Goal: Task Accomplishment & Management: Manage account settings

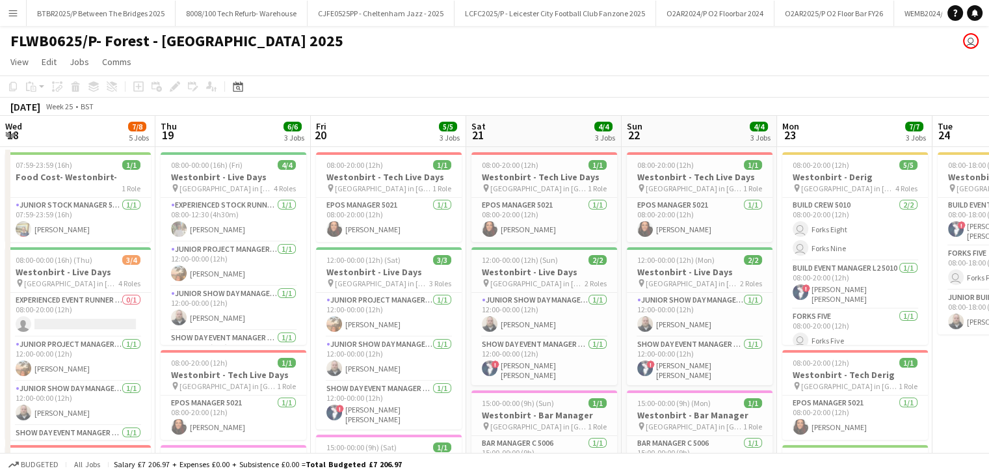
scroll to position [0, 427]
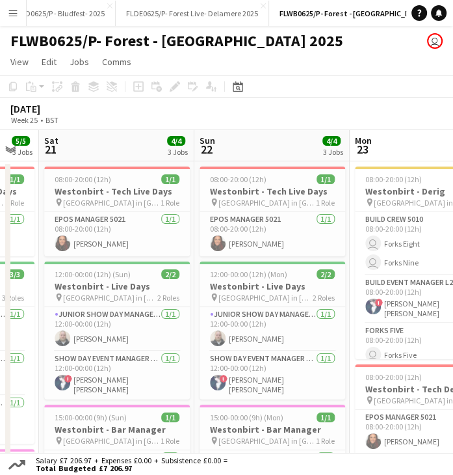
click at [21, 16] on button "Menu" at bounding box center [13, 13] width 26 height 26
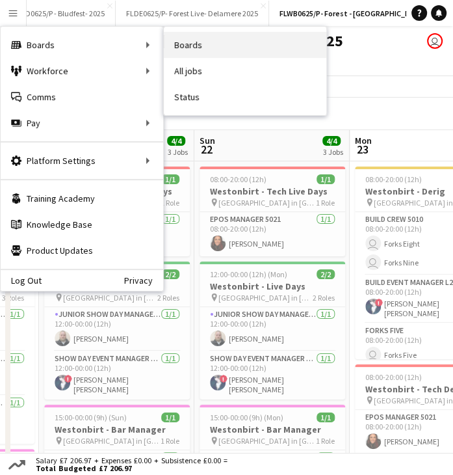
click at [187, 37] on link "Boards" at bounding box center [245, 45] width 163 height 26
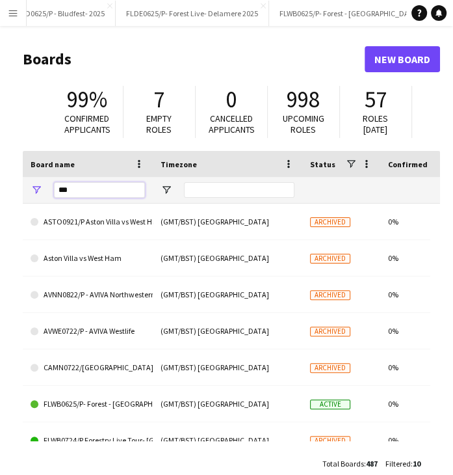
drag, startPoint x: 88, startPoint y: 187, endPoint x: 43, endPoint y: 186, distance: 44.9
click at [43, 187] on div "***" at bounding box center [88, 190] width 130 height 26
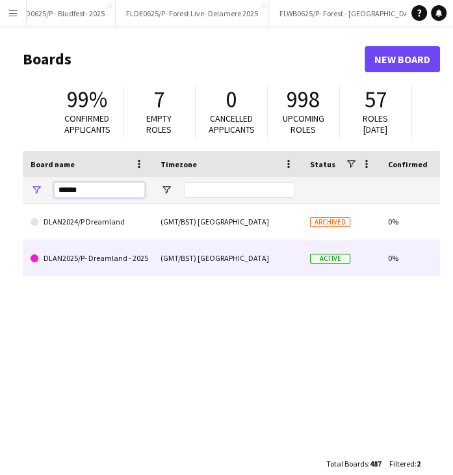
type input "******"
click at [133, 258] on link "DLAN2025/P- Dreamland - 2025" at bounding box center [88, 258] width 114 height 36
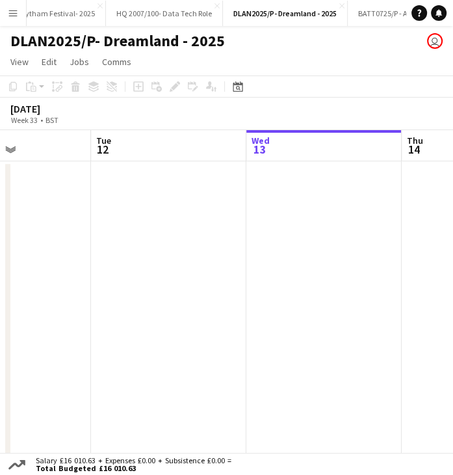
scroll to position [0, 371]
drag, startPoint x: 120, startPoint y: 157, endPoint x: 215, endPoint y: 156, distance: 95.6
click at [215, 156] on app-calendar-viewport "Sat 9 Sun 10 Mon 11 Tue 12 Wed 13 Thu 14 Fri 15 Sat 16" at bounding box center [226, 298] width 453 height 337
click at [241, 88] on icon "Date picker" at bounding box center [238, 86] width 10 height 10
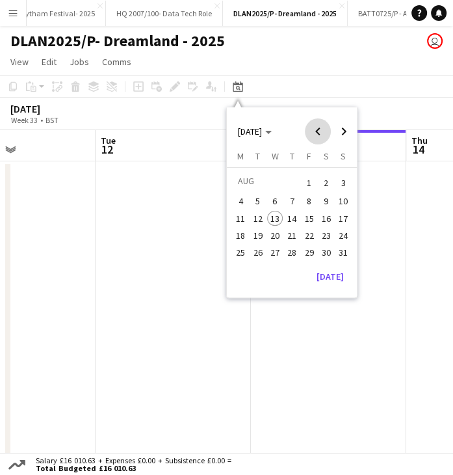
click at [313, 134] on span "Previous month" at bounding box center [318, 131] width 26 height 26
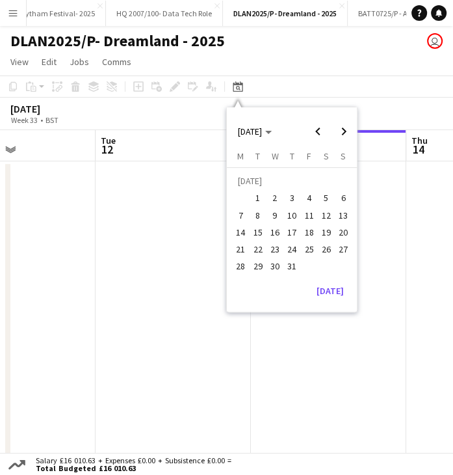
click at [323, 207] on button "12" at bounding box center [326, 215] width 17 height 17
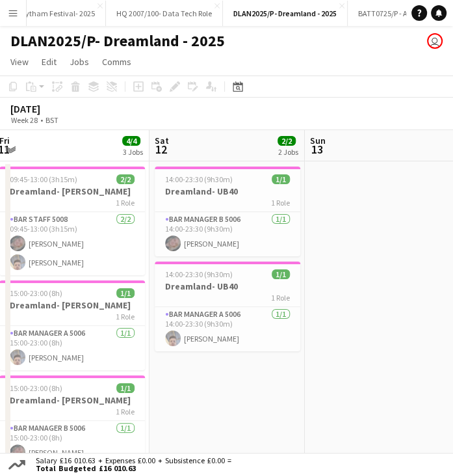
scroll to position [0, 316]
drag, startPoint x: 280, startPoint y: 146, endPoint x: 235, endPoint y: 141, distance: 44.5
click at [235, 141] on app-calendar-viewport "Wed 9 2/2 1 Job Thu 10 2/2 1 Job Fri 11 4/4 3 Jobs Sat 12 2/2 2 Jobs Sun 13 Mon…" at bounding box center [226, 329] width 453 height 399
click at [243, 94] on div "Date picker" at bounding box center [238, 87] width 16 height 16
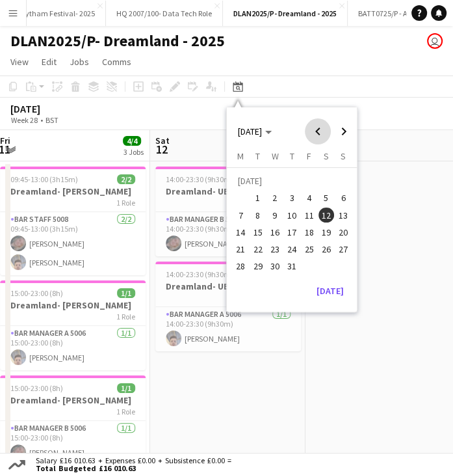
click at [323, 133] on span "Previous month" at bounding box center [318, 131] width 26 height 26
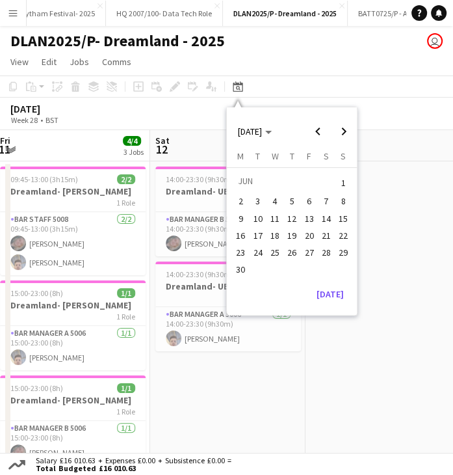
click at [235, 216] on span "9" at bounding box center [241, 219] width 16 height 16
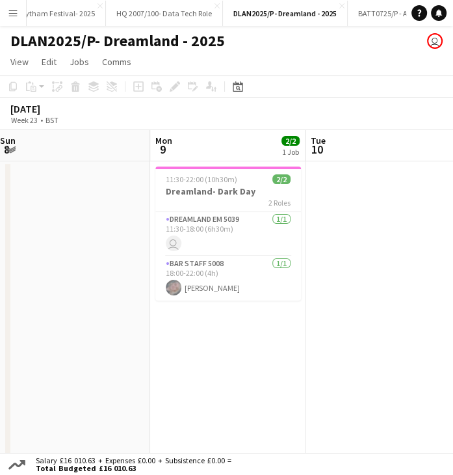
scroll to position [0, 272]
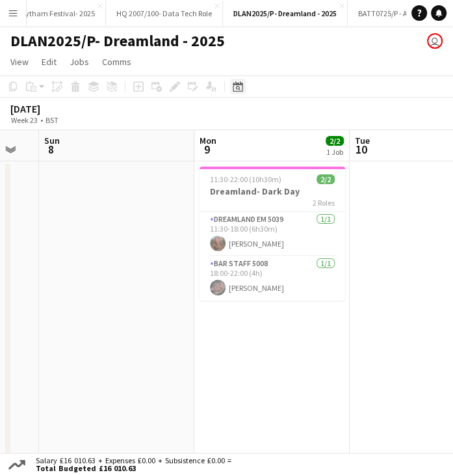
click at [237, 92] on div "Date picker" at bounding box center [238, 87] width 16 height 16
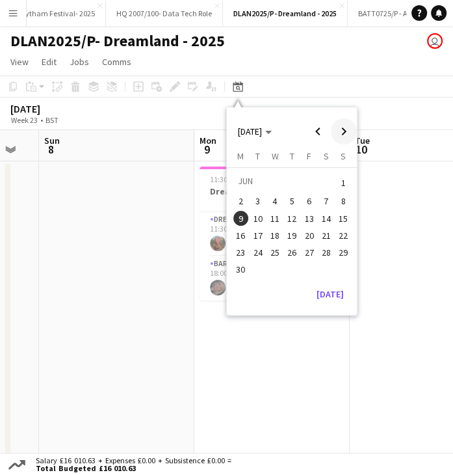
click at [341, 139] on span "Next month" at bounding box center [344, 131] width 26 height 26
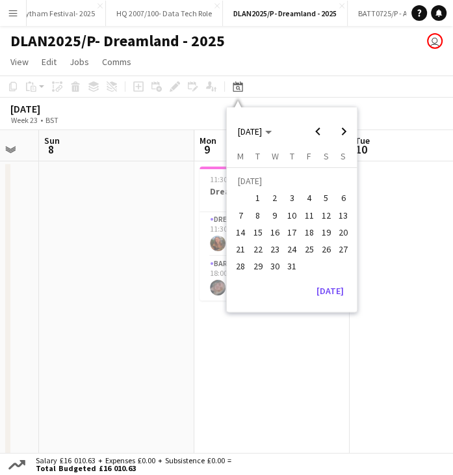
click at [326, 211] on span "12" at bounding box center [327, 215] width 16 height 16
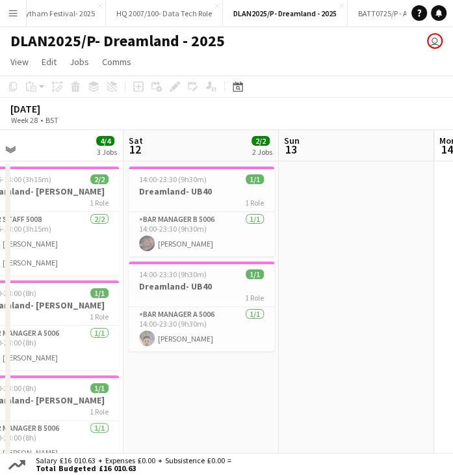
scroll to position [0, 365]
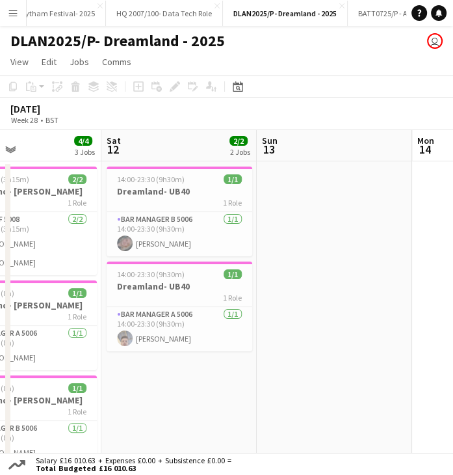
drag, startPoint x: 296, startPoint y: 150, endPoint x: 203, endPoint y: 150, distance: 93.0
click at [203, 150] on app-calendar-viewport "Wed 9 2/2 1 Job Thu 10 2/2 1 Job Fri 11 4/4 3 Jobs Sat 12 2/2 2 Jobs Sun 13 Mon…" at bounding box center [226, 329] width 453 height 399
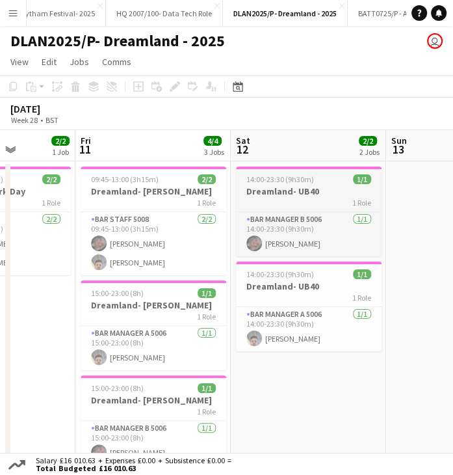
drag, startPoint x: 159, startPoint y: 139, endPoint x: 263, endPoint y: 166, distance: 107.6
click at [289, 155] on app-calendar-viewport "Tue 8 2/2 1 Job Wed 9 2/2 1 Job Thu 10 2/2 1 Job Fri 11 4/4 3 Jobs Sat 12 2/2 2…" at bounding box center [226, 329] width 453 height 399
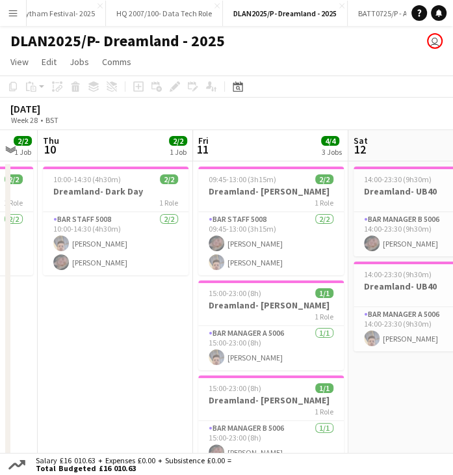
scroll to position [0, 273]
drag, startPoint x: 152, startPoint y: 167, endPoint x: 269, endPoint y: 163, distance: 117.8
click at [269, 163] on app-calendar-viewport "Tue 8 2/2 1 Job Wed 9 2/2 1 Job Thu 10 2/2 1 Job Fri 11 4/4 3 Jobs Sat 12 2/2 2…" at bounding box center [226, 329] width 453 height 399
click at [118, 185] on h3 "Dreamland- Dark Day" at bounding box center [116, 191] width 146 height 12
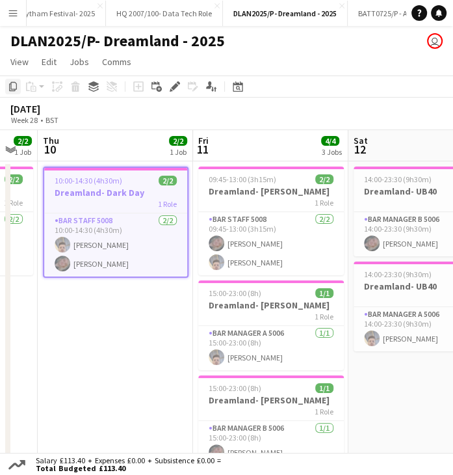
click at [10, 87] on icon at bounding box center [13, 86] width 8 height 9
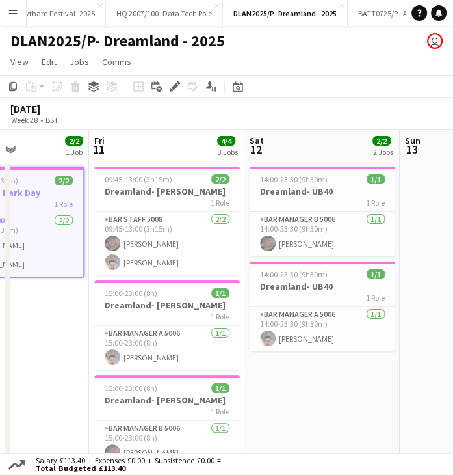
drag, startPoint x: 285, startPoint y: 148, endPoint x: 186, endPoint y: 149, distance: 98.9
click at [186, 149] on app-calendar-viewport "Tue 8 2/2 1 Job Wed 9 2/2 1 Job Thu 10 2/2 1 Job Fri 11 4/4 3 Jobs Sat 12 2/2 2…" at bounding box center [226, 329] width 453 height 399
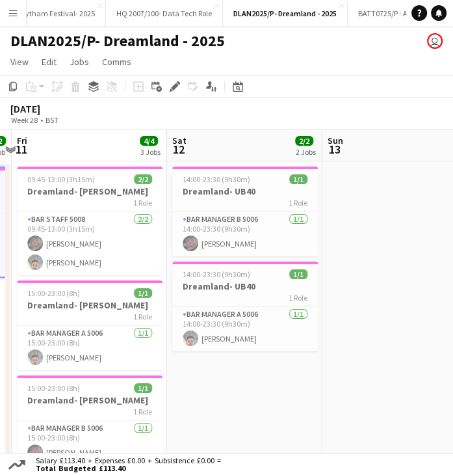
drag, startPoint x: 281, startPoint y: 146, endPoint x: 203, endPoint y: 146, distance: 78.0
click at [203, 146] on app-calendar-viewport "Tue 8 2/2 1 Job Wed 9 2/2 1 Job Thu 10 2/2 1 Job Fri 11 4/4 3 Jobs Sat 12 2/2 2…" at bounding box center [226, 329] width 453 height 399
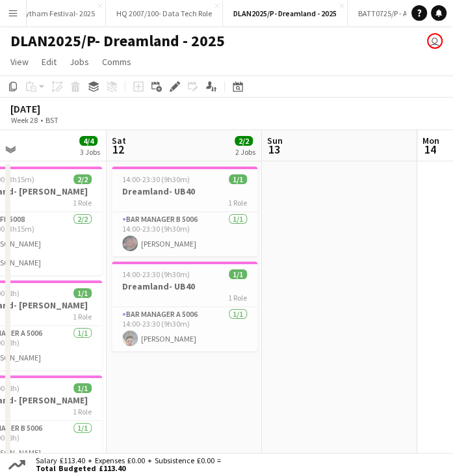
drag, startPoint x: 241, startPoint y: 137, endPoint x: 181, endPoint y: 137, distance: 60.5
click at [181, 137] on app-calendar-viewport "Tue 8 2/2 1 Job Wed 9 2/2 1 Job Thu 10 2/2 1 Job Fri 11 4/4 3 Jobs Sat 12 2/2 2…" at bounding box center [226, 329] width 453 height 399
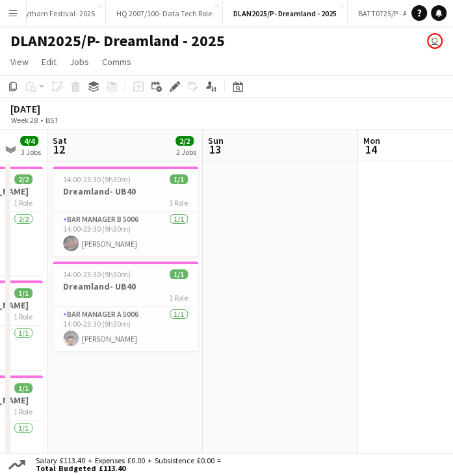
drag, startPoint x: 247, startPoint y: 140, endPoint x: 196, endPoint y: 142, distance: 50.8
click at [196, 142] on app-calendar-viewport "Wed 9 2/2 1 Job Thu 10 2/2 1 Job Fri 11 4/4 3 Jobs Sat 12 2/2 2 Jobs Sun 13 Mon…" at bounding box center [226, 329] width 453 height 399
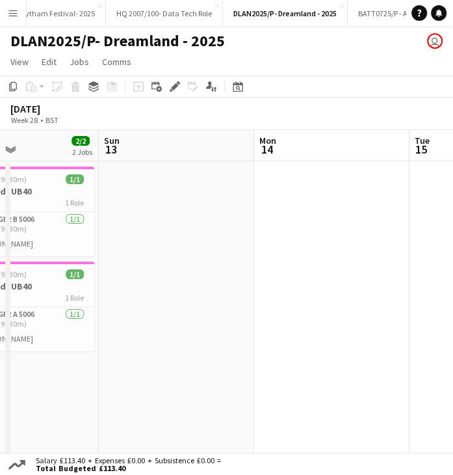
scroll to position [0, 523]
drag, startPoint x: 246, startPoint y: 140, endPoint x: 142, endPoint y: 142, distance: 104.1
click at [142, 142] on app-calendar-viewport "Wed 9 2/2 1 Job Thu 10 2/2 1 Job Fri 11 4/4 3 Jobs Sat 12 2/2 2 Jobs Sun 13 Mon…" at bounding box center [226, 329] width 453 height 399
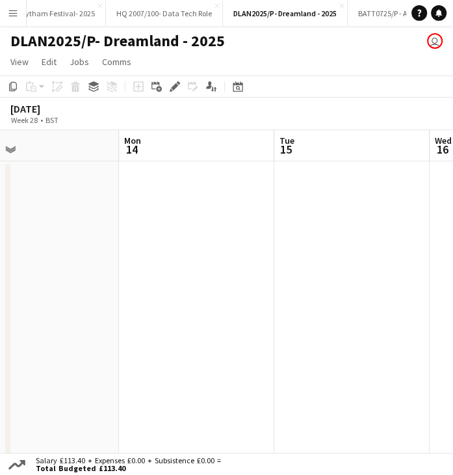
drag, startPoint x: 287, startPoint y: 148, endPoint x: 152, endPoint y: 155, distance: 135.5
click at [152, 155] on app-calendar-viewport "Thu 10 2/2 1 Job Fri 11 4/4 3 Jobs Sat 12 2/2 2 Jobs Sun 13 Mon 14 Tue 15 Wed 1…" at bounding box center [226, 329] width 453 height 399
drag, startPoint x: 190, startPoint y: 151, endPoint x: -3, endPoint y: 157, distance: 193.2
click at [0, 157] on html "Menu Boards Boards Boards All jobs Status Workforce Workforce My Workforce Recr…" at bounding box center [226, 275] width 453 height 551
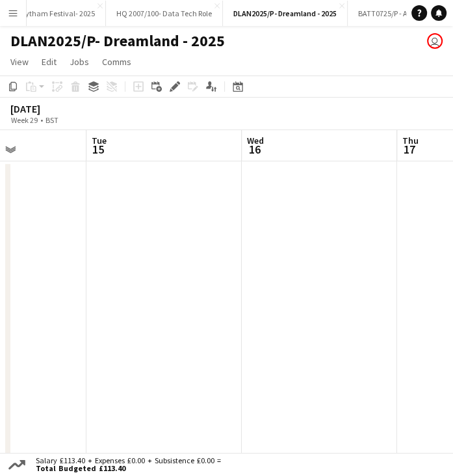
click at [117, 150] on app-board-header-date "Tue 15" at bounding box center [163, 145] width 155 height 31
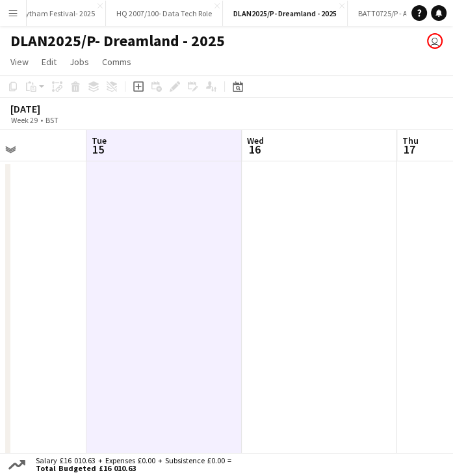
click at [127, 180] on app-date-cell at bounding box center [163, 345] width 155 height 368
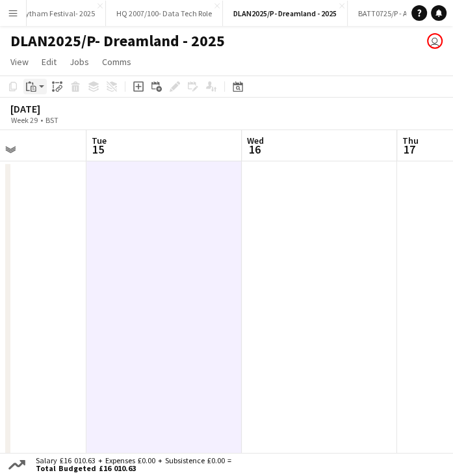
click at [40, 91] on app-action-btn "Paste" at bounding box center [34, 87] width 23 height 16
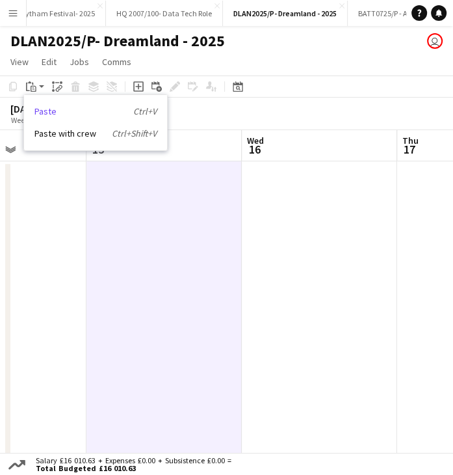
click at [57, 113] on link "Paste Ctrl+V" at bounding box center [95, 111] width 122 height 12
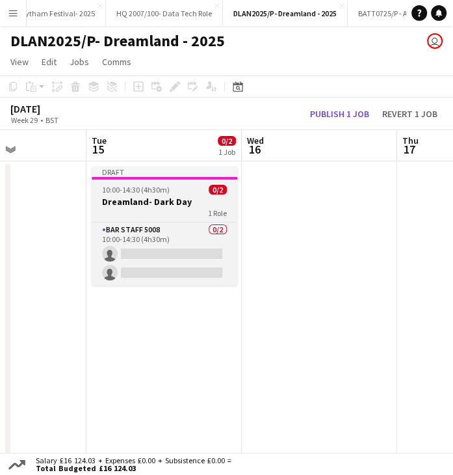
click at [163, 191] on span "10:00-14:30 (4h30m)" at bounding box center [136, 190] width 68 height 10
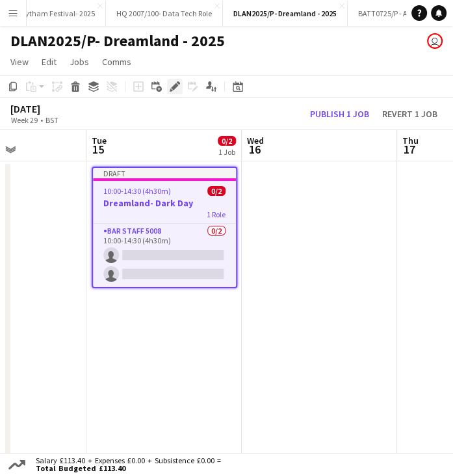
click at [177, 82] on icon at bounding box center [178, 82] width 3 height 3
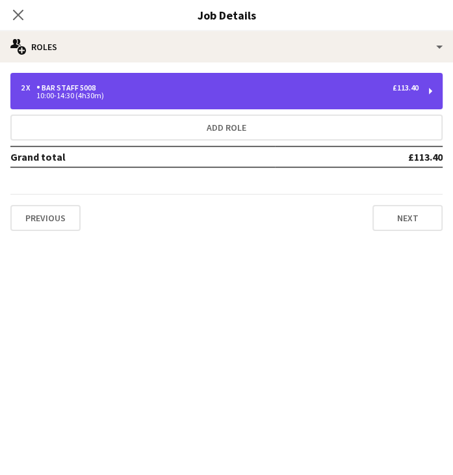
click at [132, 88] on div "2 x Bar Staff 5008 £113.40" at bounding box center [220, 87] width 398 height 9
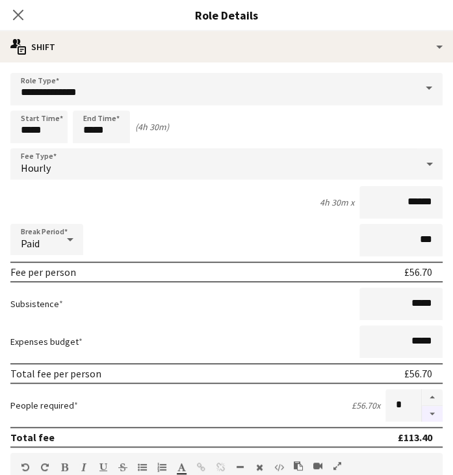
click at [423, 412] on button "button" at bounding box center [432, 414] width 21 height 16
type input "*"
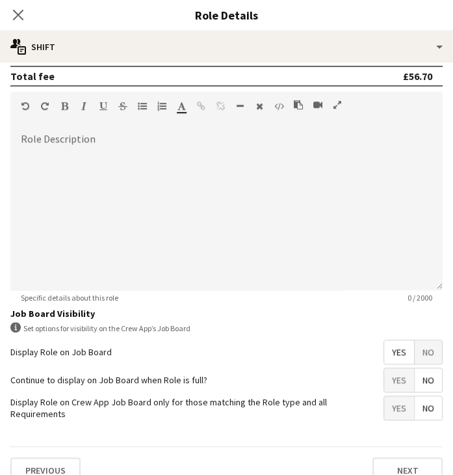
scroll to position [377, 0]
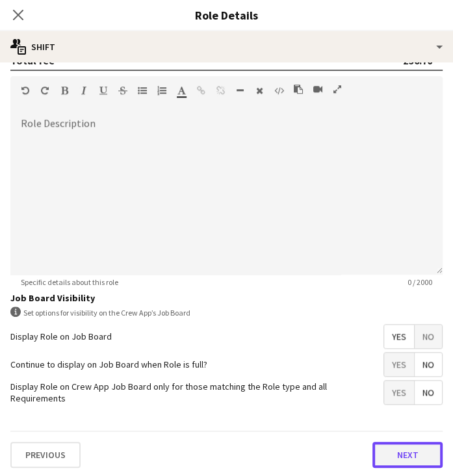
click at [394, 445] on button "Next" at bounding box center [408, 455] width 70 height 26
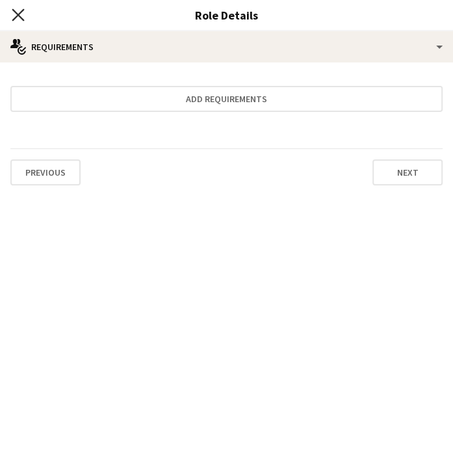
click at [21, 16] on icon "Close pop-in" at bounding box center [18, 14] width 12 height 12
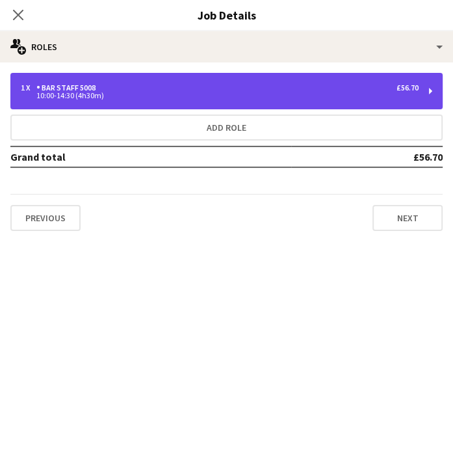
click at [134, 98] on div "10:00-14:30 (4h30m)" at bounding box center [220, 95] width 398 height 7
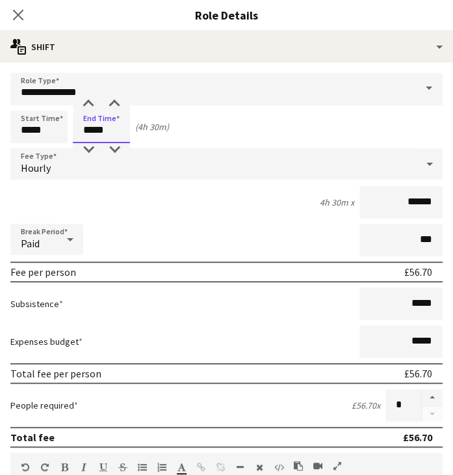
click at [88, 130] on input "*****" at bounding box center [101, 127] width 57 height 33
click at [94, 131] on input "*****" at bounding box center [101, 127] width 57 height 33
click at [89, 101] on div at bounding box center [88, 104] width 26 height 13
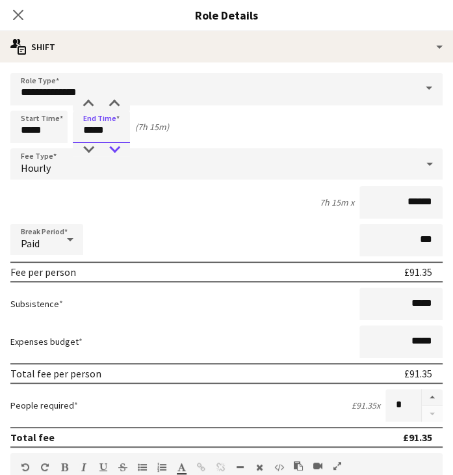
click at [117, 152] on div at bounding box center [114, 149] width 26 height 13
type input "*****"
click at [117, 152] on div at bounding box center [114, 149] width 26 height 13
click at [198, 198] on div "7h x ******" at bounding box center [226, 202] width 432 height 33
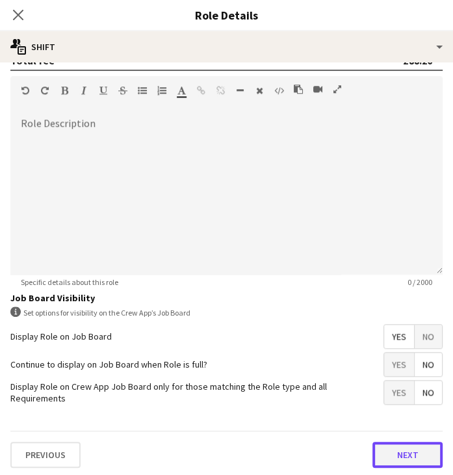
click at [385, 445] on button "Next" at bounding box center [408, 455] width 70 height 26
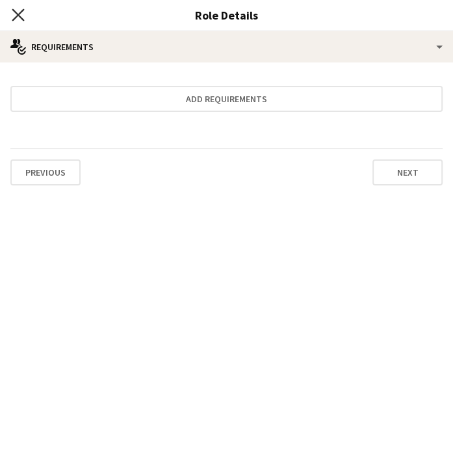
click at [21, 11] on icon at bounding box center [18, 14] width 12 height 12
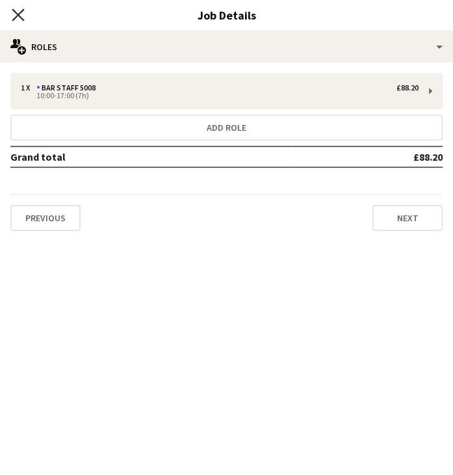
click at [17, 12] on icon "Close pop-in" at bounding box center [18, 14] width 12 height 12
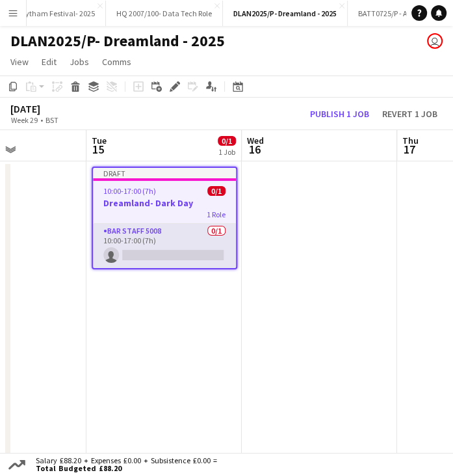
click at [150, 254] on app-card-role "Bar Staff 5008 0/1 10:00-17:00 (7h) single-neutral-actions" at bounding box center [164, 246] width 143 height 44
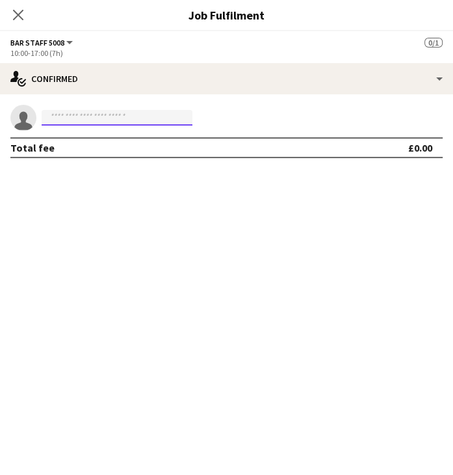
click at [74, 123] on input at bounding box center [117, 118] width 151 height 16
type input "*"
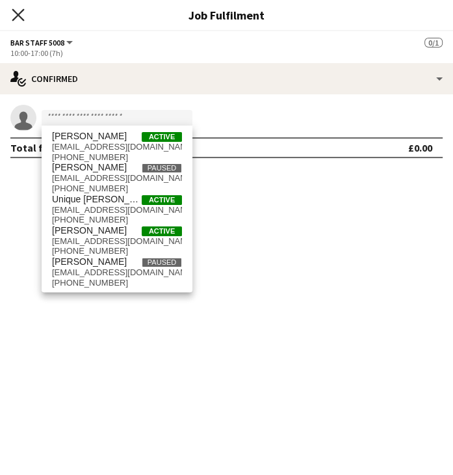
click at [15, 12] on icon at bounding box center [18, 14] width 12 height 12
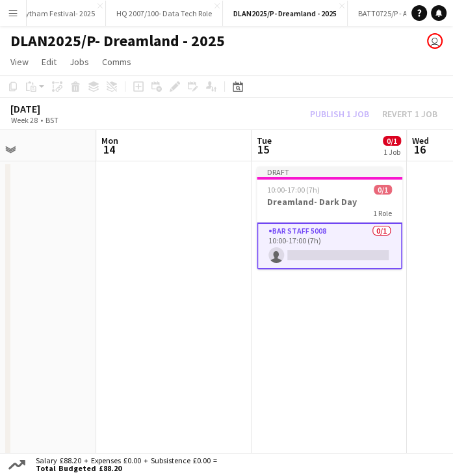
scroll to position [0, 332]
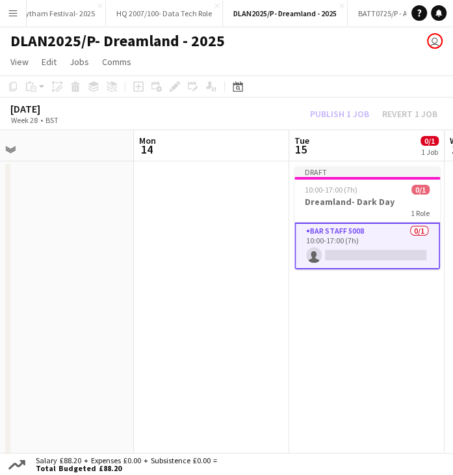
drag, startPoint x: 139, startPoint y: 138, endPoint x: 343, endPoint y: 150, distance: 203.9
click at [343, 150] on app-calendar-viewport "Fri 11 4/4 3 Jobs Sat 12 2/2 2 Jobs Sun 13 Mon 14 Tue 15 0/1 1 Job Wed 16 Thu 1…" at bounding box center [226, 329] width 453 height 399
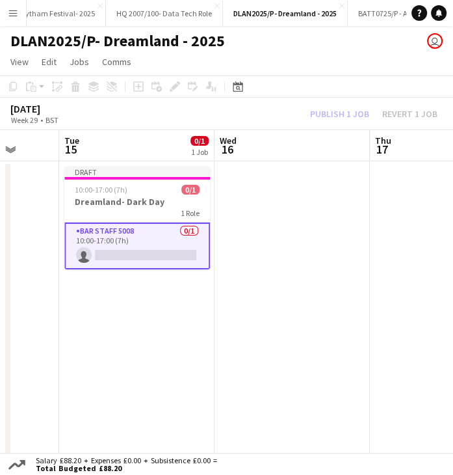
scroll to position [0, 414]
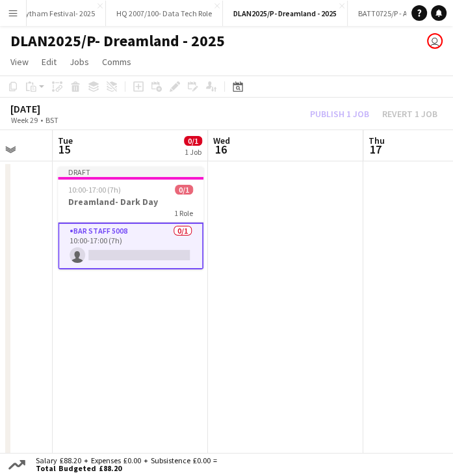
click at [108, 253] on app-card-role "Bar Staff 5008 0/1 10:00-17:00 (7h) single-neutral-actions" at bounding box center [131, 245] width 146 height 47
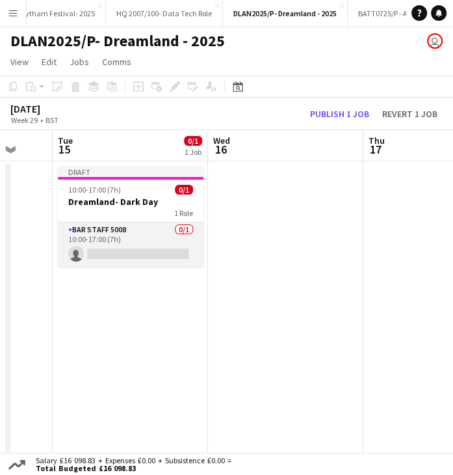
click at [140, 250] on app-card-role "Bar Staff 5008 0/1 10:00-17:00 (7h) single-neutral-actions" at bounding box center [131, 244] width 146 height 44
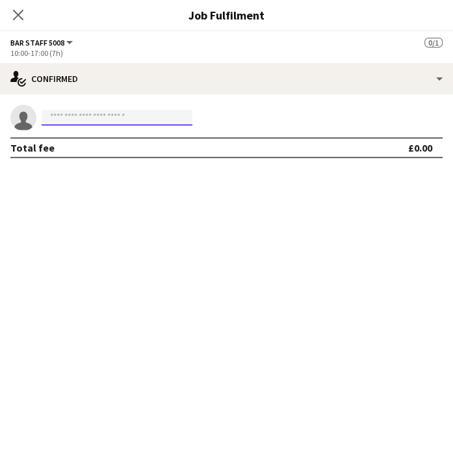
click at [75, 117] on input at bounding box center [117, 118] width 151 height 16
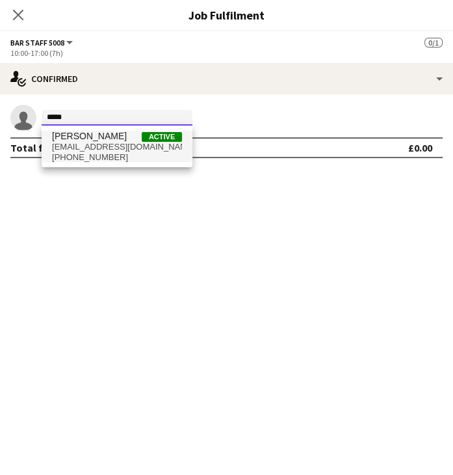
type input "****"
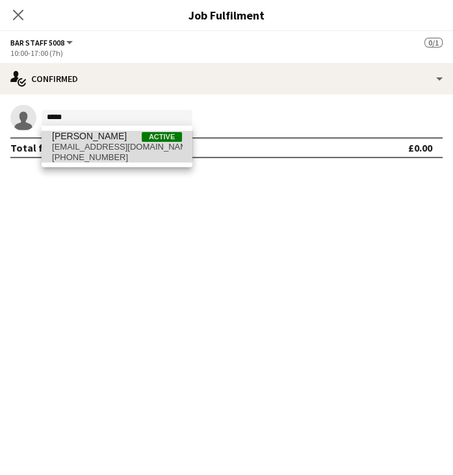
click at [78, 141] on span "Elle Shepherd" at bounding box center [89, 136] width 75 height 11
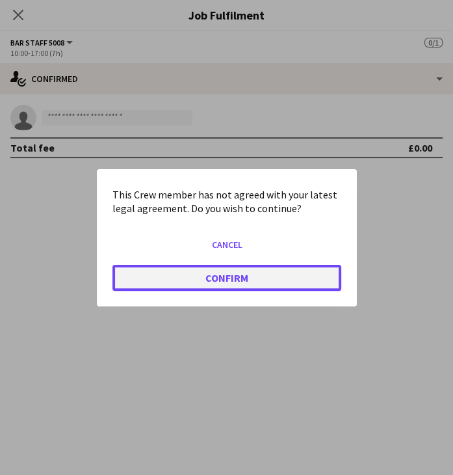
click at [234, 282] on button "Confirm" at bounding box center [227, 277] width 229 height 26
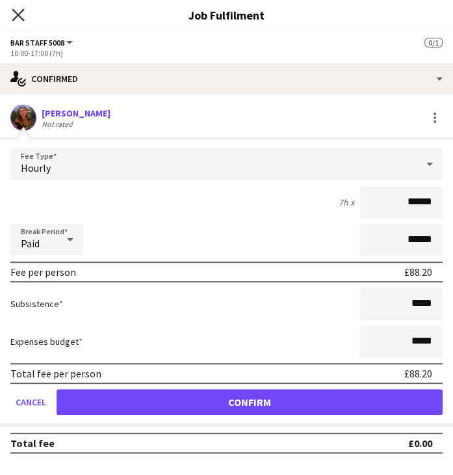
click at [20, 14] on icon at bounding box center [18, 14] width 12 height 12
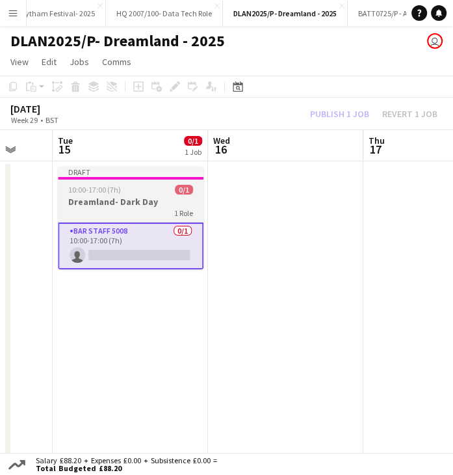
click at [138, 182] on app-job-card "Draft 10:00-17:00 (7h) 0/1 Dreamland- Dark Day 1 Role Bar Staff 5008 0/1 10:00-…" at bounding box center [131, 217] width 146 height 103
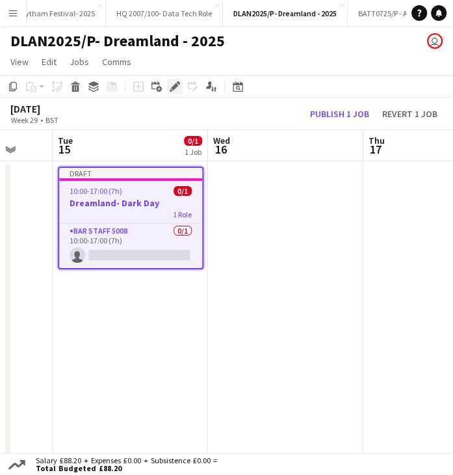
click at [170, 87] on icon "Edit" at bounding box center [175, 86] width 10 height 10
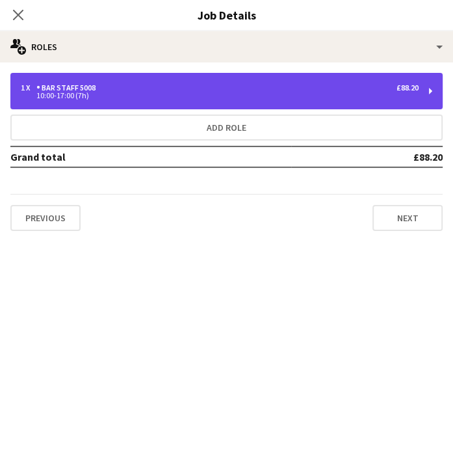
click at [120, 100] on div "1 x Bar Staff 5008 £88.20 10:00-17:00 (7h)" at bounding box center [226, 91] width 432 height 36
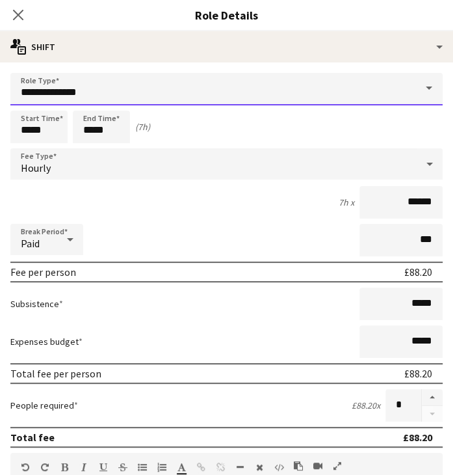
click at [98, 97] on input "**********" at bounding box center [226, 89] width 432 height 33
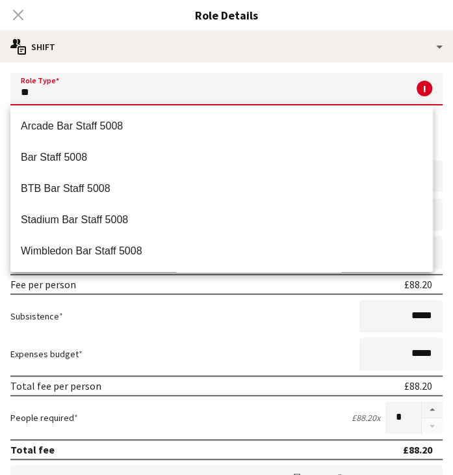
type input "*"
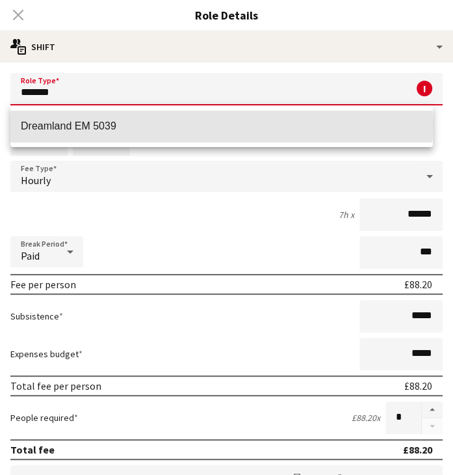
click at [120, 126] on span "Dreamland EM 5039" at bounding box center [222, 126] width 402 height 12
type input "**********"
type input "******"
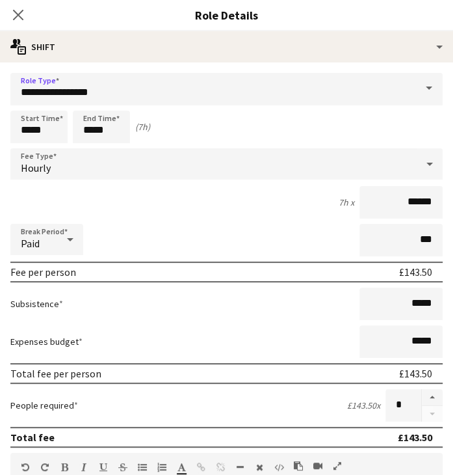
click at [206, 214] on div "7h x ******" at bounding box center [226, 202] width 432 height 33
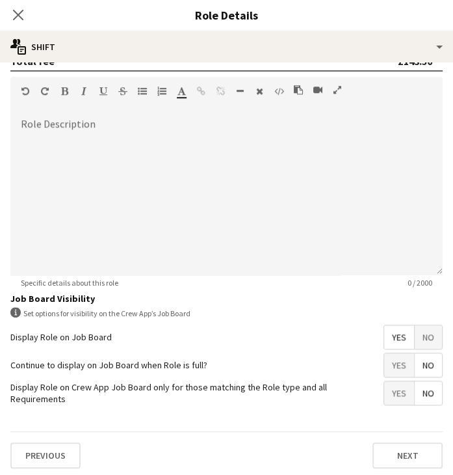
scroll to position [377, 0]
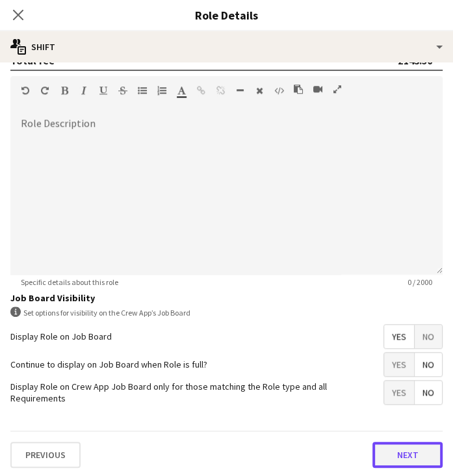
click at [420, 444] on button "Next" at bounding box center [408, 455] width 70 height 26
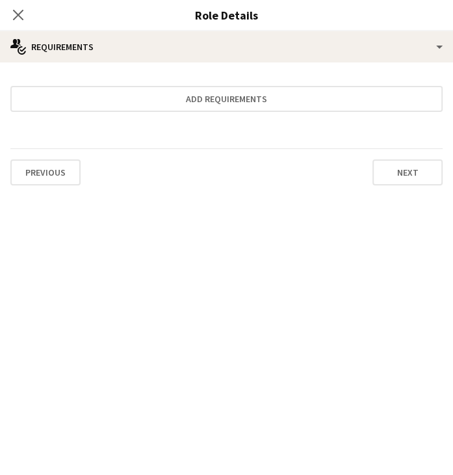
scroll to position [0, 0]
click at [13, 9] on icon at bounding box center [18, 14] width 12 height 12
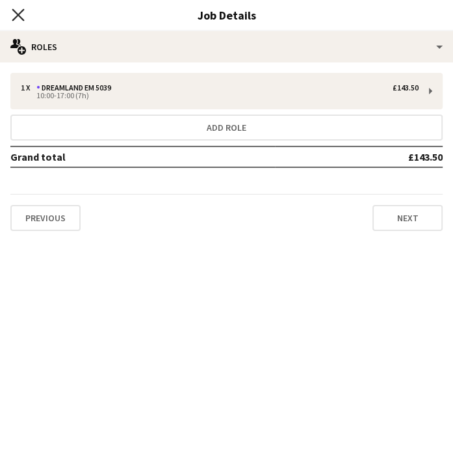
click at [23, 16] on icon "Close pop-in" at bounding box center [18, 14] width 12 height 12
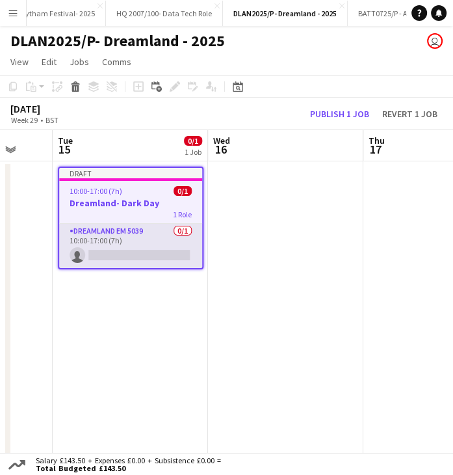
click at [118, 254] on app-card-role "Dreamland EM 5039 0/1 10:00-17:00 (7h) single-neutral-actions" at bounding box center [130, 246] width 143 height 44
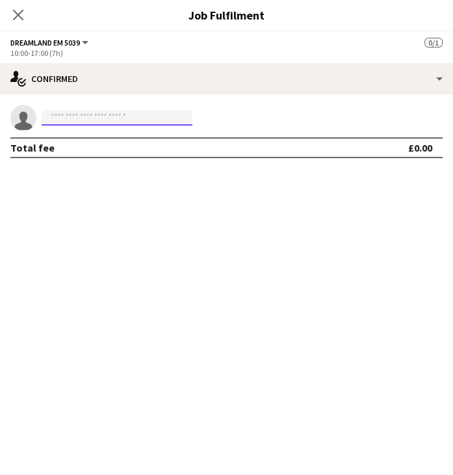
click at [73, 123] on input at bounding box center [117, 118] width 151 height 16
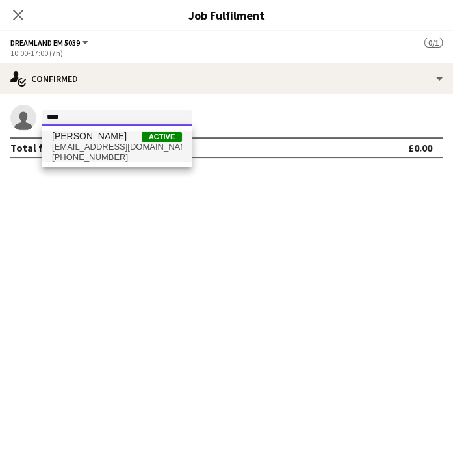
type input "****"
click at [96, 142] on span "ellie.s555@hotmail.com" at bounding box center [117, 147] width 130 height 10
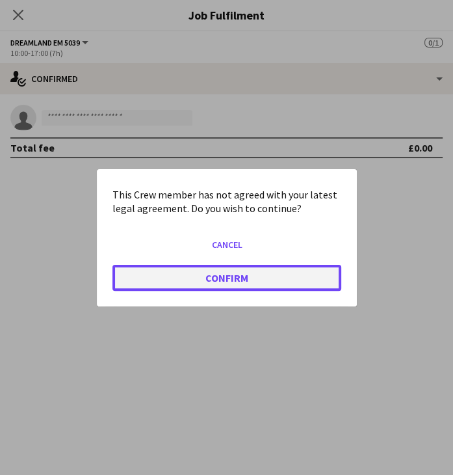
click at [216, 274] on button "Confirm" at bounding box center [227, 277] width 229 height 26
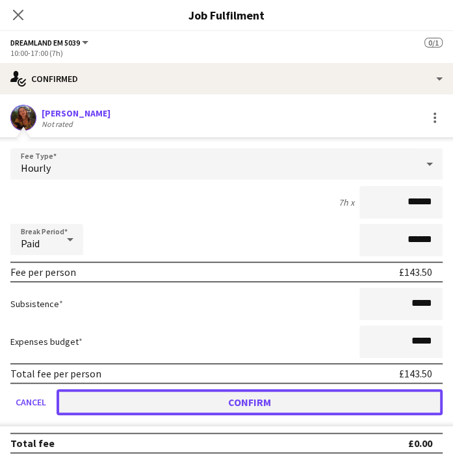
click at [230, 410] on button "Confirm" at bounding box center [250, 402] width 386 height 26
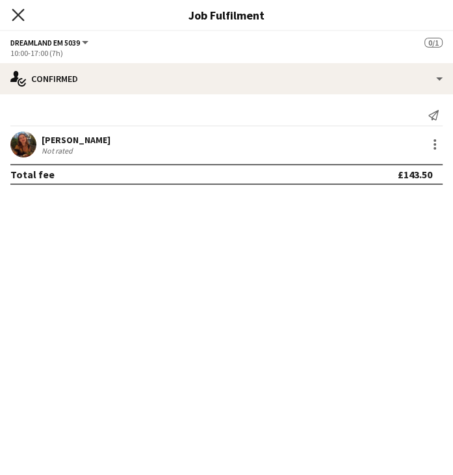
click at [16, 10] on icon "Close pop-in" at bounding box center [18, 14] width 12 height 12
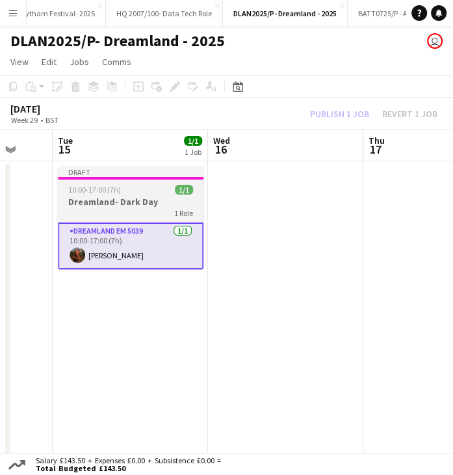
click at [120, 173] on div "Draft" at bounding box center [131, 171] width 146 height 10
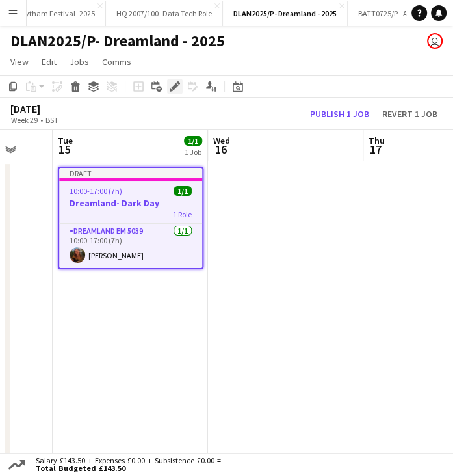
click at [174, 91] on icon "Edit" at bounding box center [175, 86] width 10 height 10
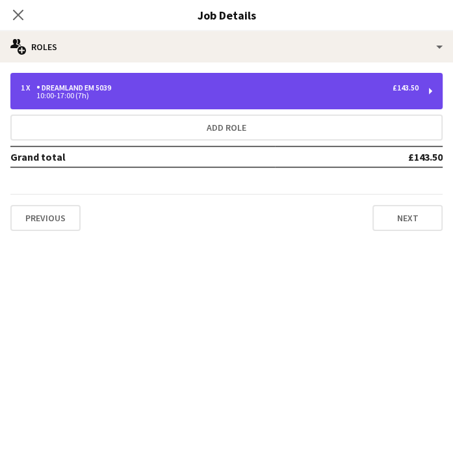
click at [127, 94] on div "10:00-17:00 (7h)" at bounding box center [220, 95] width 398 height 7
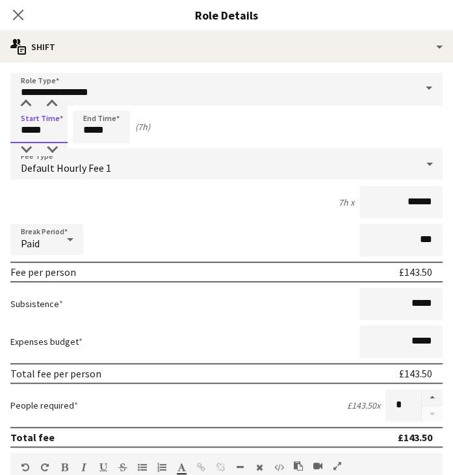
click at [31, 131] on input "*****" at bounding box center [38, 127] width 57 height 33
type input "*****"
click at [182, 224] on div "Break Period Paid ***" at bounding box center [226, 240] width 432 height 33
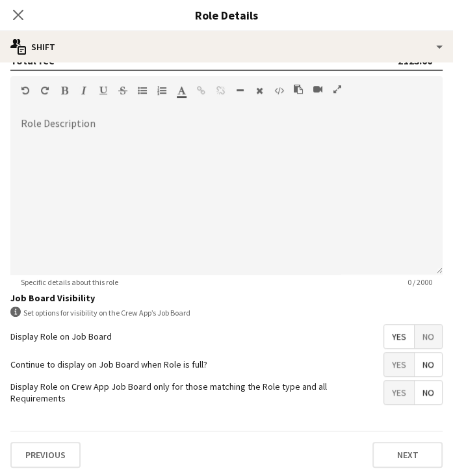
scroll to position [75, 0]
click at [397, 445] on button "Next" at bounding box center [408, 455] width 70 height 26
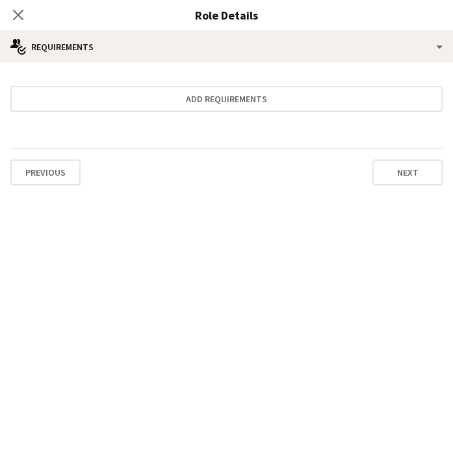
scroll to position [0, 0]
click at [18, 14] on icon at bounding box center [18, 14] width 12 height 12
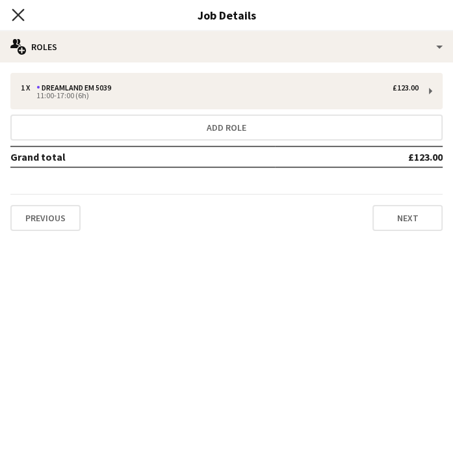
click at [18, 16] on icon at bounding box center [18, 14] width 12 height 12
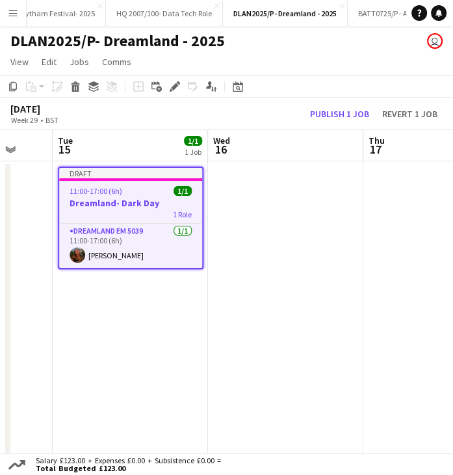
click at [127, 174] on div "Draft" at bounding box center [130, 173] width 143 height 10
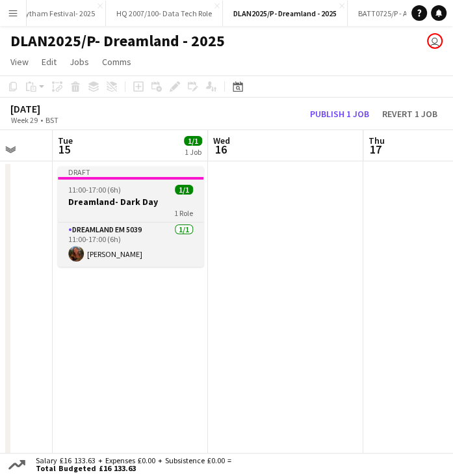
click at [129, 180] on app-job-card "Draft 11:00-17:00 (6h) 1/1 Dreamland- Dark Day 1 Role Dreamland EM 5039 1/1 11:…" at bounding box center [131, 216] width 146 height 100
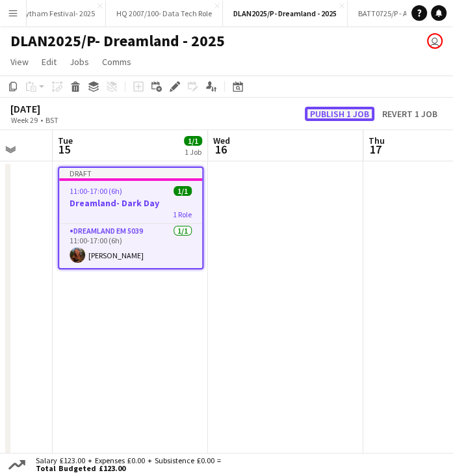
click at [325, 116] on button "Publish 1 job" at bounding box center [340, 114] width 70 height 14
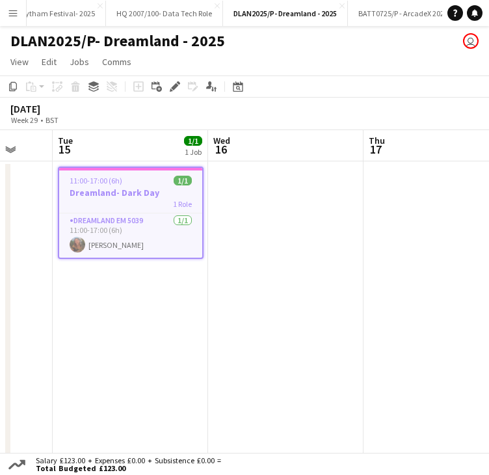
click at [10, 16] on app-icon "Menu" at bounding box center [13, 13] width 10 height 10
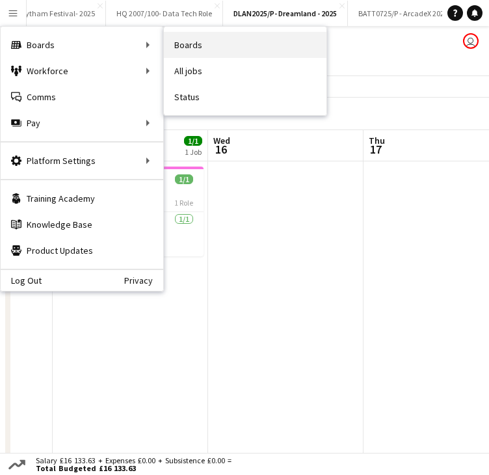
click at [198, 46] on link "Boards" at bounding box center [245, 45] width 163 height 26
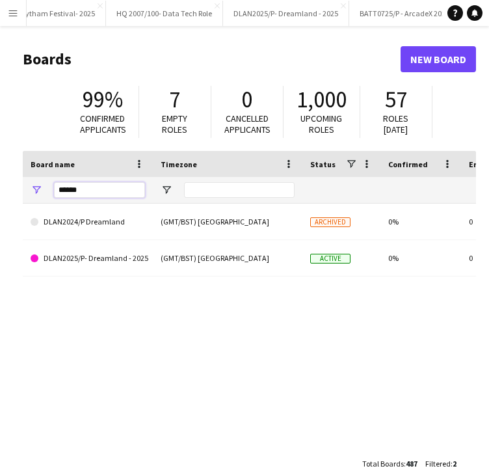
click at [93, 191] on input "******" at bounding box center [99, 190] width 91 height 16
click at [91, 191] on input "******" at bounding box center [99, 190] width 91 height 16
type input "*"
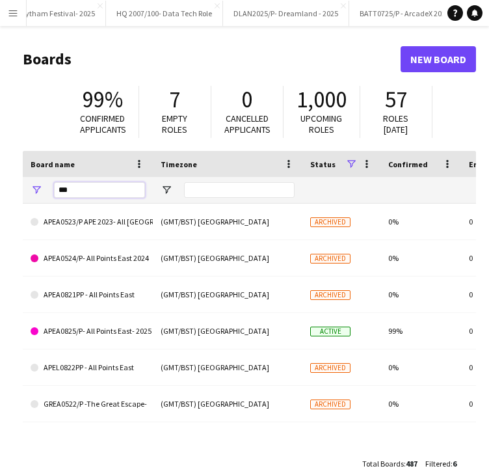
type input "***"
click at [349, 165] on span at bounding box center [351, 164] width 12 height 12
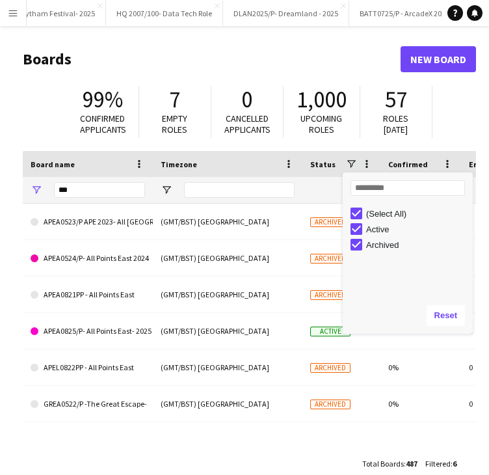
click at [371, 211] on div "(Select All)" at bounding box center [417, 214] width 103 height 10
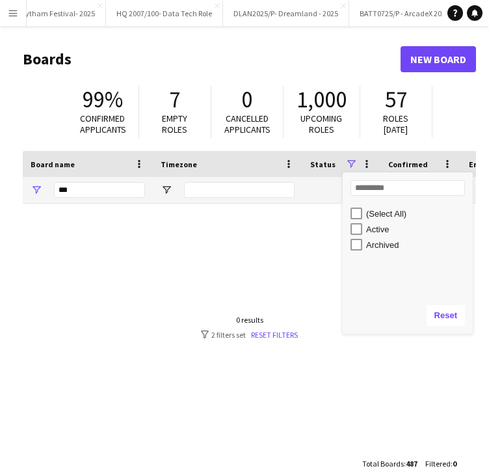
click at [380, 246] on div "Archived" at bounding box center [417, 245] width 103 height 10
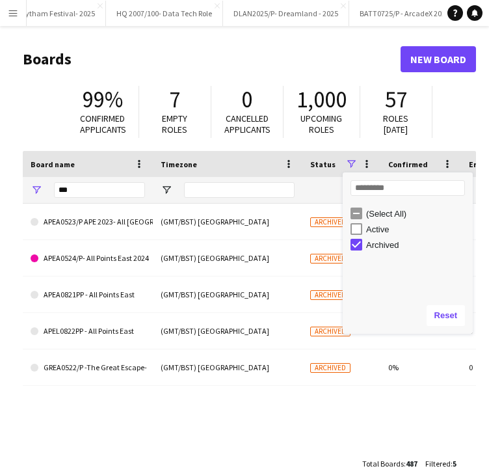
click at [377, 245] on div "Archived" at bounding box center [417, 245] width 103 height 10
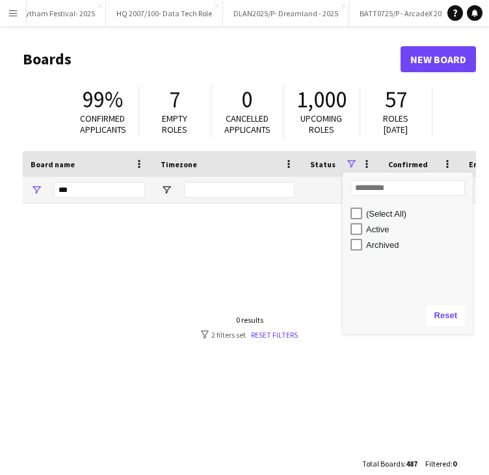
click at [367, 232] on div "Active" at bounding box center [417, 229] width 103 height 10
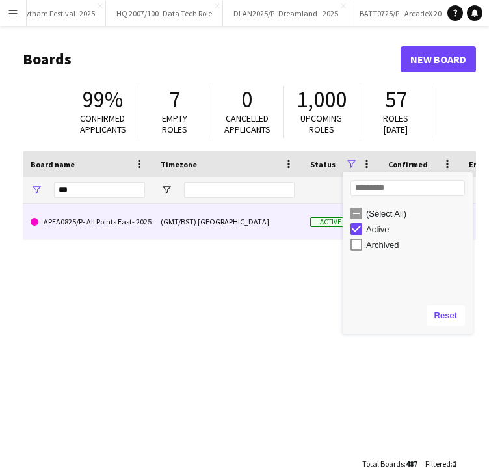
click at [189, 232] on div "(GMT/BST) London" at bounding box center [228, 222] width 150 height 36
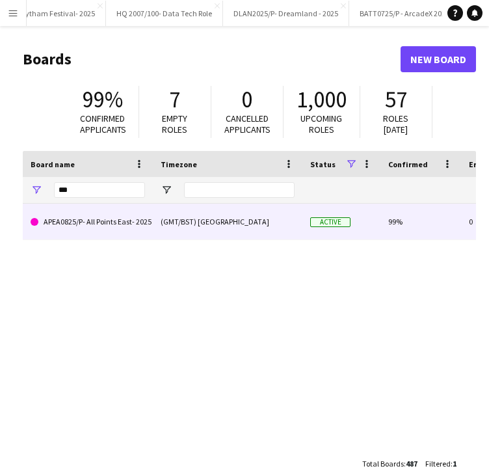
click at [233, 222] on div "(GMT/BST) London" at bounding box center [228, 222] width 150 height 36
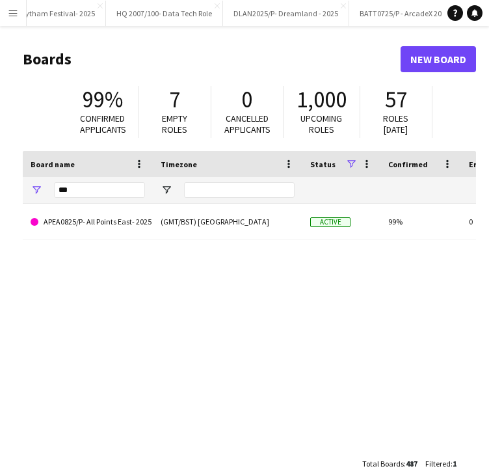
click at [176, 315] on div "APEA0825/P- All Points East- 2025 (GMT/BST) London Active 99% 0 0" at bounding box center [249, 322] width 453 height 237
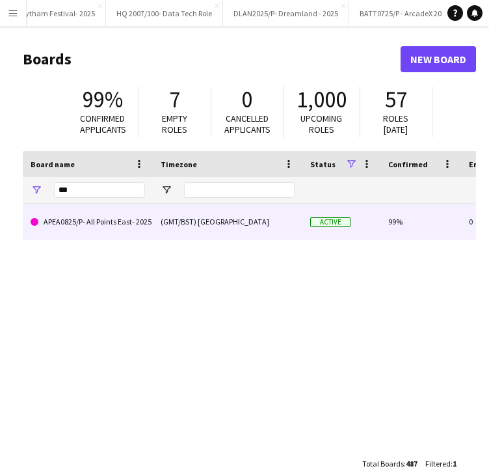
click at [145, 217] on link "APEA0825/P- All Points East- 2025" at bounding box center [88, 222] width 114 height 36
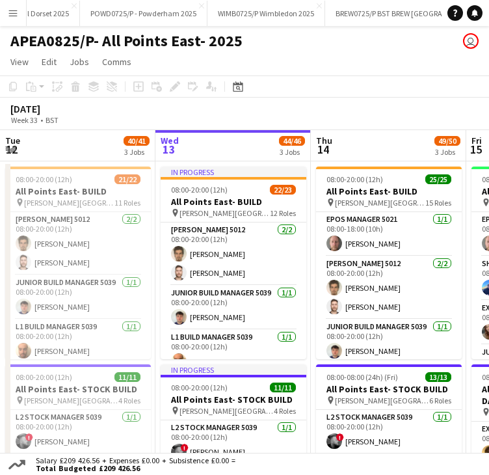
scroll to position [0, 4871]
click at [237, 86] on icon "Date picker" at bounding box center [238, 86] width 10 height 10
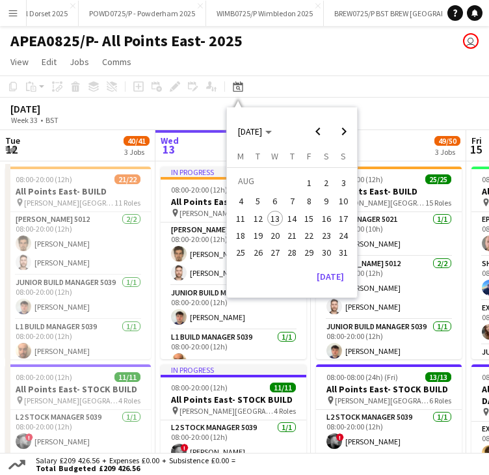
click at [259, 200] on span "5" at bounding box center [258, 202] width 16 height 16
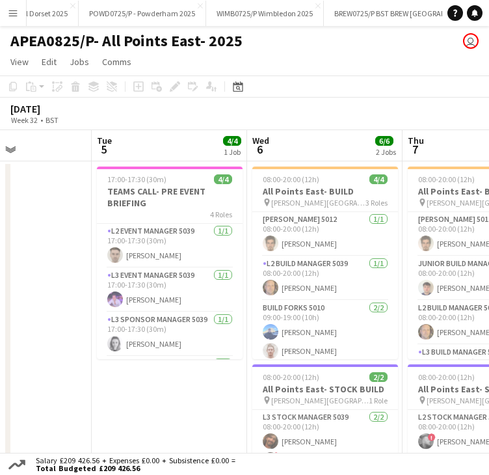
scroll to position [0, 383]
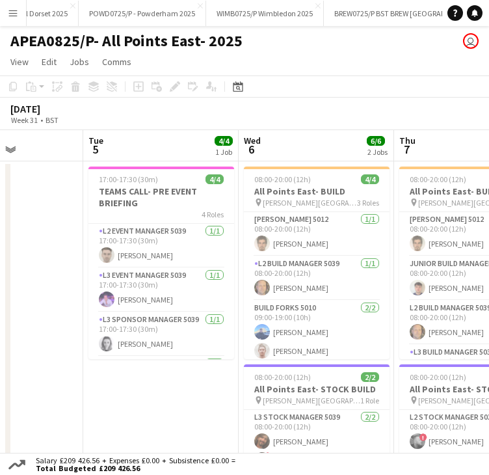
drag, startPoint x: 276, startPoint y: 150, endPoint x: 165, endPoint y: 152, distance: 111.2
click at [141, 258] on app-card-role "L2 Event Manager 5039 1/1 17:00-17:30 (30m) Daniel King" at bounding box center [161, 246] width 146 height 44
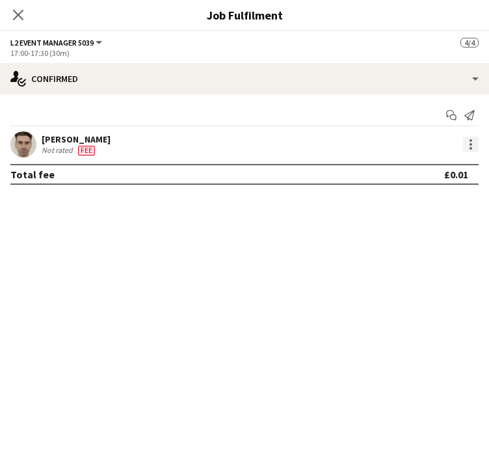
click at [470, 148] on div at bounding box center [471, 148] width 3 height 3
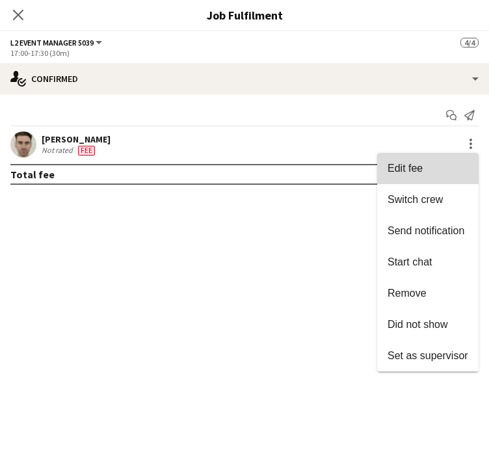
click at [447, 172] on span "Edit fee" at bounding box center [428, 169] width 81 height 12
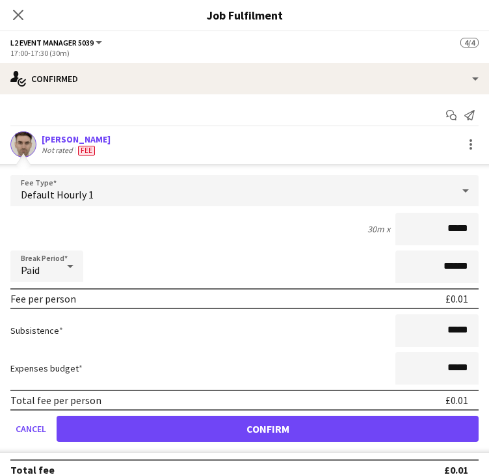
click at [245, 190] on div "Default Hourly 1" at bounding box center [231, 190] width 442 height 31
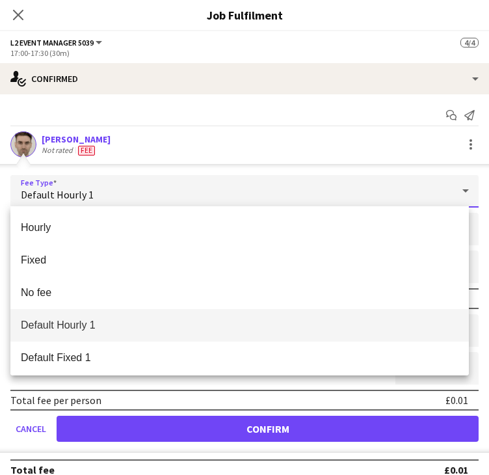
click at [219, 118] on div at bounding box center [244, 237] width 489 height 475
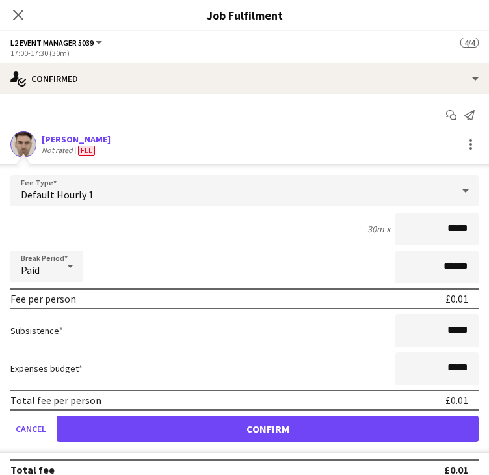
click at [226, 183] on div "Default Hourly 1" at bounding box center [231, 190] width 442 height 31
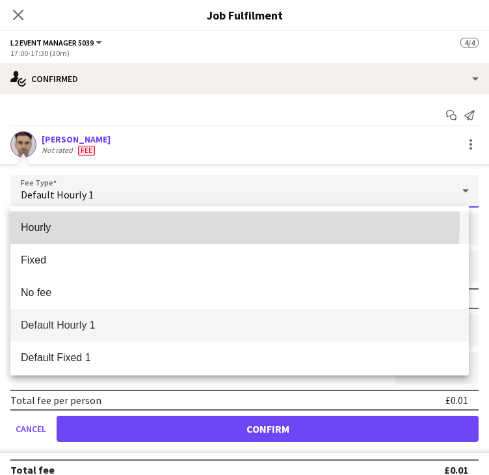
click at [183, 224] on span "Hourly" at bounding box center [240, 227] width 438 height 12
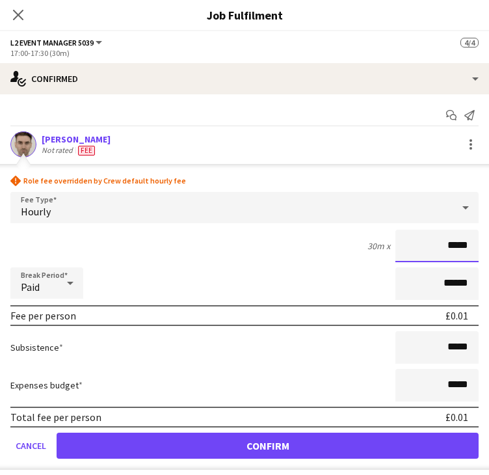
click at [456, 248] on input "*****" at bounding box center [436, 246] width 83 height 33
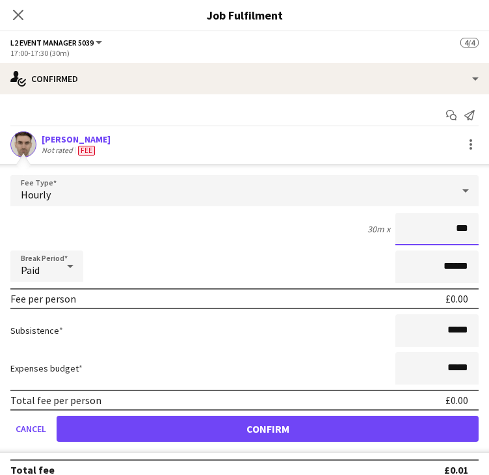
type input "**"
type input "******"
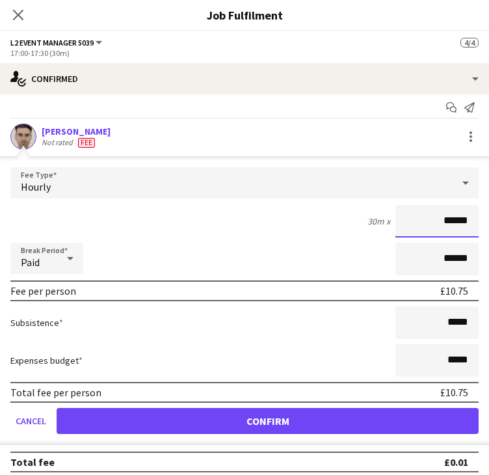
scroll to position [14, 0]
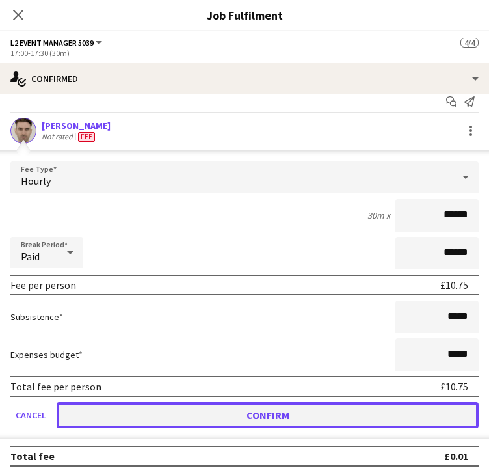
click at [250, 410] on button "Confirm" at bounding box center [268, 415] width 422 height 26
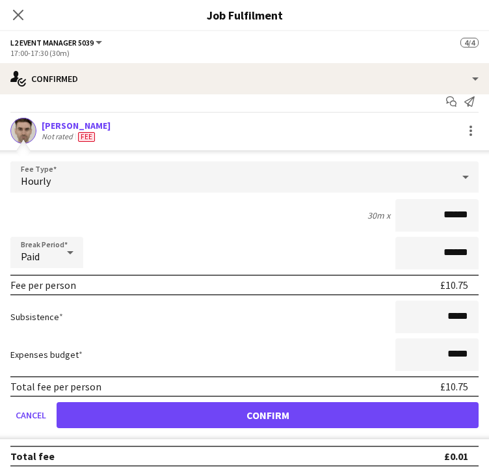
scroll to position [0, 0]
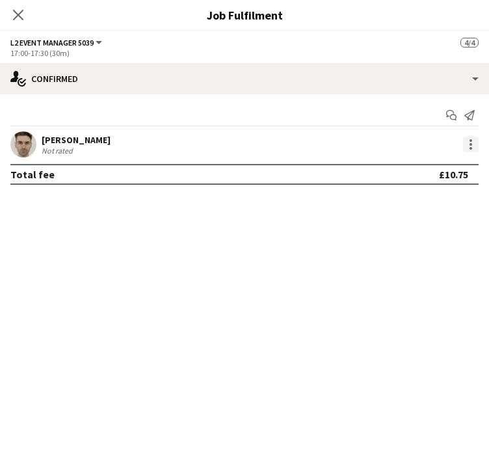
click at [476, 150] on div at bounding box center [471, 145] width 16 height 16
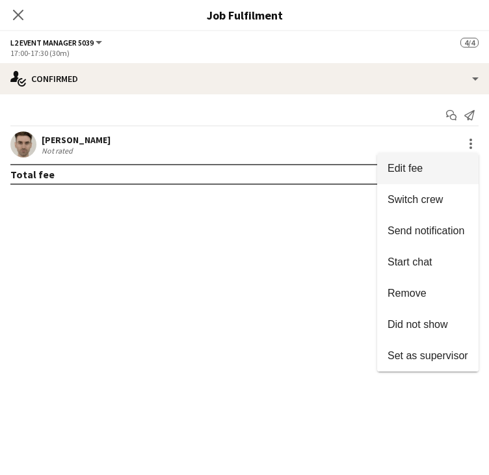
click at [458, 173] on span "Edit fee" at bounding box center [428, 169] width 81 height 12
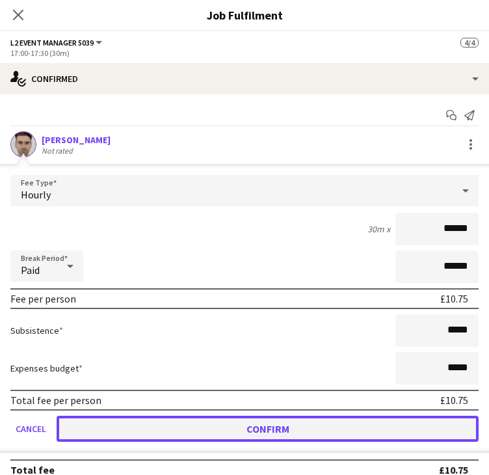
click at [224, 429] on button "Confirm" at bounding box center [268, 429] width 422 height 26
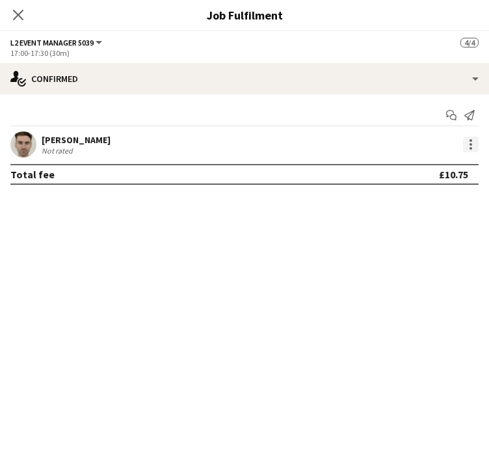
click at [464, 140] on div at bounding box center [471, 145] width 16 height 16
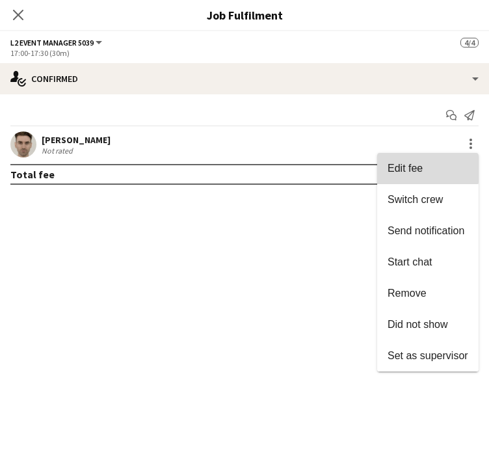
click at [396, 157] on button "Edit fee" at bounding box center [427, 168] width 101 height 31
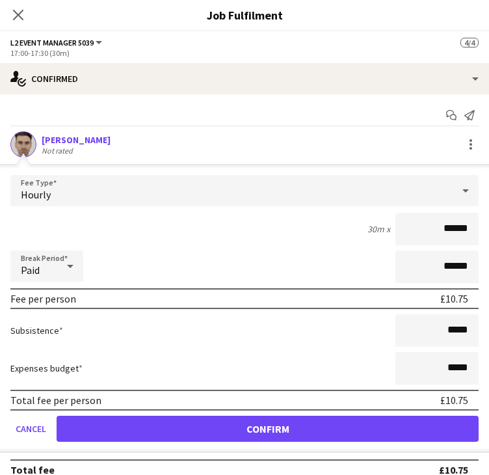
scroll to position [14, 0]
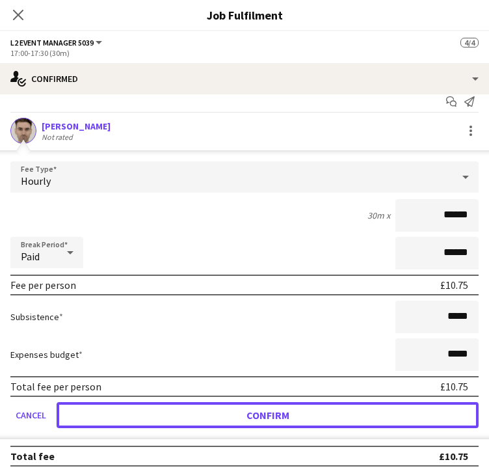
drag, startPoint x: 249, startPoint y: 409, endPoint x: 229, endPoint y: 357, distance: 55.8
click at [248, 410] on button "Confirm" at bounding box center [268, 415] width 422 height 26
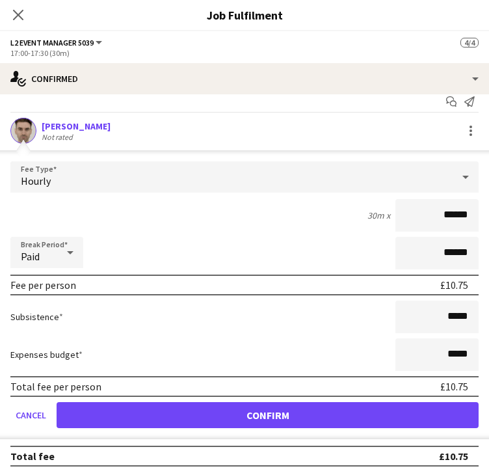
scroll to position [0, 0]
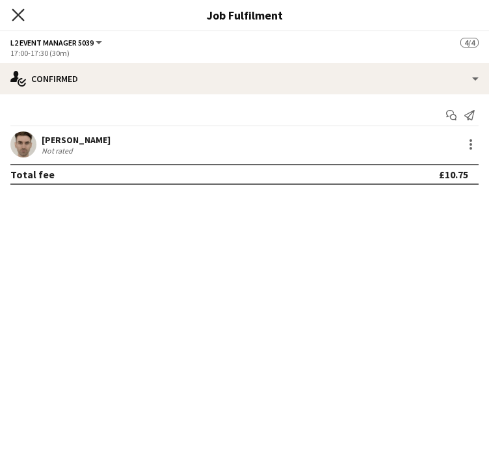
click at [21, 12] on icon at bounding box center [18, 14] width 12 height 12
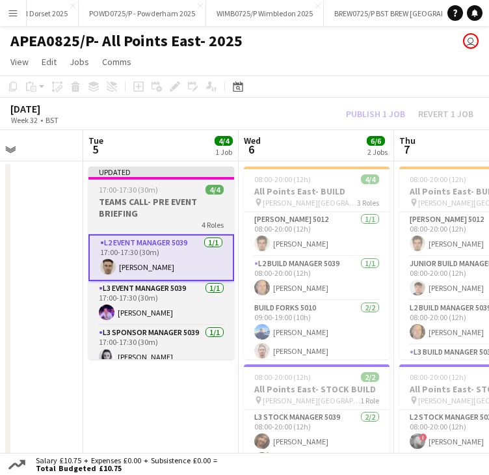
click at [161, 180] on app-job-card "Updated 17:00-17:30 (30m) 4/4 TEAMS CALL- PRE EVENT BRIEFING 4 Roles L2 Event M…" at bounding box center [161, 262] width 146 height 193
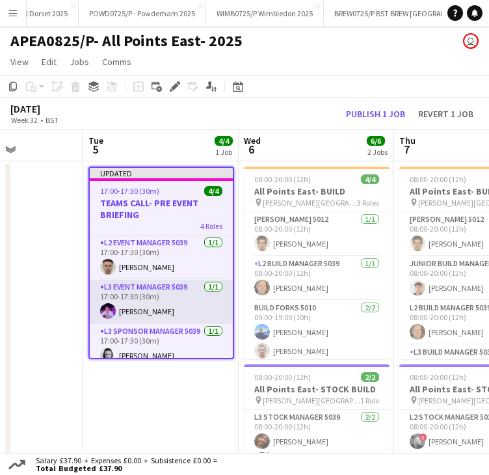
click at [159, 308] on app-card-role "L3 Event Manager 5039 1/1 17:00-17:30 (30m) William Newcombe" at bounding box center [161, 302] width 143 height 44
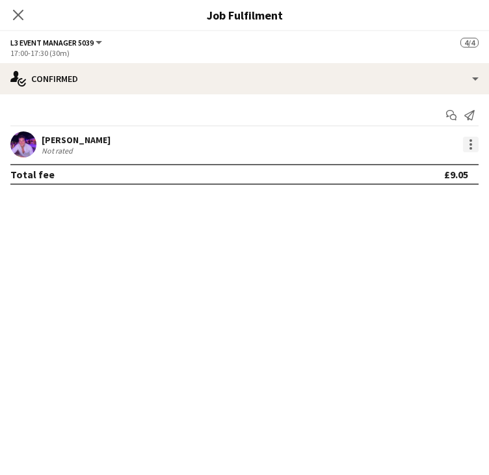
click at [469, 150] on div at bounding box center [471, 145] width 16 height 16
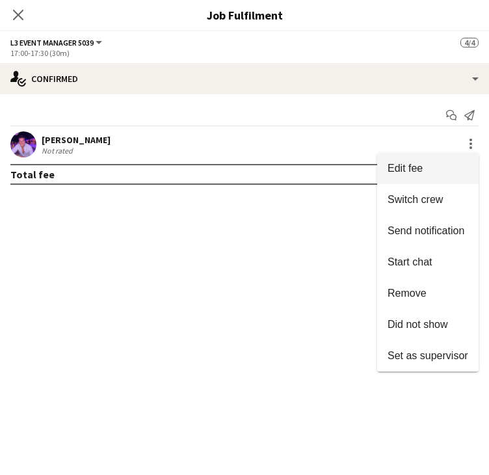
click at [443, 176] on button "Edit fee" at bounding box center [427, 168] width 101 height 31
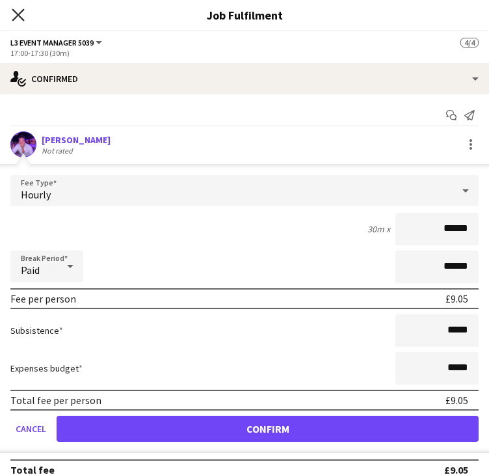
click at [21, 13] on icon "Close pop-in" at bounding box center [18, 14] width 12 height 12
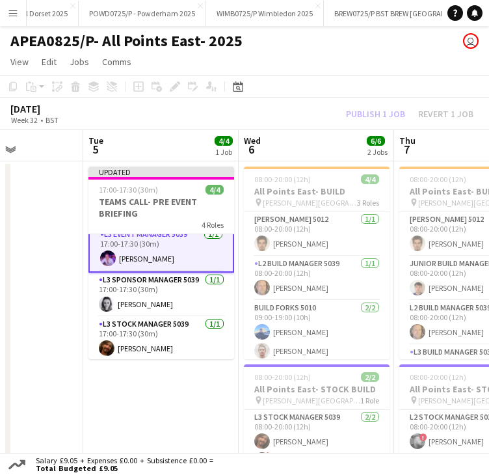
scroll to position [54, 0]
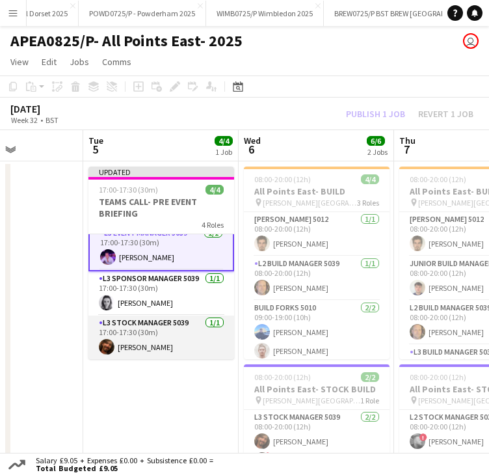
click at [142, 345] on app-card-role "L3 Stock Manager 5039 1/1 17:00-17:30 (30m) Julio Pereira" at bounding box center [161, 337] width 146 height 44
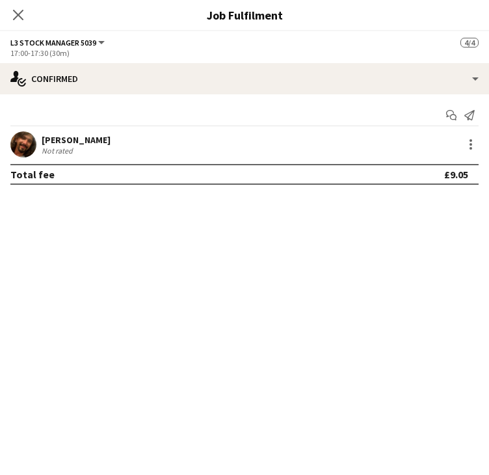
scroll to position [53, 0]
click at [476, 147] on div at bounding box center [471, 145] width 16 height 16
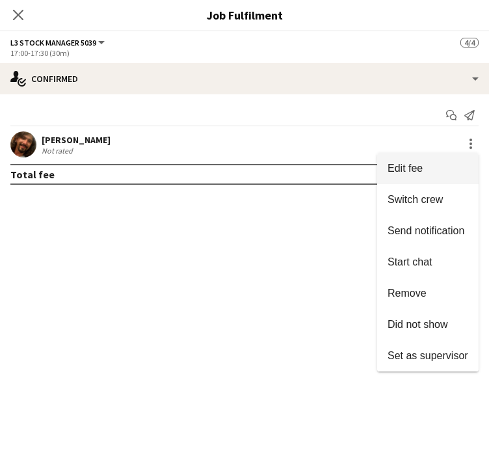
click at [452, 156] on button "Edit fee" at bounding box center [427, 168] width 101 height 31
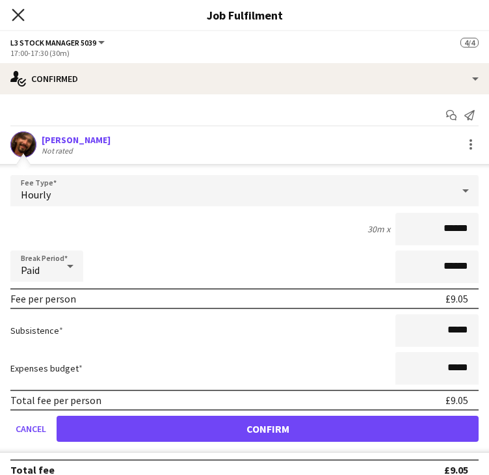
click at [21, 16] on icon "Close pop-in" at bounding box center [18, 14] width 12 height 12
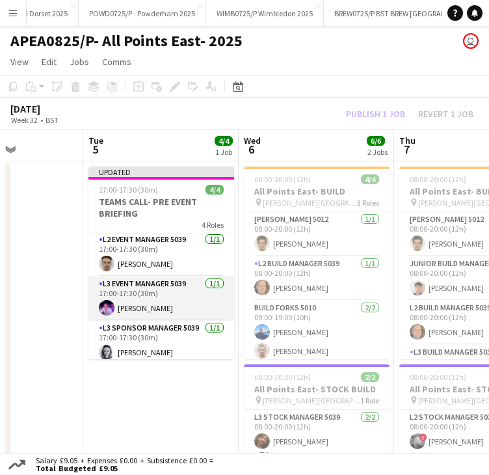
scroll to position [0, 0]
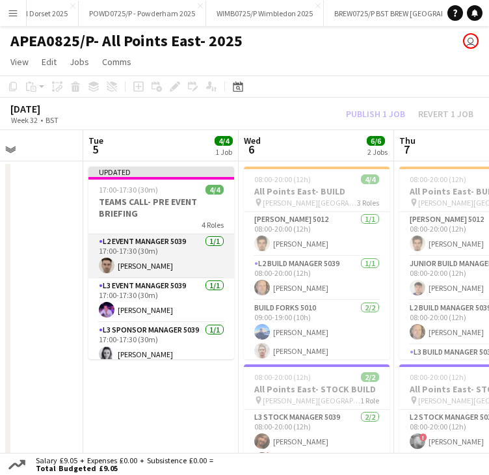
click at [141, 261] on app-card-role "L2 Event Manager 5039 1/1 17:00-17:30 (30m) Daniel King" at bounding box center [161, 256] width 146 height 44
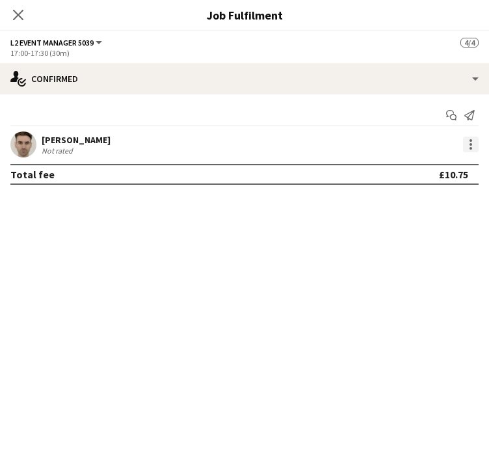
click at [471, 147] on div at bounding box center [471, 148] width 3 height 3
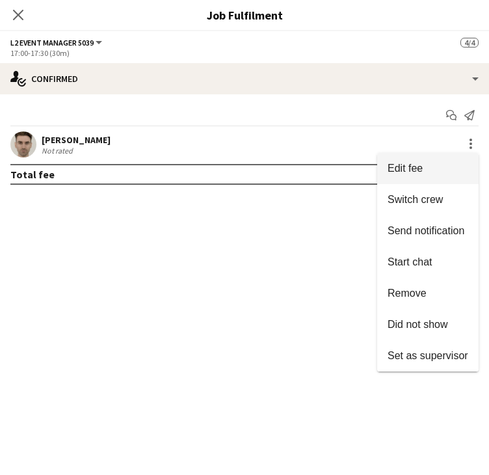
click at [419, 161] on button "Edit fee" at bounding box center [427, 168] width 101 height 31
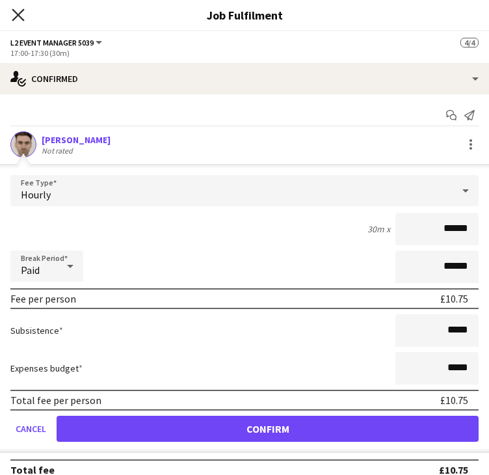
click at [18, 16] on icon "Close pop-in" at bounding box center [18, 14] width 12 height 12
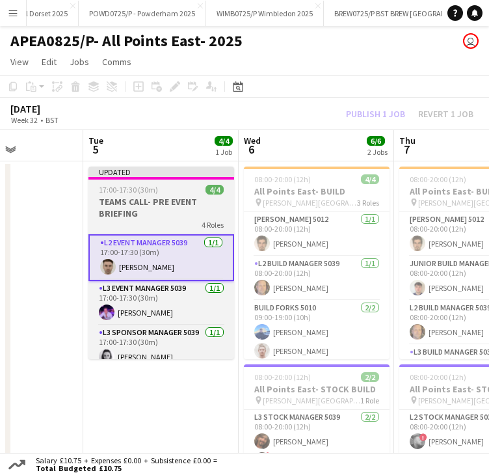
click at [151, 174] on div "Updated" at bounding box center [161, 171] width 146 height 10
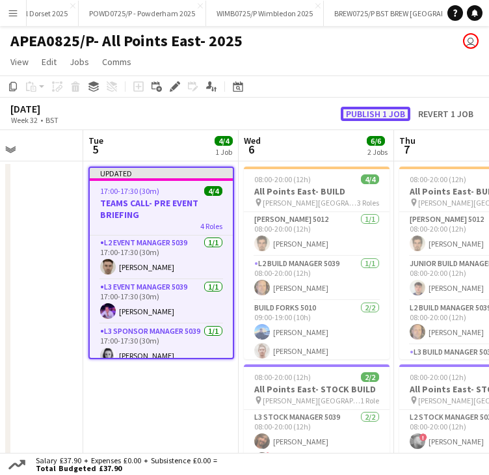
click at [378, 114] on button "Publish 1 job" at bounding box center [376, 114] width 70 height 14
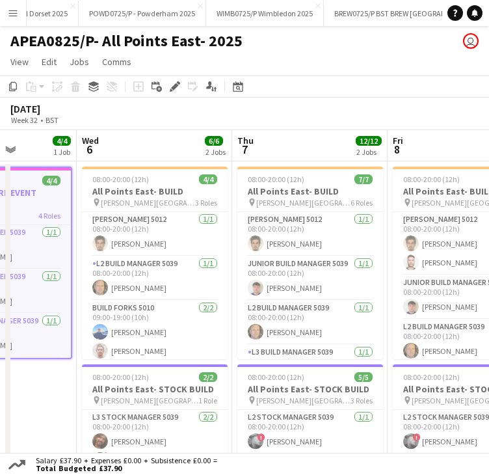
drag, startPoint x: 369, startPoint y: 146, endPoint x: 207, endPoint y: 146, distance: 161.9
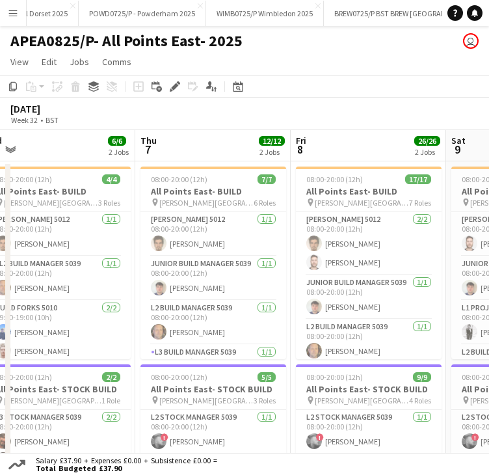
drag, startPoint x: 317, startPoint y: 146, endPoint x: 230, endPoint y: 146, distance: 86.5
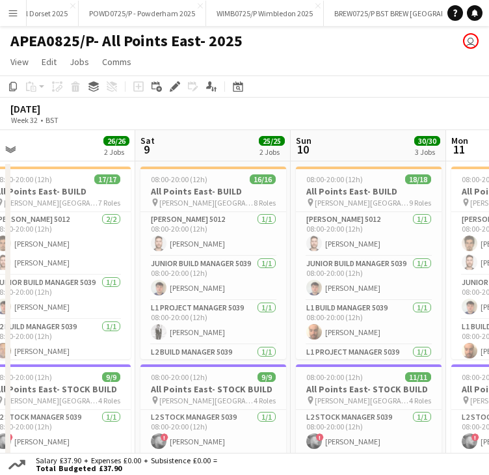
drag, startPoint x: 367, startPoint y: 146, endPoint x: 259, endPoint y: 149, distance: 108.0
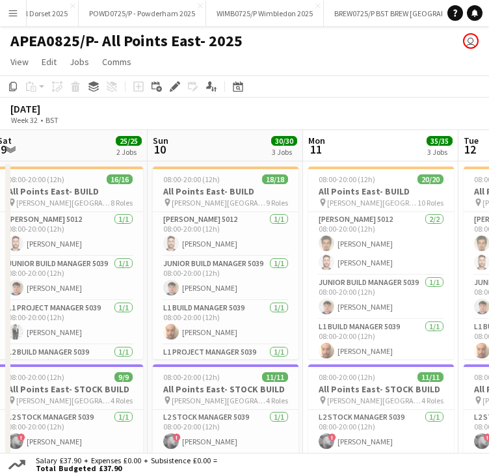
drag, startPoint x: 239, startPoint y: 146, endPoint x: 218, endPoint y: 137, distance: 22.7
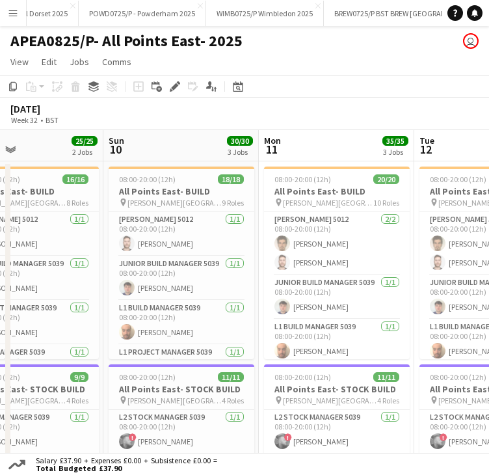
drag, startPoint x: 232, startPoint y: 139, endPoint x: 276, endPoint y: 146, distance: 44.9
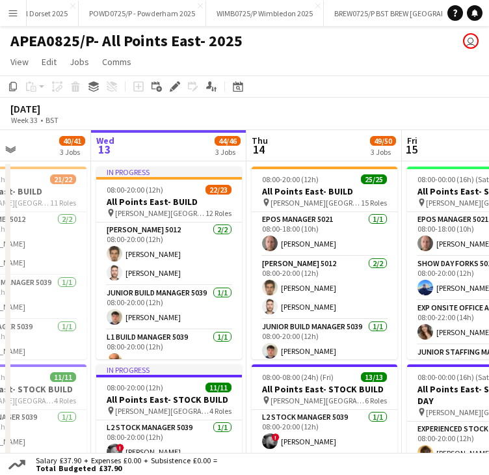
scroll to position [0, 380]
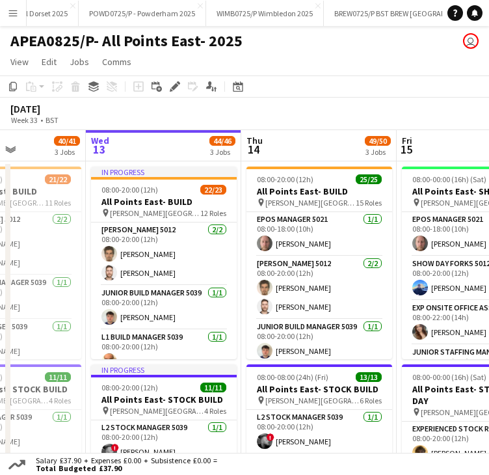
drag, startPoint x: 242, startPoint y: 151, endPoint x: 81, endPoint y: 141, distance: 161.6
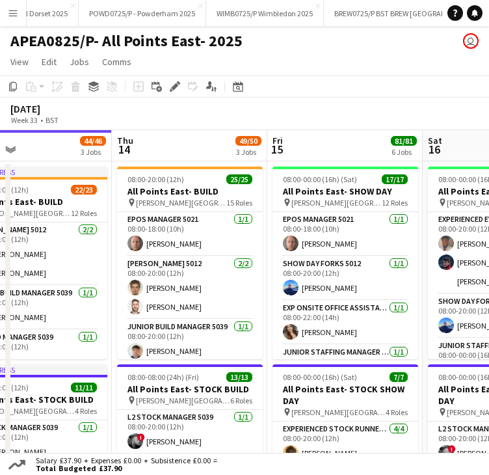
scroll to position [0, 544]
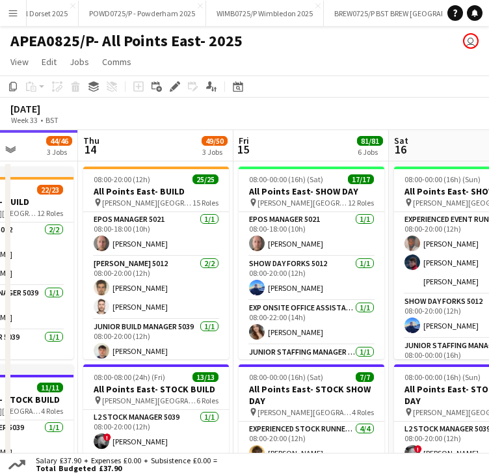
drag, startPoint x: 311, startPoint y: 148, endPoint x: 148, endPoint y: 150, distance: 162.6
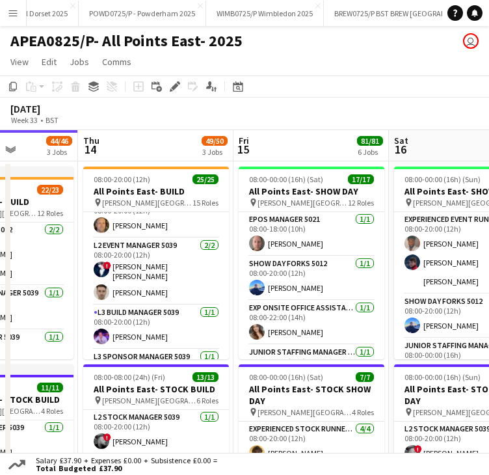
scroll to position [260, 0]
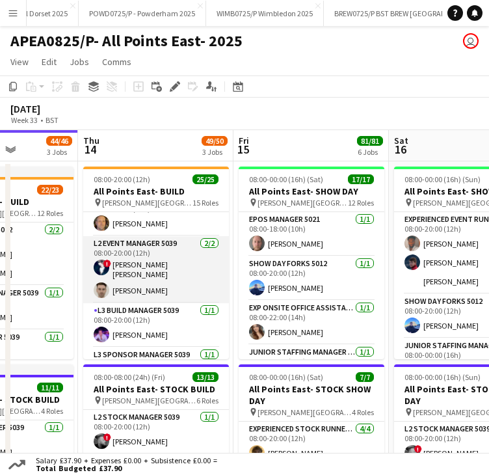
click at [140, 265] on app-card-role "L2 Event Manager 5039 2/2 08:00-20:00 (12h) ! sarah sarah e coyle Daniel King" at bounding box center [156, 269] width 146 height 67
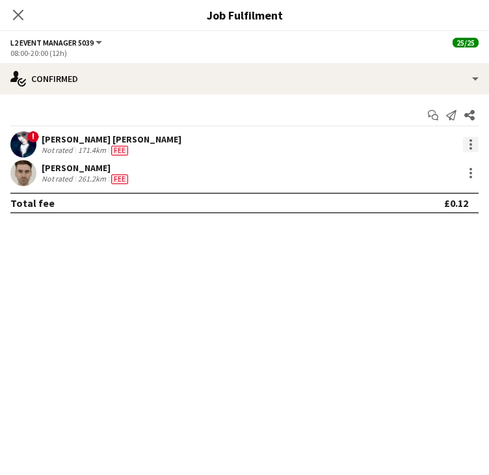
click at [467, 144] on div at bounding box center [471, 145] width 16 height 16
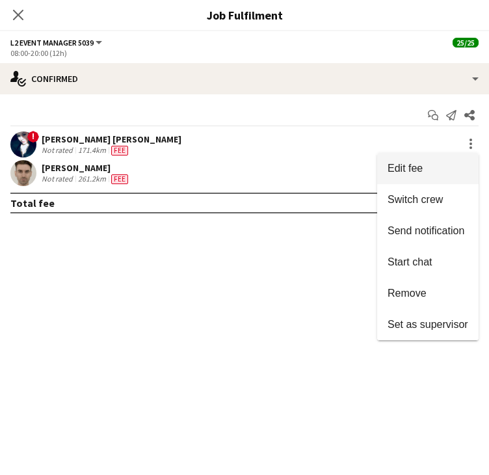
click at [447, 158] on button "Edit fee" at bounding box center [427, 168] width 101 height 31
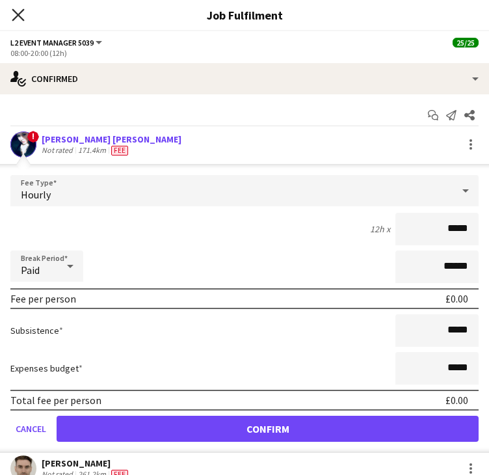
click at [21, 18] on icon at bounding box center [18, 14] width 12 height 12
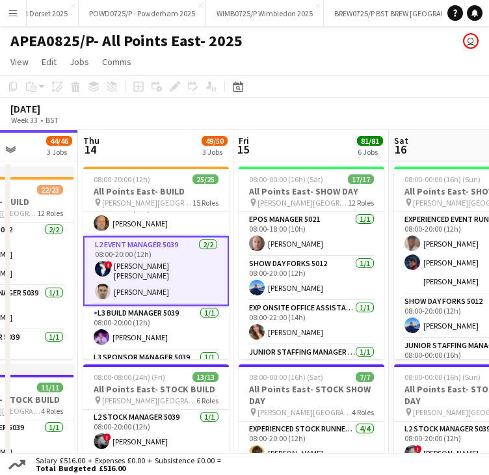
click at [122, 283] on app-card-role "L2 Event Manager 5039 2/2 08:00-20:00 (12h) ! sarah sarah e coyle Daniel King" at bounding box center [156, 271] width 146 height 70
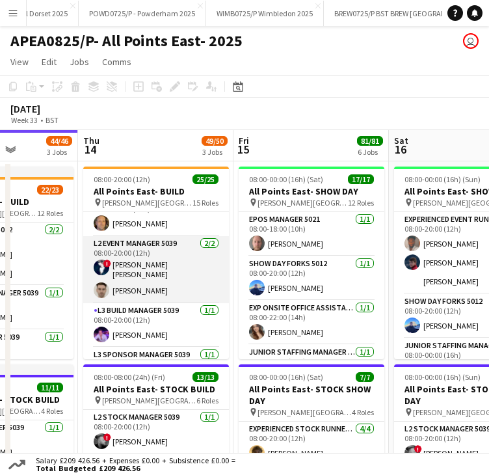
click at [133, 284] on app-card-role "L2 Event Manager 5039 2/2 08:00-20:00 (12h) ! sarah sarah e coyle Daniel King" at bounding box center [156, 269] width 146 height 67
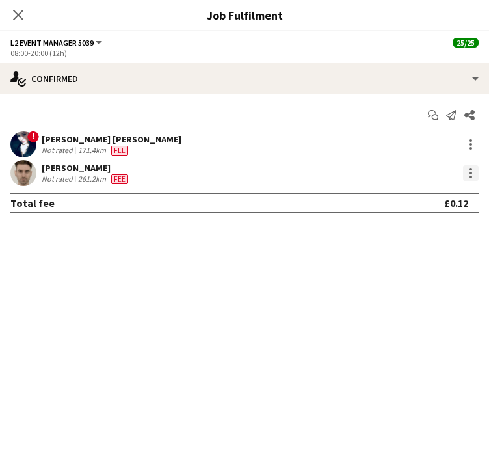
click at [473, 176] on div at bounding box center [471, 173] width 16 height 16
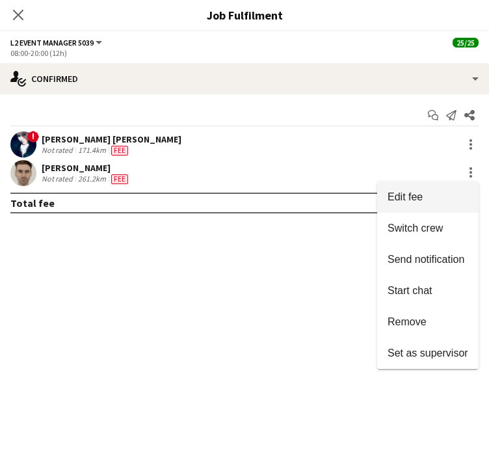
click at [424, 196] on span "Edit fee" at bounding box center [428, 197] width 81 height 12
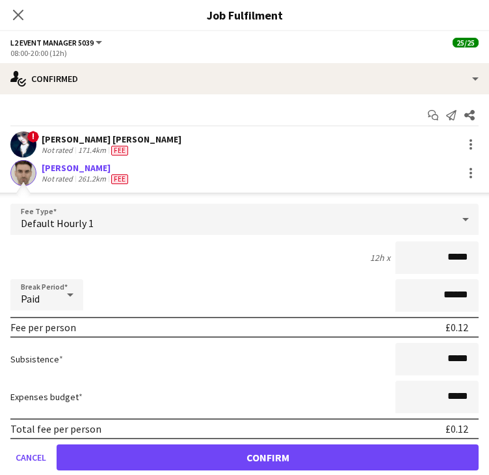
drag, startPoint x: 454, startPoint y: 259, endPoint x: 440, endPoint y: 263, distance: 14.0
click at [440, 263] on input "*****" at bounding box center [436, 257] width 83 height 33
type input "******"
click at [272, 269] on div "12h x ******" at bounding box center [244, 257] width 468 height 33
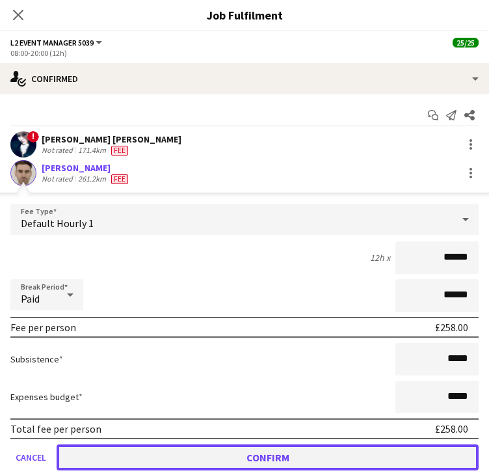
click at [252, 449] on button "Confirm" at bounding box center [268, 457] width 422 height 26
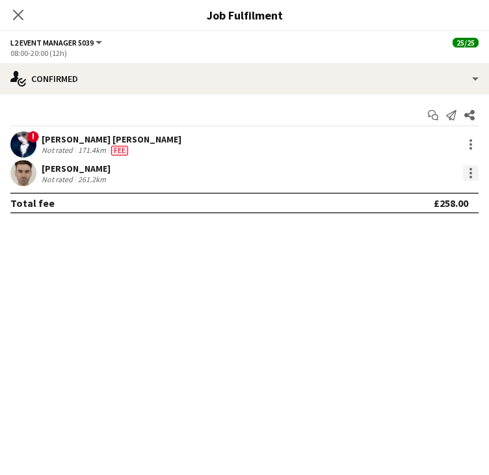
click at [470, 173] on div at bounding box center [471, 173] width 3 height 3
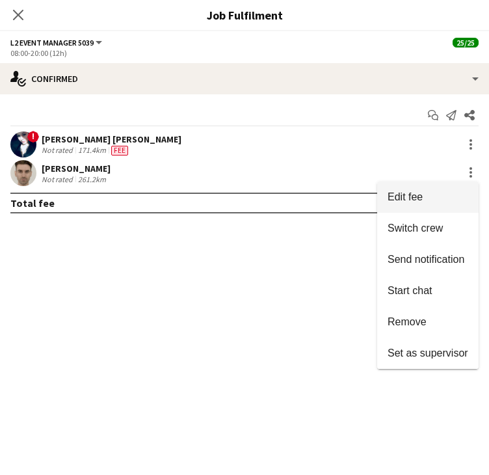
click at [445, 196] on span "Edit fee" at bounding box center [428, 197] width 81 height 12
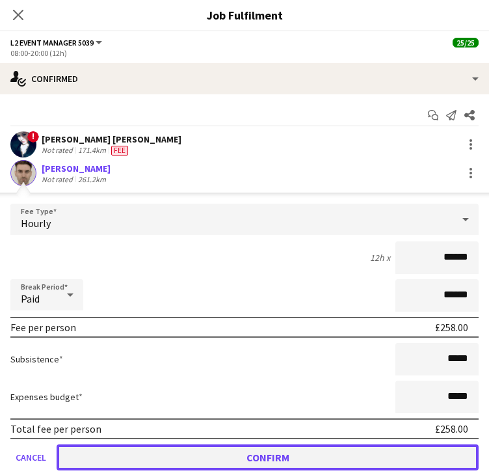
click at [273, 447] on button "Confirm" at bounding box center [268, 457] width 422 height 26
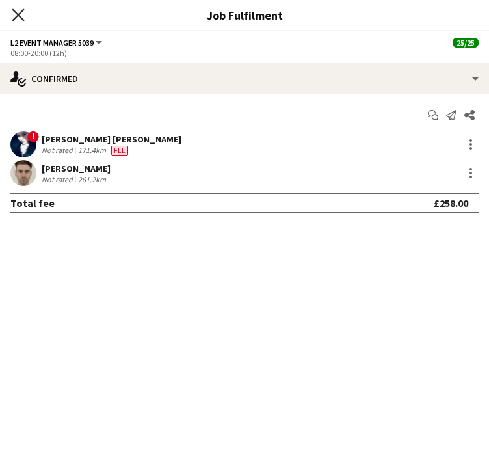
click at [21, 14] on icon "Close pop-in" at bounding box center [18, 14] width 12 height 12
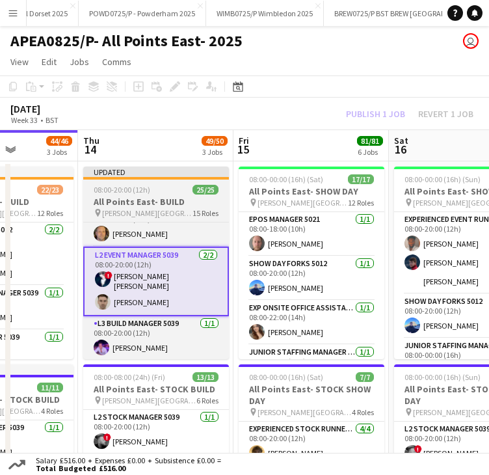
click at [117, 173] on div "Updated" at bounding box center [156, 171] width 146 height 10
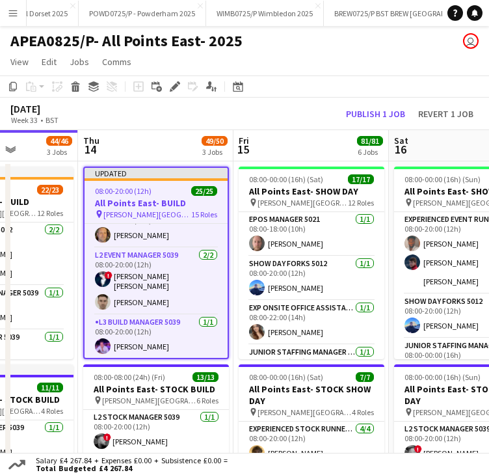
click at [161, 139] on app-board-header-date "Thu 14 49/50 3 Jobs" at bounding box center [155, 145] width 155 height 31
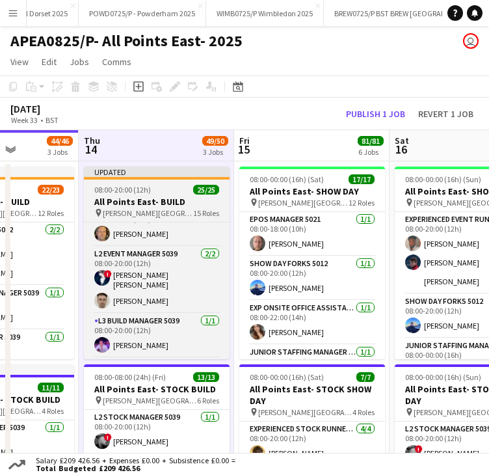
click at [161, 186] on div "08:00-20:00 (12h) 25/25" at bounding box center [157, 190] width 146 height 10
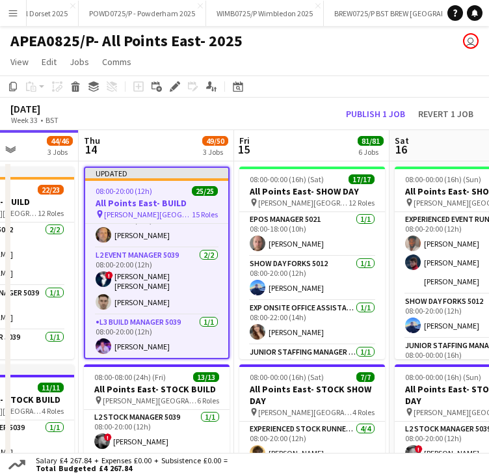
click at [139, 139] on app-board-header-date "Thu 14 49/50 3 Jobs" at bounding box center [156, 145] width 155 height 31
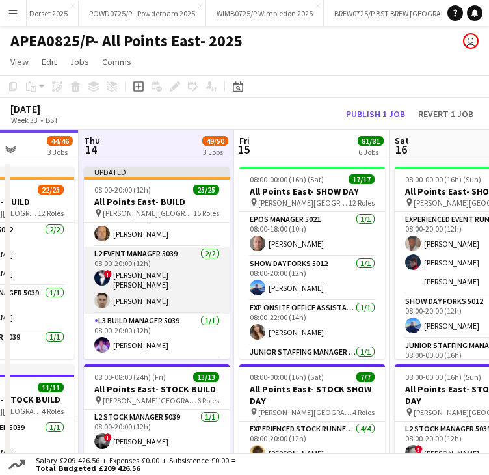
click at [137, 296] on app-card-role "L2 Event Manager 5039 2/2 08:00-20:00 (12h) ! sarah sarah e coyle Daniel King" at bounding box center [157, 279] width 146 height 67
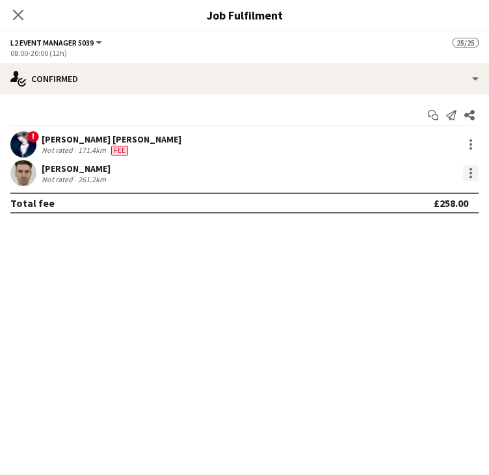
click at [468, 170] on div at bounding box center [471, 173] width 16 height 16
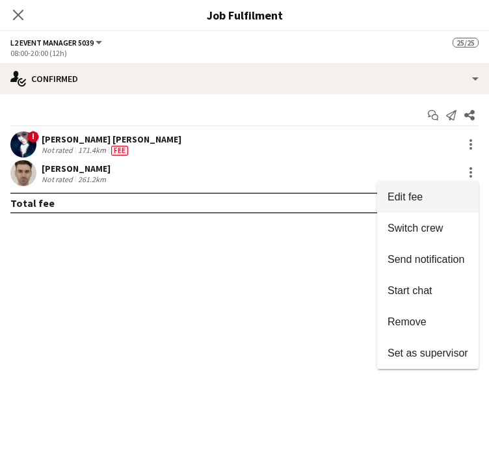
click at [449, 206] on button "Edit fee" at bounding box center [427, 196] width 101 height 31
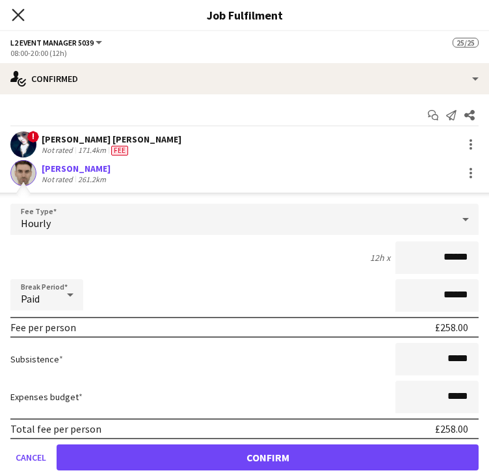
click at [20, 11] on icon "Close pop-in" at bounding box center [18, 14] width 12 height 12
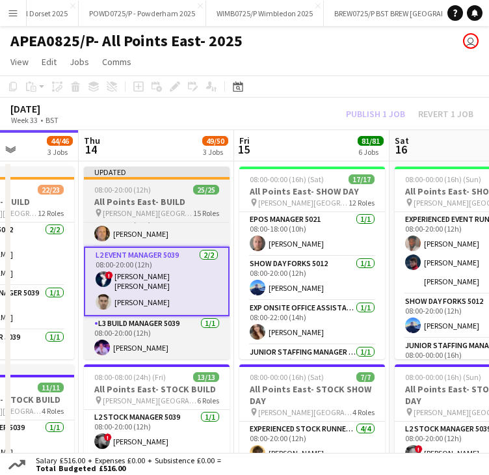
click at [145, 178] on div at bounding box center [157, 178] width 146 height 3
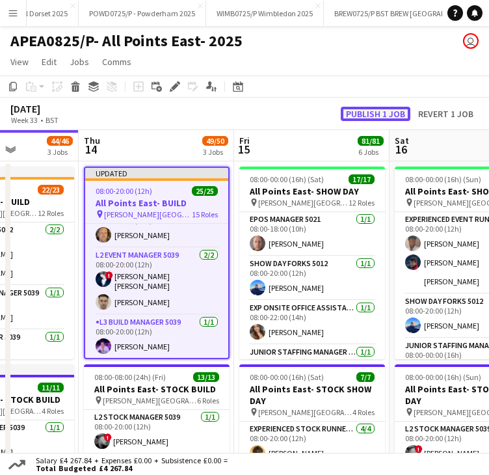
click at [347, 117] on button "Publish 1 job" at bounding box center [376, 114] width 70 height 14
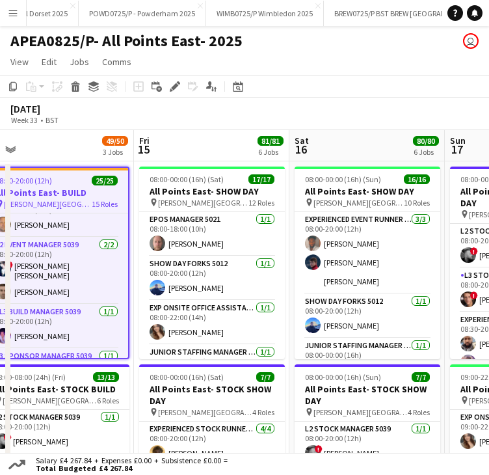
scroll to position [0, 360]
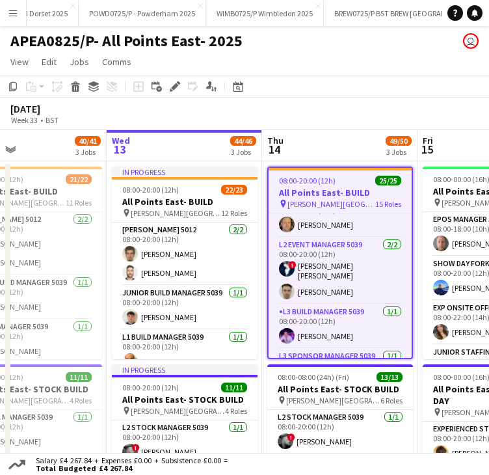
drag, startPoint x: 293, startPoint y: 144, endPoint x: 165, endPoint y: 160, distance: 128.4
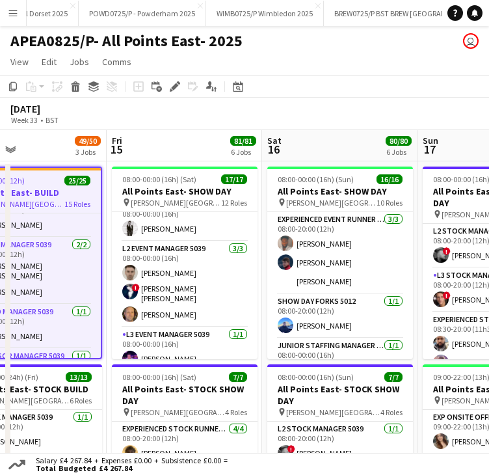
scroll to position [260, 0]
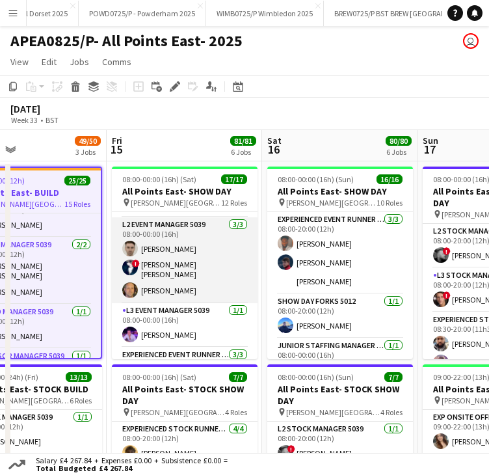
click at [157, 244] on app-card-role "L2 Event Manager 5039 3/3 08:00-00:00 (16h) Daniel King ! sarah sarah e coyle A…" at bounding box center [185, 260] width 146 height 86
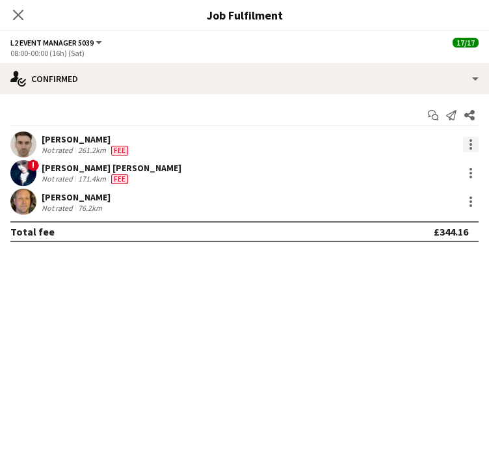
click at [466, 146] on div at bounding box center [471, 145] width 16 height 16
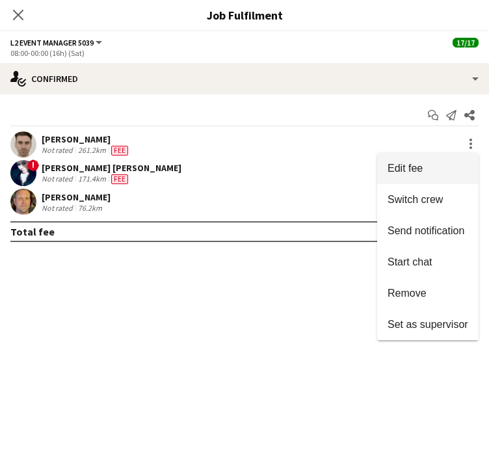
click at [393, 165] on span "Edit fee" at bounding box center [405, 168] width 35 height 11
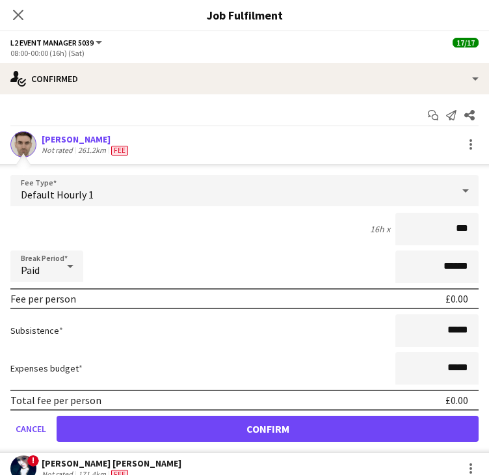
type input "**"
type input "******"
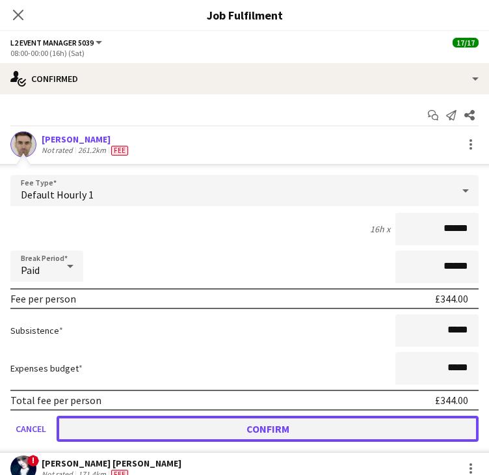
click at [255, 423] on button "Confirm" at bounding box center [268, 429] width 422 height 26
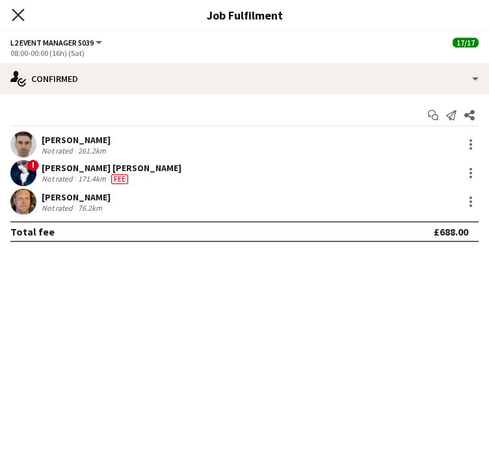
click at [17, 18] on icon "Close pop-in" at bounding box center [18, 14] width 12 height 12
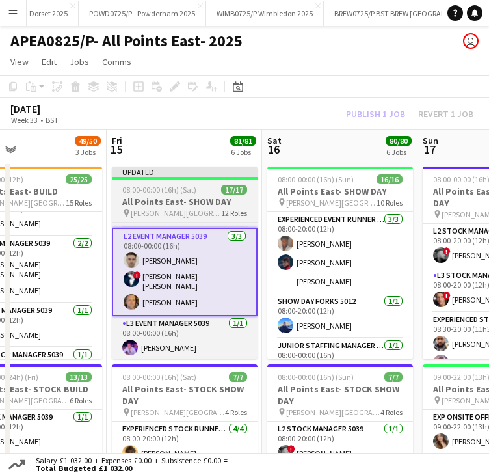
click at [185, 174] on div "Updated" at bounding box center [185, 171] width 146 height 10
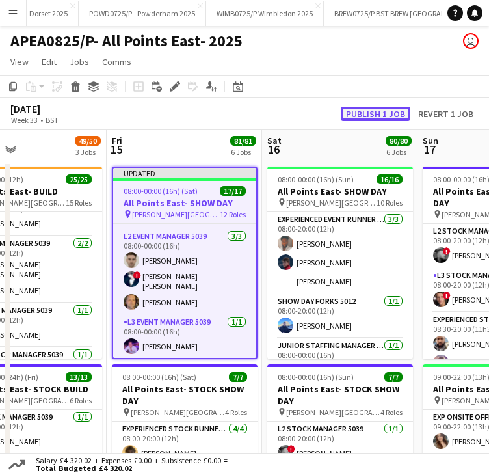
click at [376, 109] on button "Publish 1 job" at bounding box center [376, 114] width 70 height 14
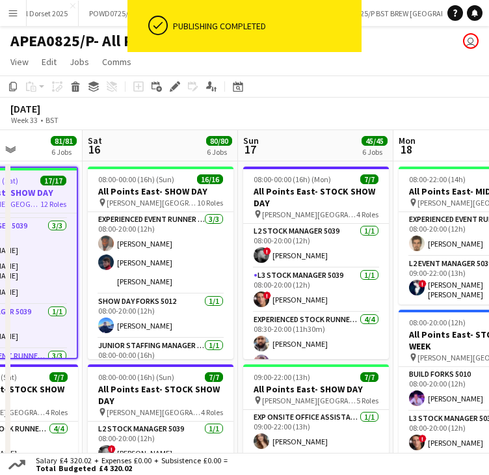
scroll to position [0, 542]
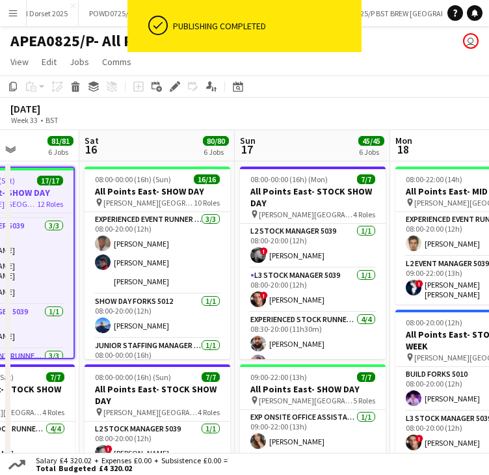
drag, startPoint x: 336, startPoint y: 145, endPoint x: 153, endPoint y: 148, distance: 182.8
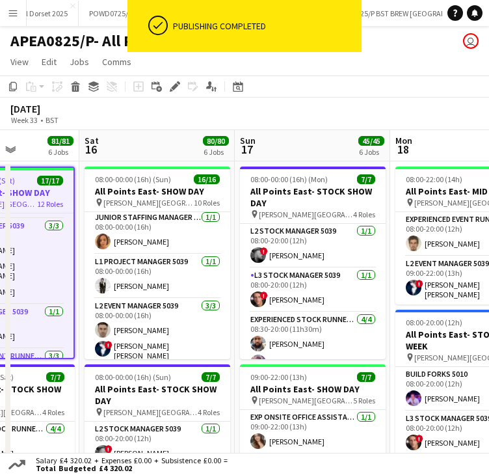
scroll to position [130, 0]
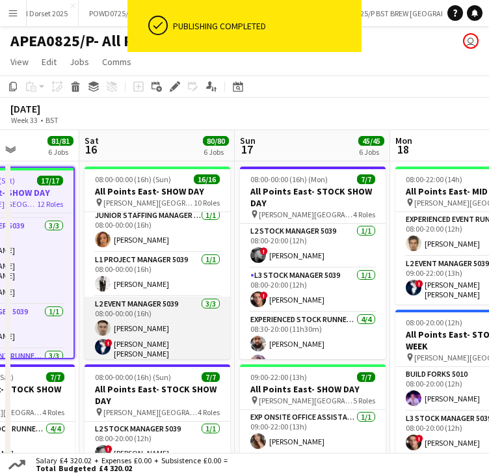
click at [146, 326] on app-card-role "L2 Event Manager 5039 3/3 08:00-00:00 (16h) Daniel King ! sarah sarah e coyle A…" at bounding box center [158, 340] width 146 height 86
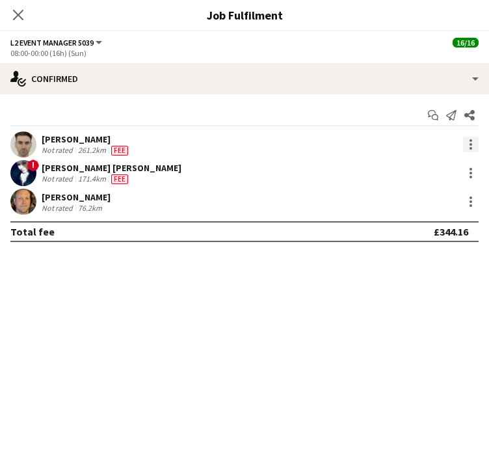
click at [468, 144] on div at bounding box center [471, 145] width 16 height 16
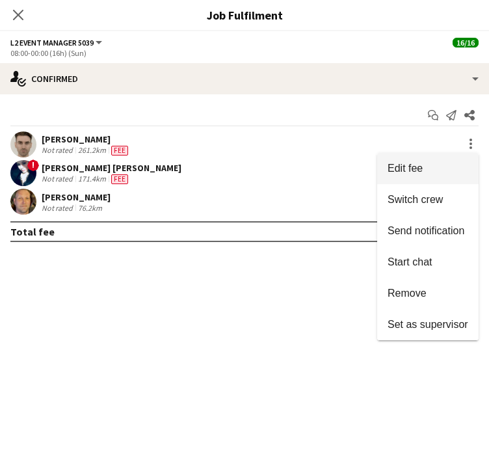
click at [413, 167] on span "Edit fee" at bounding box center [405, 168] width 35 height 11
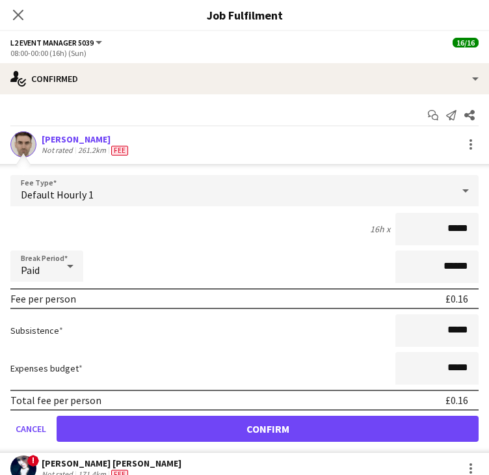
click at [458, 231] on input "*****" at bounding box center [436, 229] width 83 height 33
drag, startPoint x: 457, startPoint y: 231, endPoint x: 442, endPoint y: 231, distance: 15.0
click at [442, 231] on input "*****" at bounding box center [436, 229] width 83 height 33
type input "******"
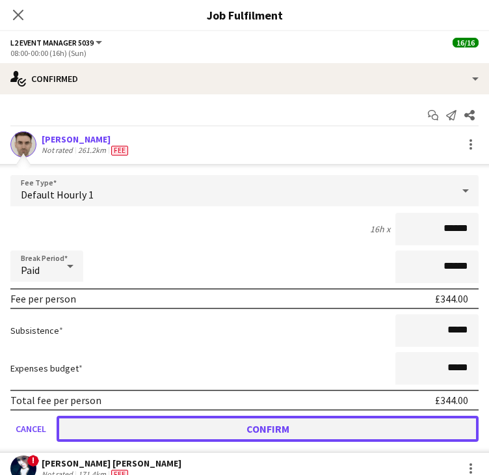
click at [246, 424] on button "Confirm" at bounding box center [268, 429] width 422 height 26
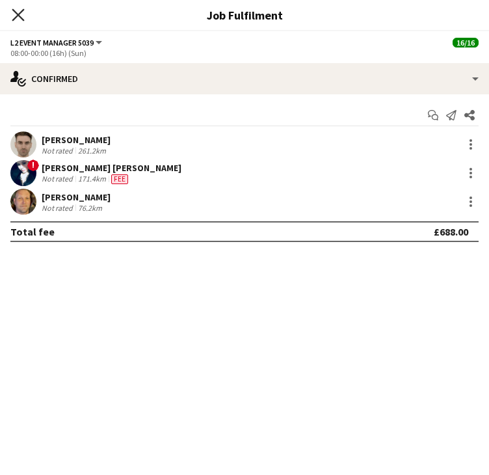
click at [21, 12] on icon at bounding box center [18, 14] width 12 height 12
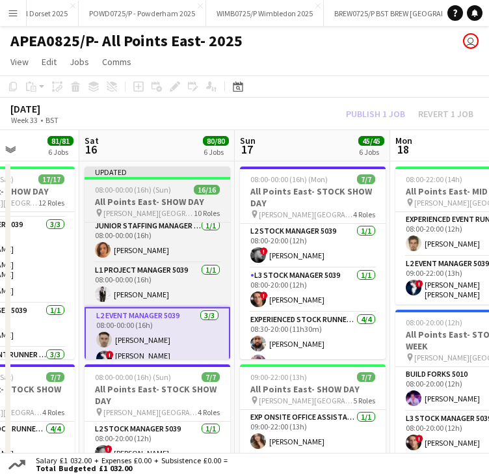
click at [151, 172] on div "Updated" at bounding box center [158, 171] width 146 height 10
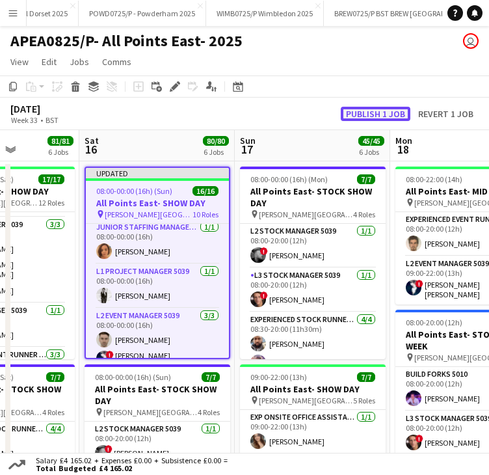
click at [362, 114] on button "Publish 1 job" at bounding box center [376, 114] width 70 height 14
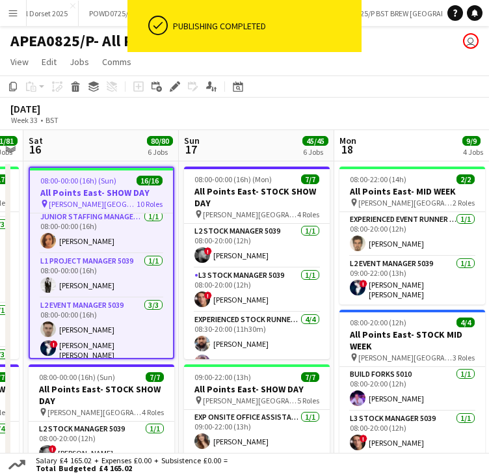
scroll to position [0, 602]
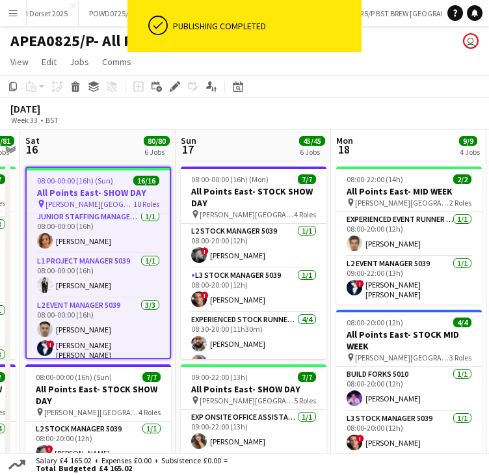
drag, startPoint x: 321, startPoint y: 146, endPoint x: 262, endPoint y: 156, distance: 60.0
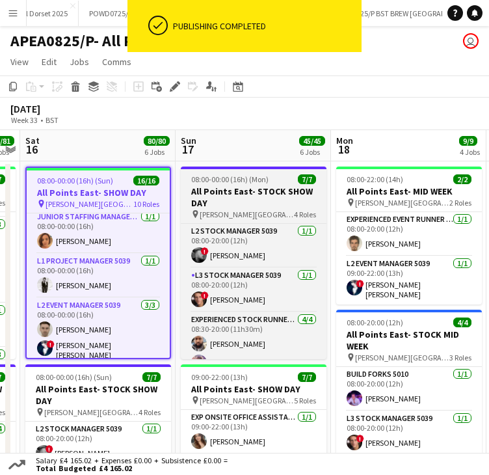
click at [245, 185] on h3 "All Points East- STOCK SHOW DAY" at bounding box center [254, 196] width 146 height 23
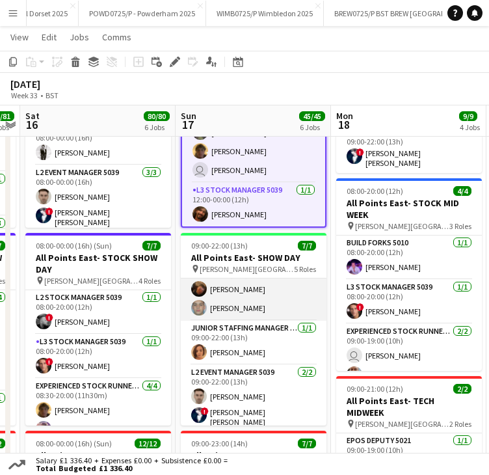
scroll to position [112, 0]
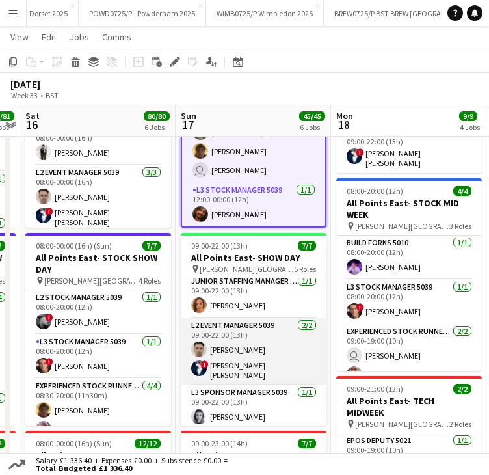
click at [225, 344] on app-card-role "L2 Event Manager 5039 2/2 09:00-22:00 (13h) Daniel King ! sarah sarah e coyle" at bounding box center [254, 351] width 146 height 67
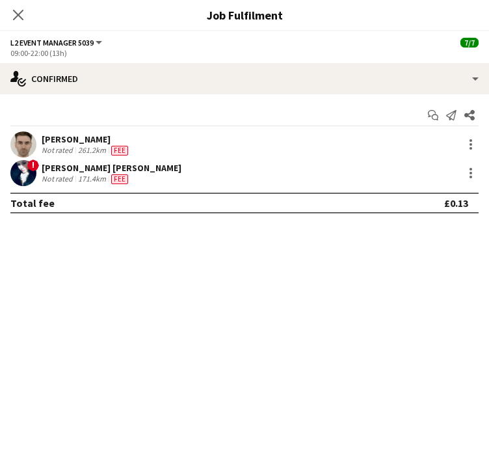
scroll to position [98, 0]
click at [468, 144] on div at bounding box center [471, 145] width 16 height 16
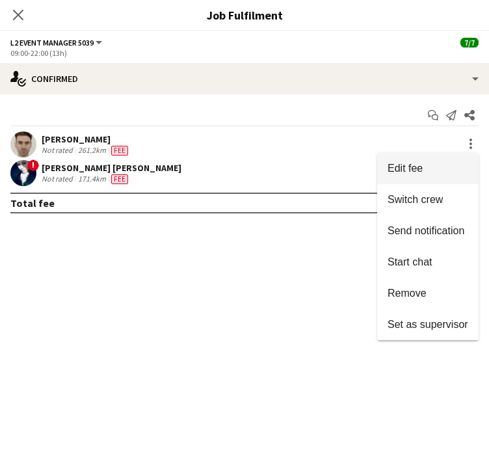
click at [437, 168] on span "Edit fee" at bounding box center [428, 169] width 81 height 12
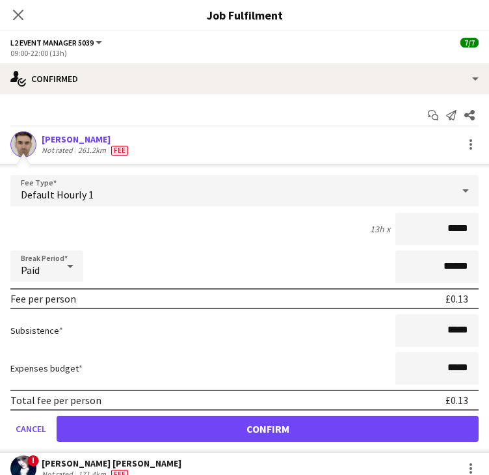
drag, startPoint x: 457, startPoint y: 235, endPoint x: 440, endPoint y: 233, distance: 17.0
click at [440, 233] on input "*****" at bounding box center [436, 229] width 83 height 33
type input "******"
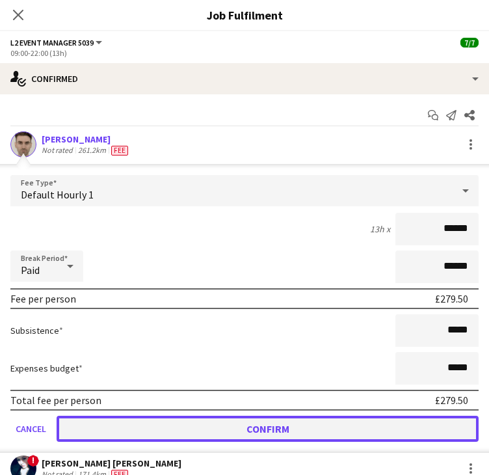
click at [280, 421] on button "Confirm" at bounding box center [268, 429] width 422 height 26
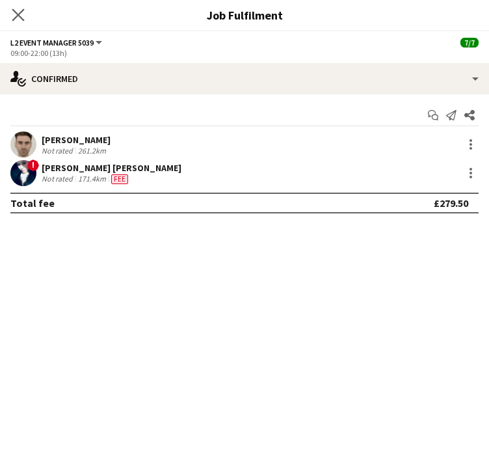
click at [10, 20] on app-icon "Close pop-in" at bounding box center [18, 15] width 19 height 19
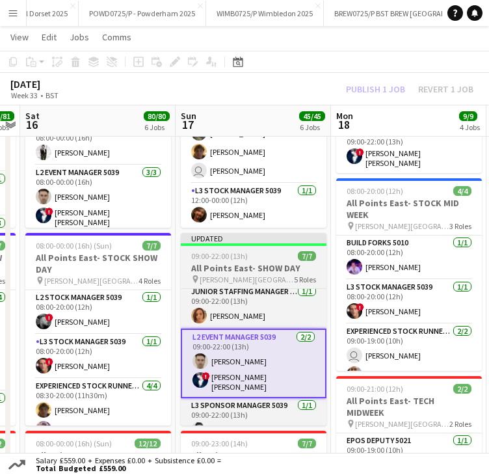
click at [246, 254] on span "09:00-22:00 (13h)" at bounding box center [219, 256] width 57 height 10
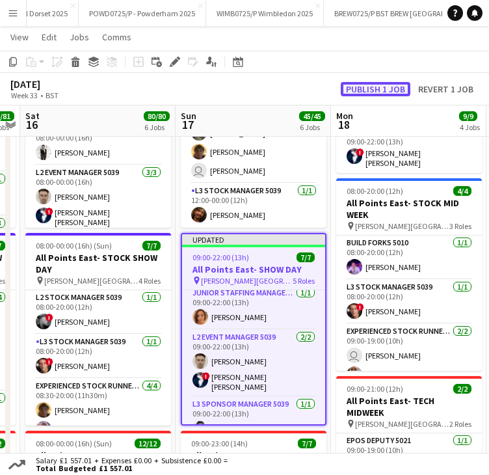
click at [349, 96] on button "Publish 1 job" at bounding box center [376, 89] width 70 height 14
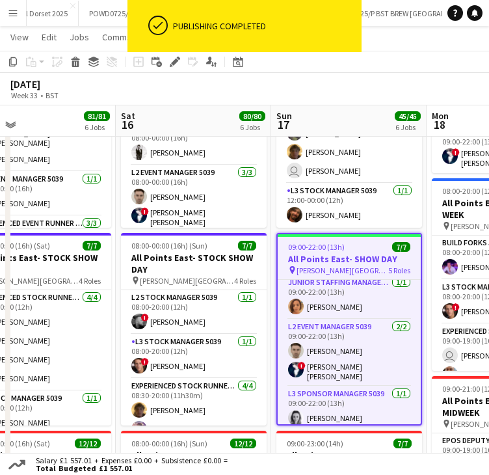
scroll to position [0, 502]
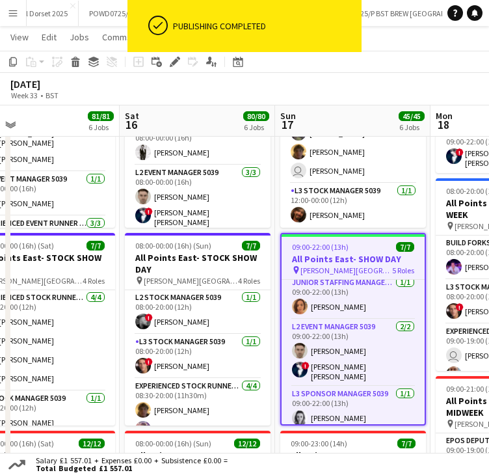
drag, startPoint x: 226, startPoint y: 121, endPoint x: 326, endPoint y: 122, distance: 100.2
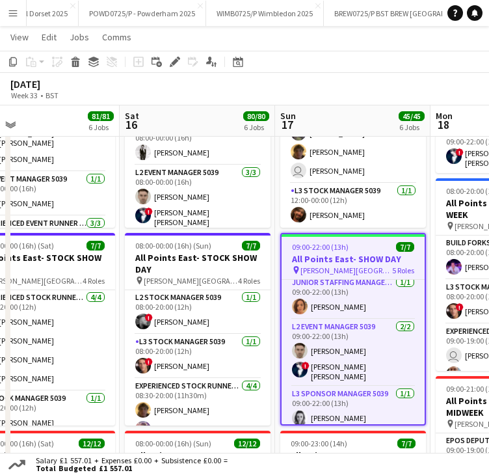
click at [164, 90] on div "August 2025 Week 33 • BST" at bounding box center [244, 89] width 489 height 33
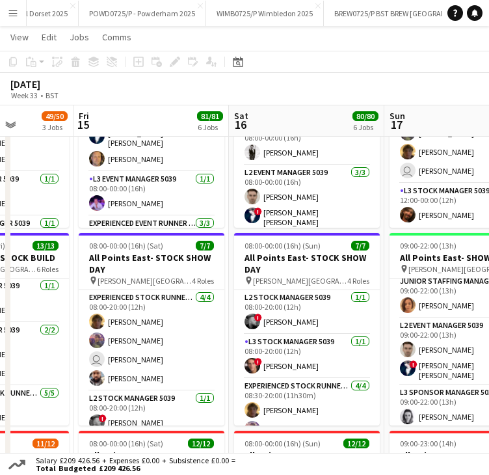
drag, startPoint x: 179, startPoint y: 114, endPoint x: 289, endPoint y: 115, distance: 109.3
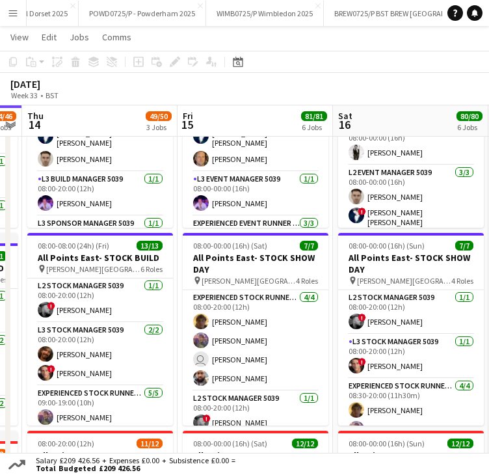
drag, startPoint x: 115, startPoint y: 115, endPoint x: 219, endPoint y: 120, distance: 104.2
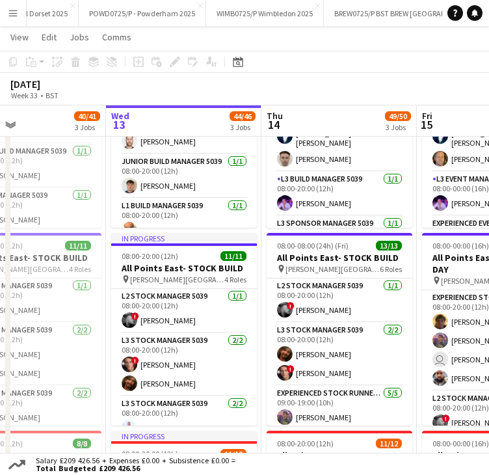
drag, startPoint x: 104, startPoint y: 124, endPoint x: 339, endPoint y: 127, distance: 235.4
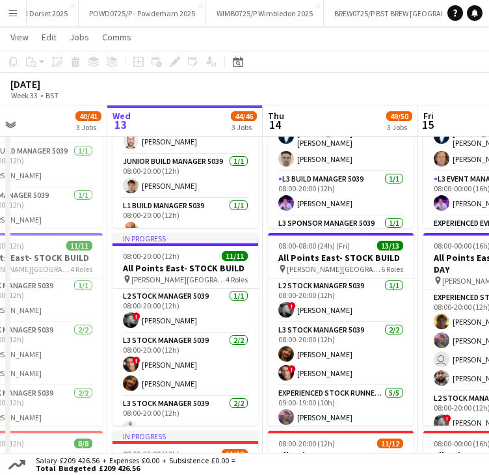
click at [15, 16] on app-icon "Menu" at bounding box center [13, 13] width 10 height 10
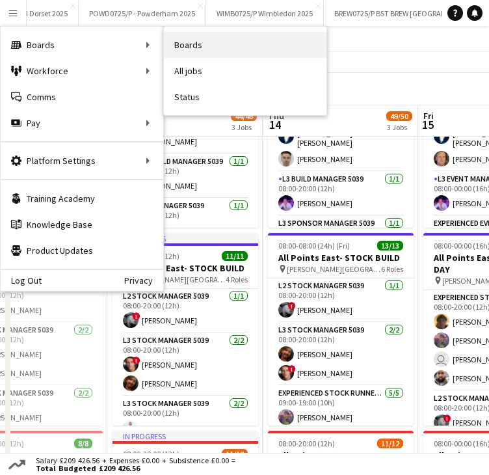
click at [236, 49] on link "Boards" at bounding box center [245, 45] width 163 height 26
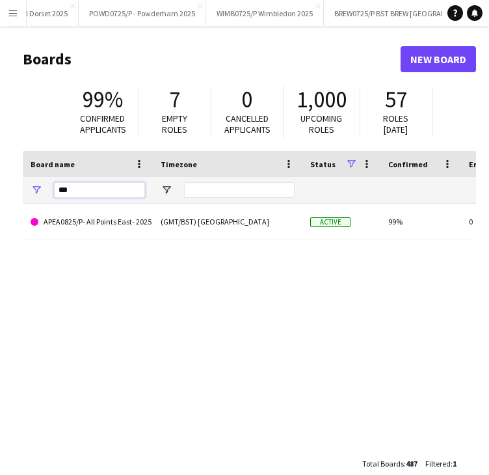
click at [42, 191] on div "***" at bounding box center [88, 190] width 130 height 26
type input "****"
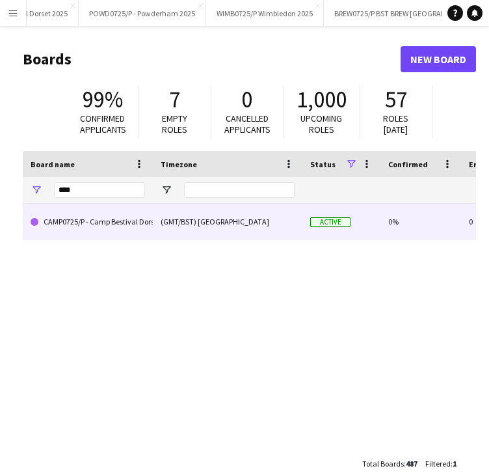
click at [157, 219] on div "(GMT/BST) London" at bounding box center [228, 222] width 150 height 36
click at [140, 226] on link "CAMP0725/P - Camp Bestival Dorset 2025" at bounding box center [88, 222] width 114 height 36
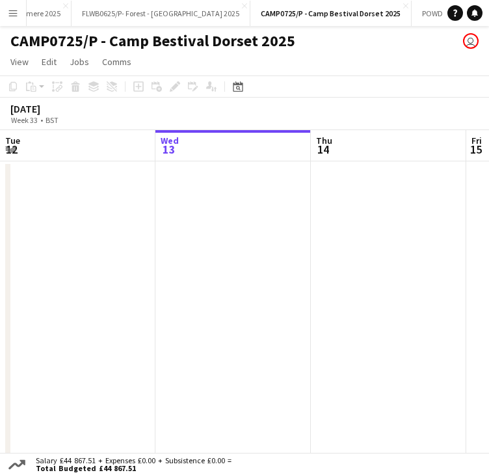
scroll to position [0, 4490]
click at [238, 90] on icon "Date picker" at bounding box center [238, 86] width 10 height 10
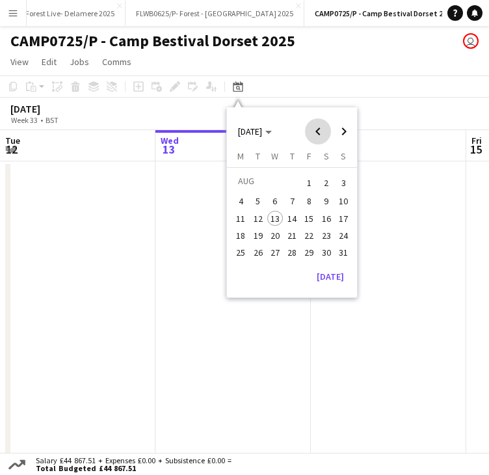
click at [323, 123] on span "Previous month" at bounding box center [318, 131] width 26 height 26
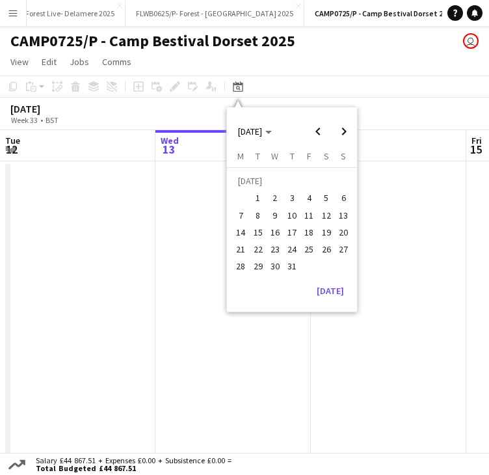
click at [289, 268] on span "31" at bounding box center [292, 267] width 16 height 16
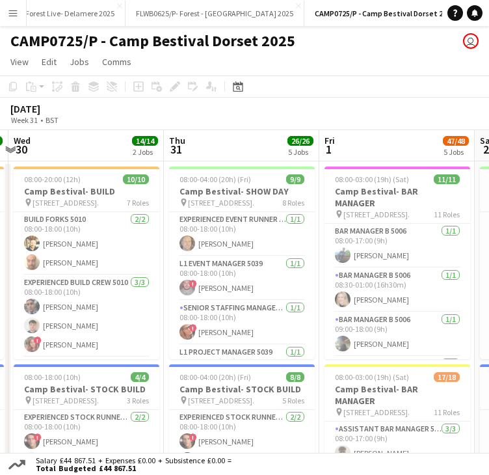
scroll to position [0, 375]
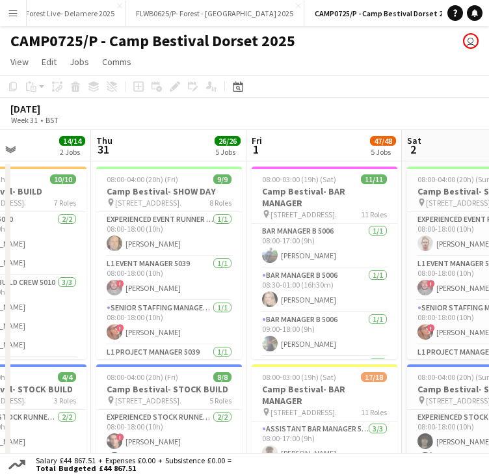
drag, startPoint x: 230, startPoint y: 153, endPoint x: 146, endPoint y: 154, distance: 83.9
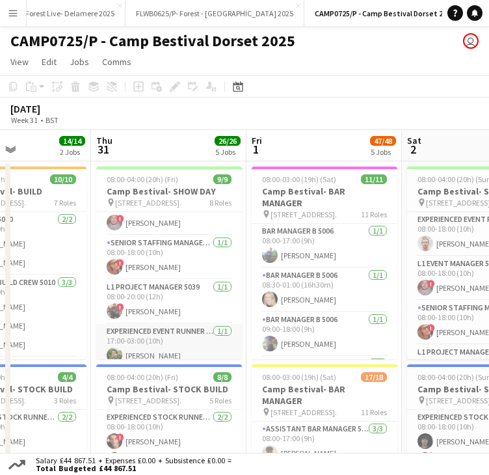
scroll to position [65, 0]
click at [150, 312] on app-card-role "L1 Project Manager 5039 1/1 08:00-20:00 (12h) ! Bradley Power" at bounding box center [169, 302] width 146 height 44
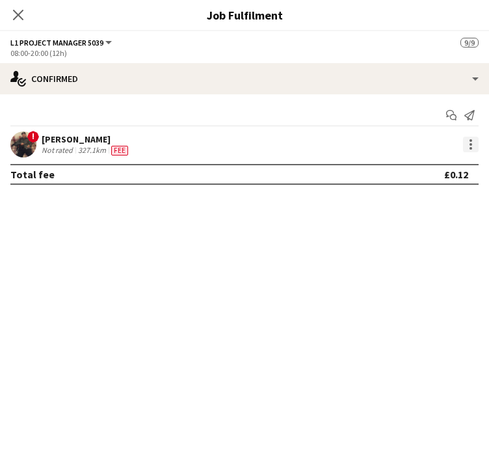
click at [471, 150] on div at bounding box center [471, 145] width 16 height 16
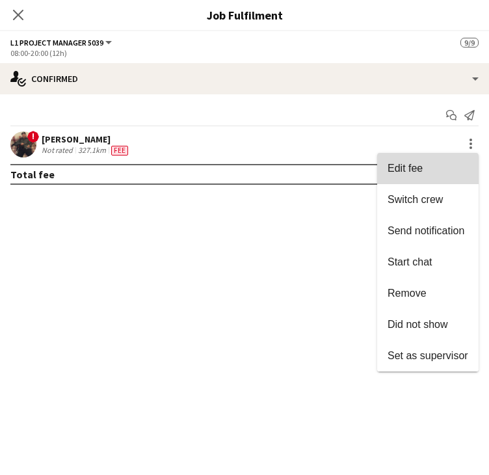
click at [442, 172] on span "Edit fee" at bounding box center [428, 169] width 81 height 12
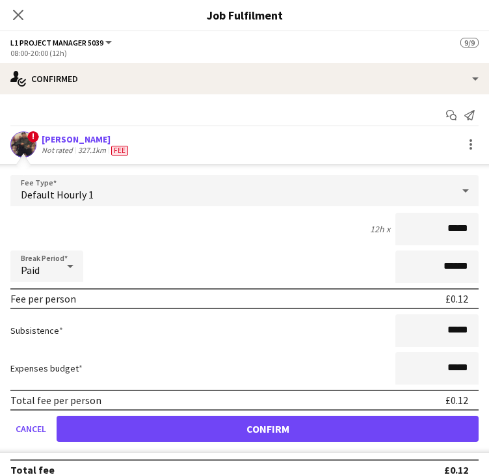
click at [263, 193] on div "Default Hourly 1" at bounding box center [231, 190] width 442 height 31
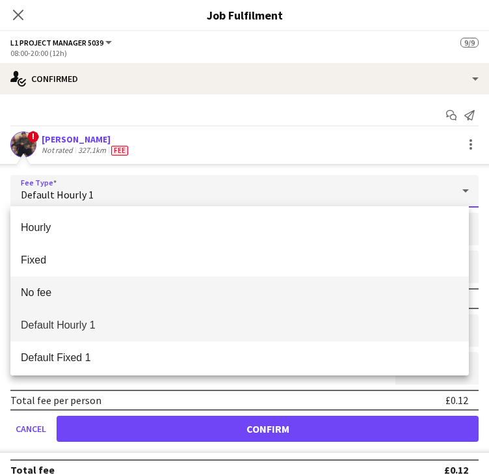
click at [90, 289] on span "No fee" at bounding box center [240, 292] width 438 height 12
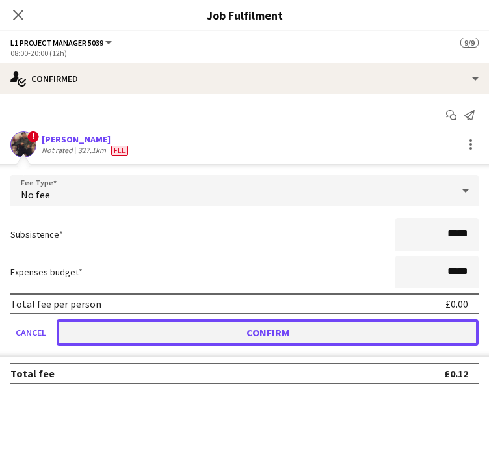
click at [182, 325] on button "Confirm" at bounding box center [268, 332] width 422 height 26
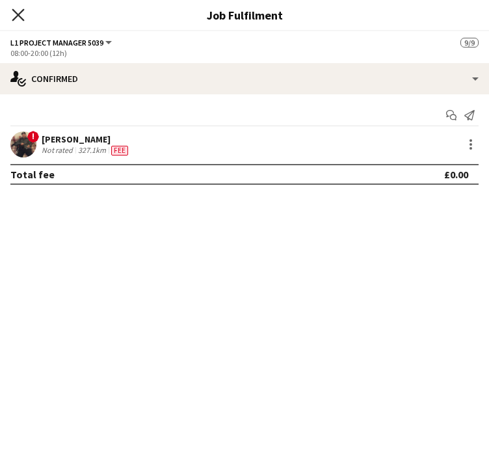
click at [18, 16] on icon at bounding box center [18, 14] width 12 height 12
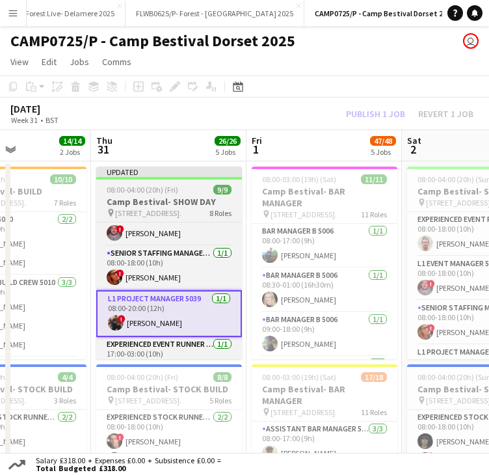
click at [160, 178] on div at bounding box center [169, 178] width 146 height 3
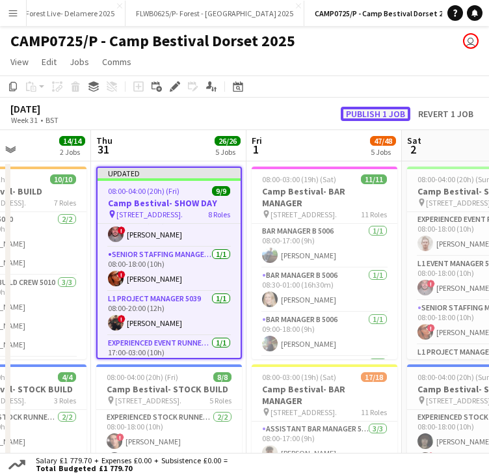
click at [369, 111] on button "Publish 1 job" at bounding box center [376, 114] width 70 height 14
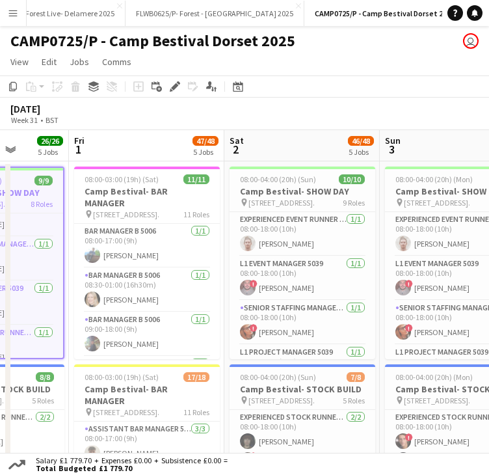
scroll to position [0, 554]
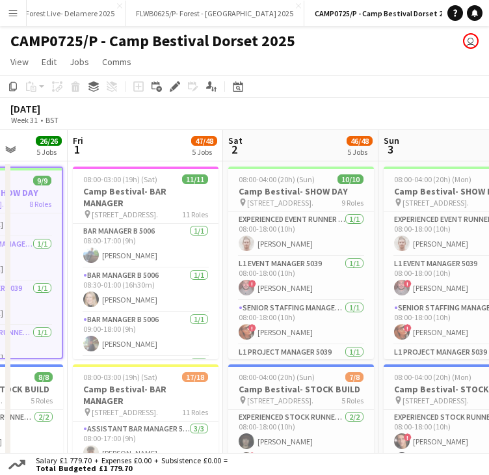
drag, startPoint x: 331, startPoint y: 145, endPoint x: 152, endPoint y: 147, distance: 178.9
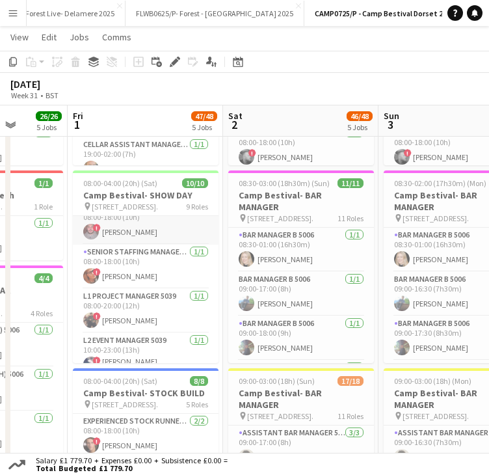
scroll to position [65, 0]
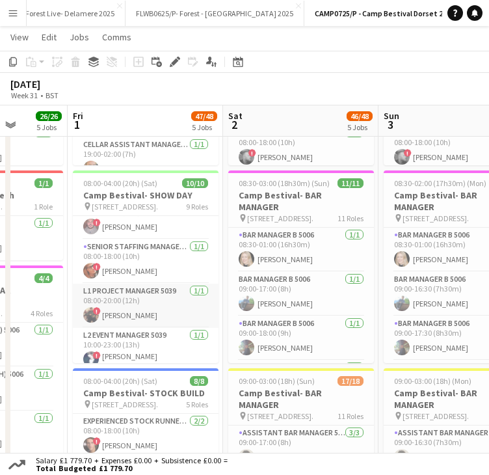
click at [135, 315] on app-card-role "L1 Project Manager 5039 1/1 08:00-20:00 (12h) ! Bradley Power" at bounding box center [146, 306] width 146 height 44
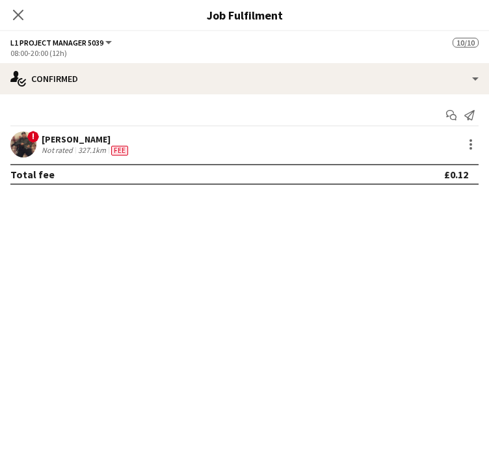
click at [467, 152] on div "! Bradley Power Not rated 327.1km Fee" at bounding box center [244, 144] width 489 height 26
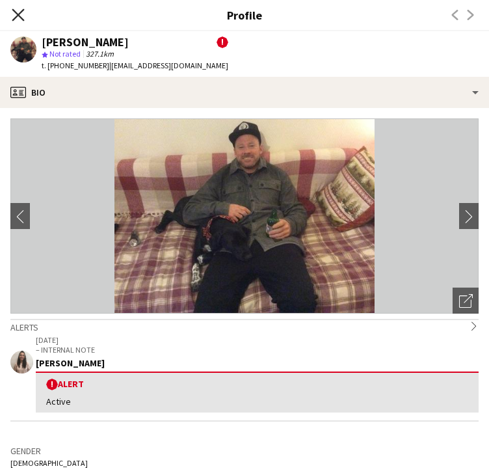
click at [14, 15] on icon "Close pop-in" at bounding box center [18, 14] width 12 height 12
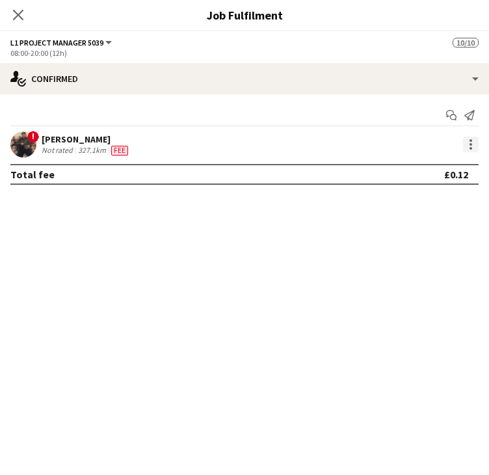
click at [475, 143] on div at bounding box center [471, 145] width 16 height 16
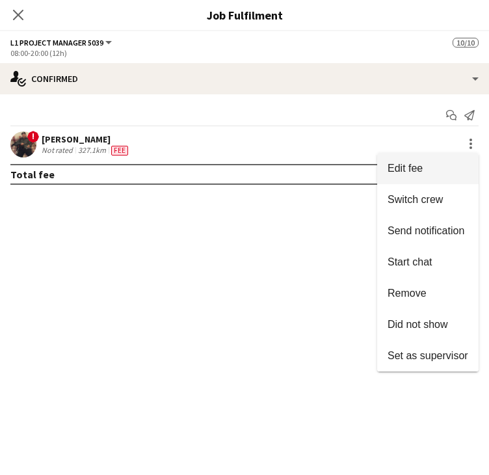
click at [405, 164] on span "Edit fee" at bounding box center [405, 168] width 35 height 11
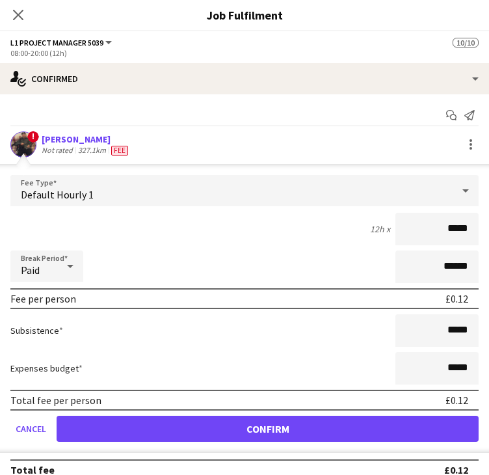
click at [185, 192] on div "Default Hourly 1" at bounding box center [231, 190] width 442 height 31
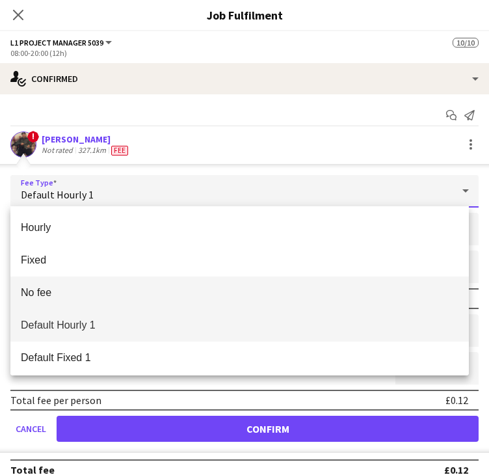
click at [67, 289] on span "No fee" at bounding box center [240, 292] width 438 height 12
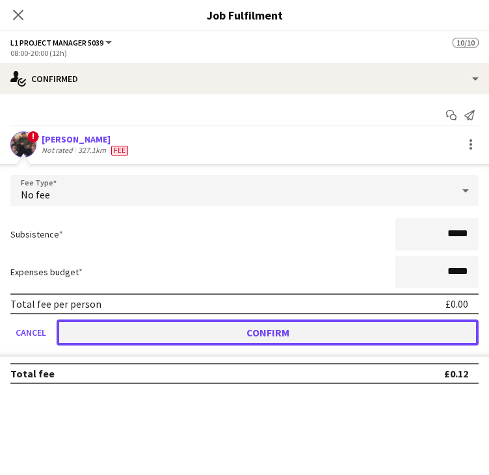
click at [145, 328] on button "Confirm" at bounding box center [268, 332] width 422 height 26
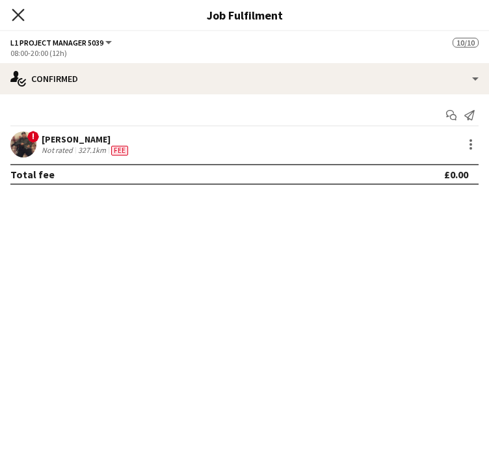
click at [15, 14] on icon "Close pop-in" at bounding box center [18, 14] width 12 height 12
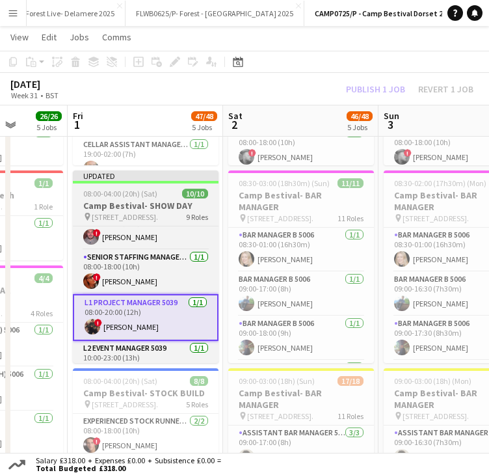
click at [125, 180] on div "Updated" at bounding box center [146, 175] width 146 height 10
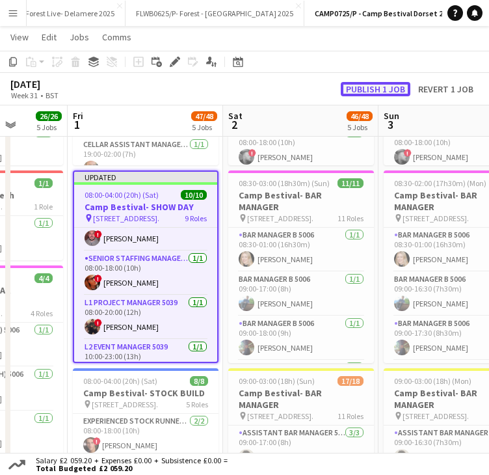
click at [378, 85] on button "Publish 1 job" at bounding box center [376, 89] width 70 height 14
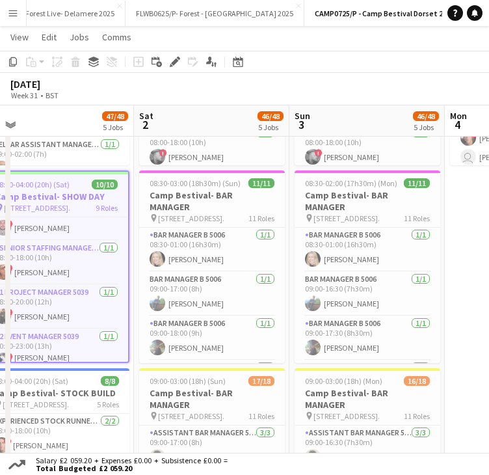
drag, startPoint x: 286, startPoint y: 118, endPoint x: 196, endPoint y: 126, distance: 90.0
click at [196, 126] on app-calendar-viewport "Mon 28 12/12 2 Jobs Tue 29 12/12 2 Jobs Wed 30 14/14 2 Jobs Thu 31 26/26 5 Jobs…" at bounding box center [244, 172] width 489 height 1022
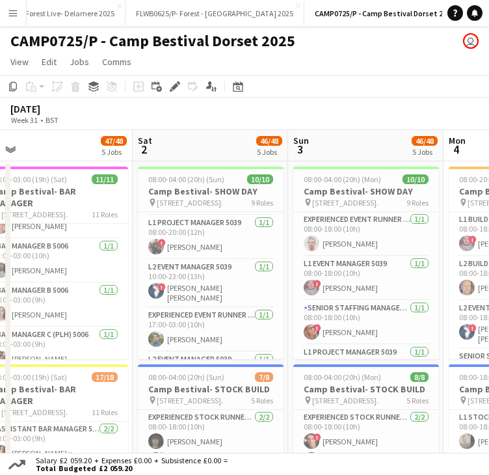
scroll to position [130, 0]
click at [198, 245] on app-card-role "L1 Project Manager 5039 1/1 08:00-20:00 (12h) ! Bradley Power" at bounding box center [211, 237] width 146 height 44
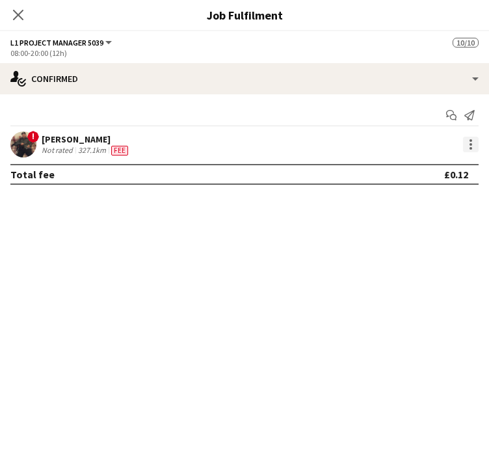
click at [466, 145] on div at bounding box center [471, 145] width 16 height 16
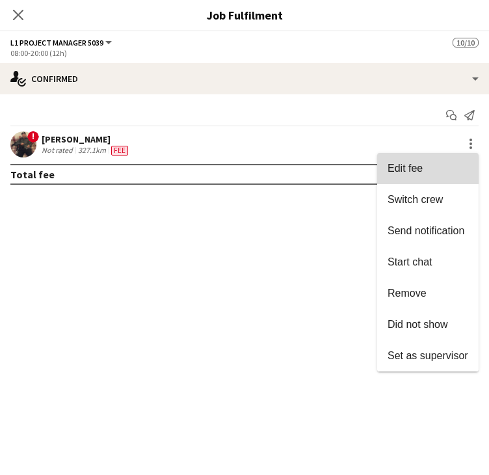
click at [442, 159] on button "Edit fee" at bounding box center [427, 168] width 101 height 31
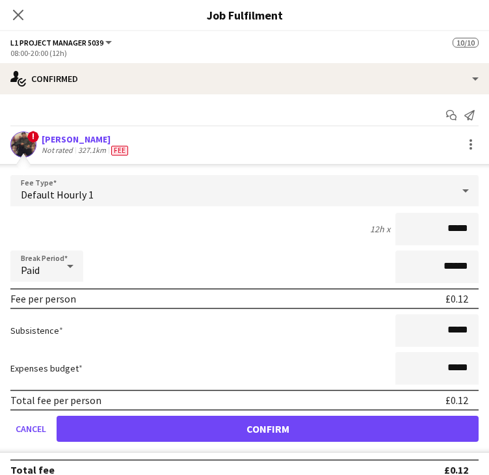
click at [167, 187] on div "Default Hourly 1" at bounding box center [231, 190] width 442 height 31
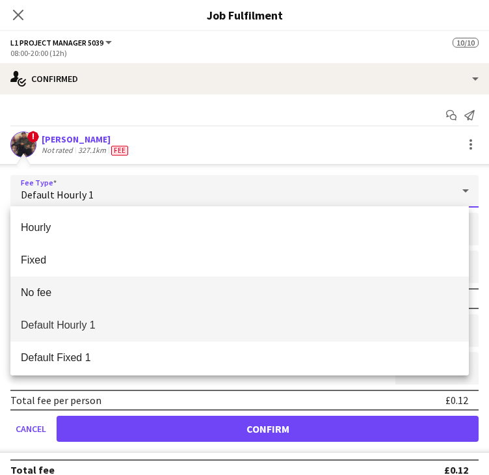
click at [101, 289] on span "No fee" at bounding box center [240, 292] width 438 height 12
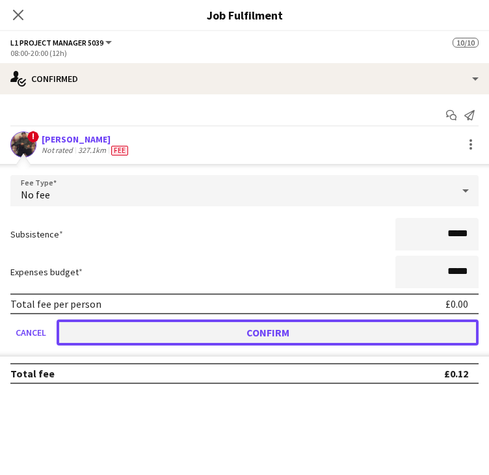
click at [164, 328] on button "Confirm" at bounding box center [268, 332] width 422 height 26
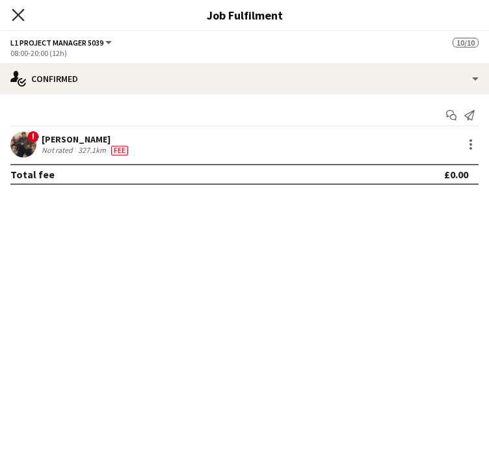
click at [22, 14] on icon "Close pop-in" at bounding box center [18, 14] width 12 height 12
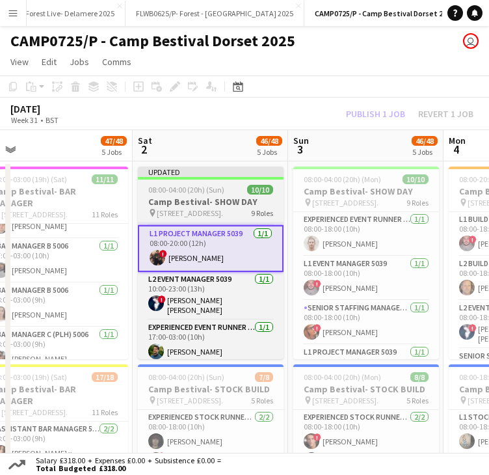
click at [218, 172] on div "Updated" at bounding box center [211, 171] width 146 height 10
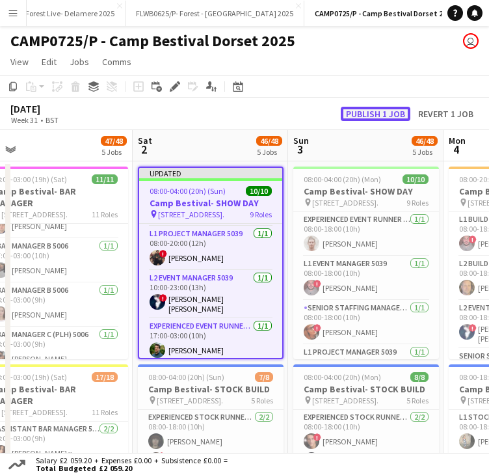
click at [371, 110] on button "Publish 1 job" at bounding box center [376, 114] width 70 height 14
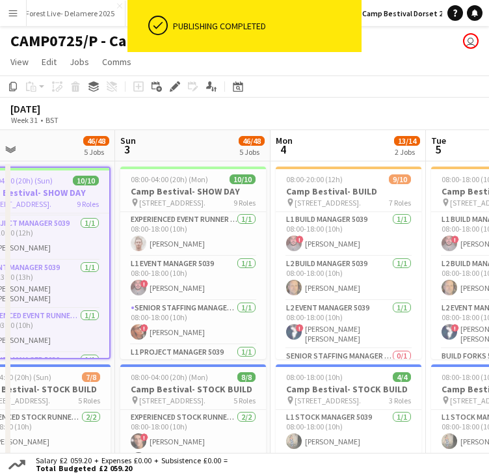
scroll to position [0, 511]
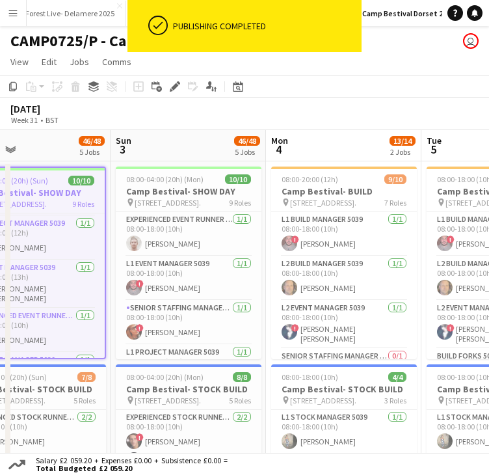
drag, startPoint x: 364, startPoint y: 147, endPoint x: 186, endPoint y: 154, distance: 177.7
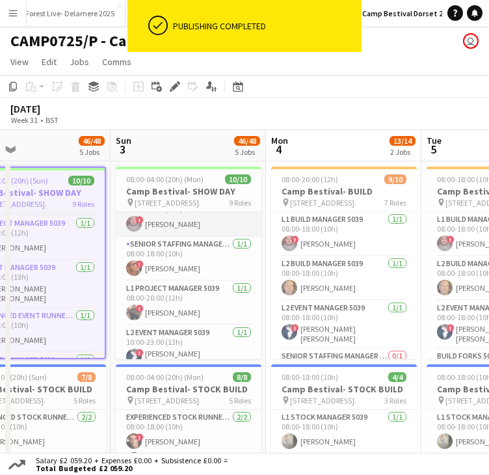
scroll to position [65, 0]
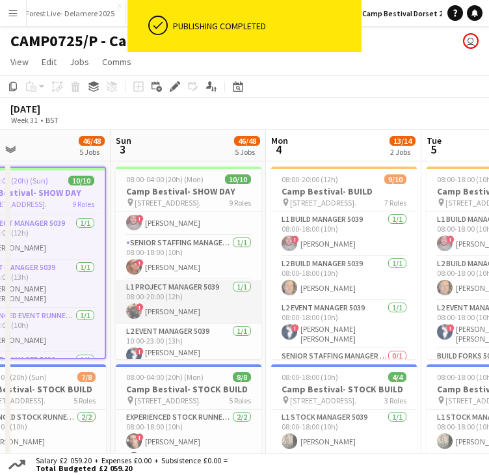
click at [179, 308] on app-card-role "L1 Project Manager 5039 1/1 08:00-20:00 (12h) ! Bradley Power" at bounding box center [189, 302] width 146 height 44
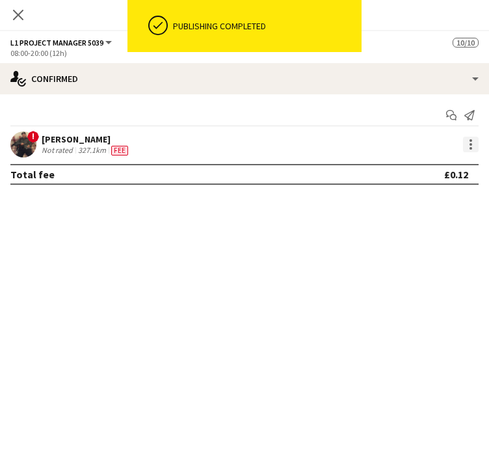
click at [470, 146] on div at bounding box center [471, 145] width 16 height 16
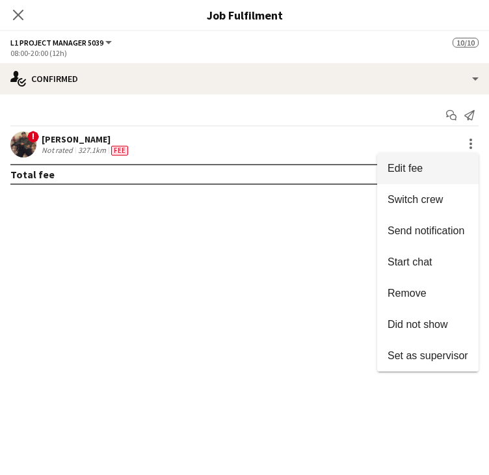
click at [420, 170] on span "Edit fee" at bounding box center [405, 168] width 35 height 11
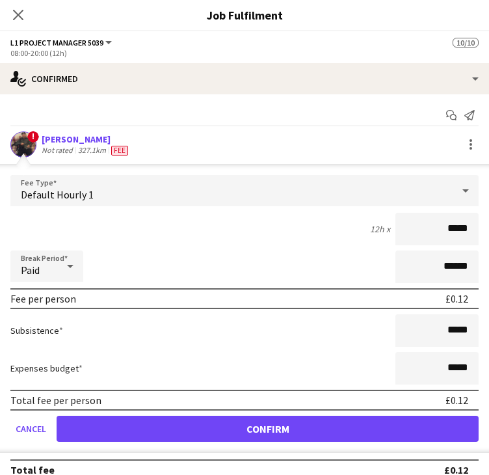
click at [124, 196] on div "Default Hourly 1" at bounding box center [231, 190] width 442 height 31
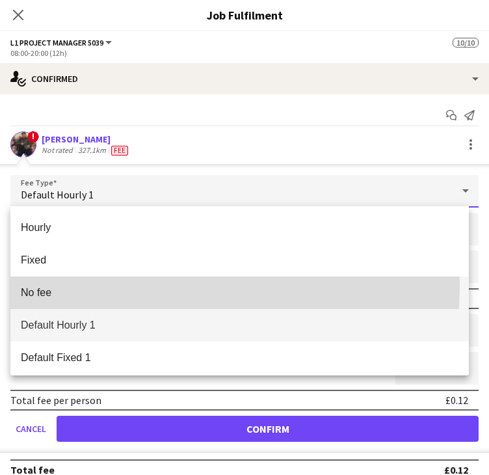
click at [86, 285] on mat-option "No fee" at bounding box center [239, 292] width 458 height 33
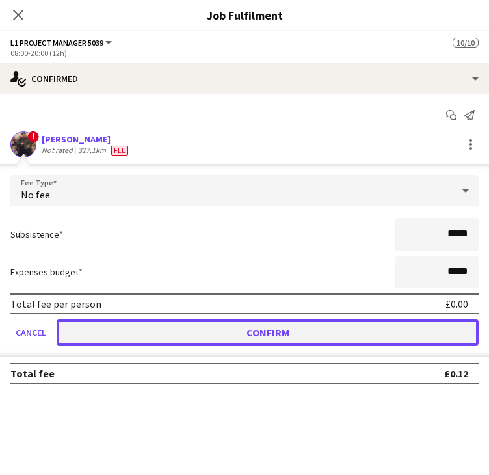
click at [149, 326] on button "Confirm" at bounding box center [268, 332] width 422 height 26
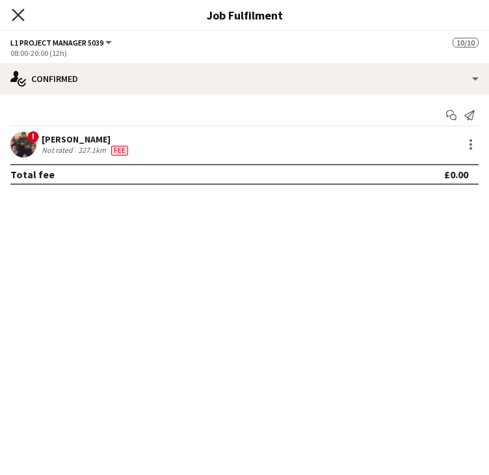
click at [20, 16] on icon at bounding box center [18, 14] width 12 height 12
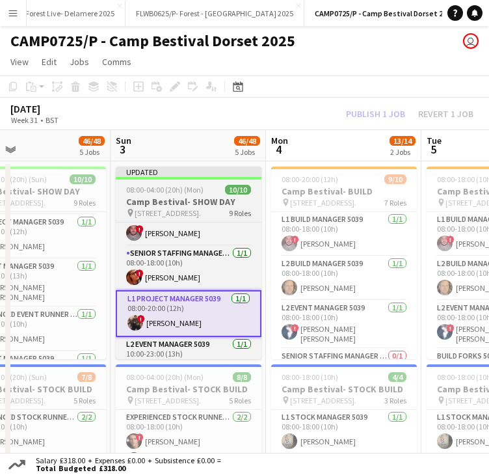
click at [173, 174] on div "Updated" at bounding box center [189, 171] width 146 height 10
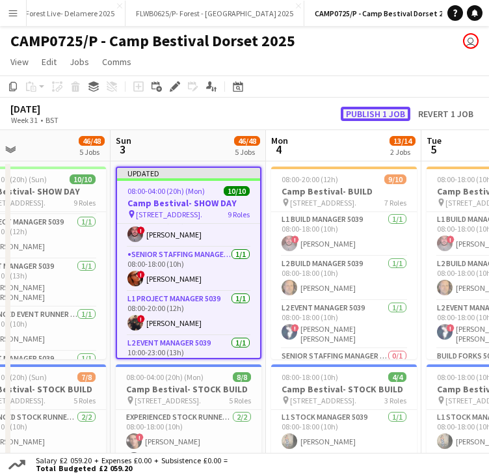
click at [364, 111] on button "Publish 1 job" at bounding box center [376, 114] width 70 height 14
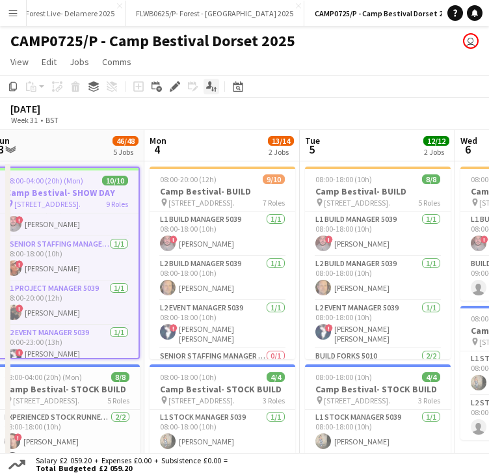
drag, startPoint x: 358, startPoint y: 146, endPoint x: 213, endPoint y: 92, distance: 154.5
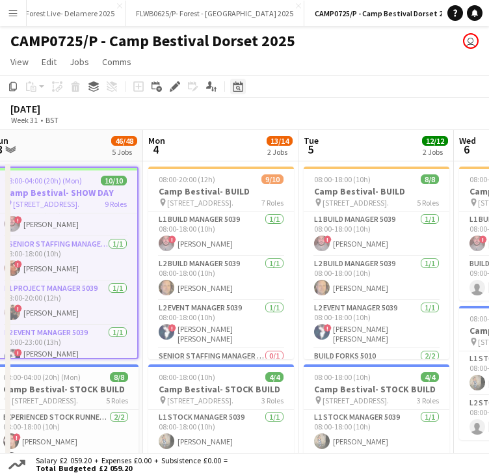
click at [237, 87] on icon "Date picker" at bounding box center [238, 86] width 10 height 10
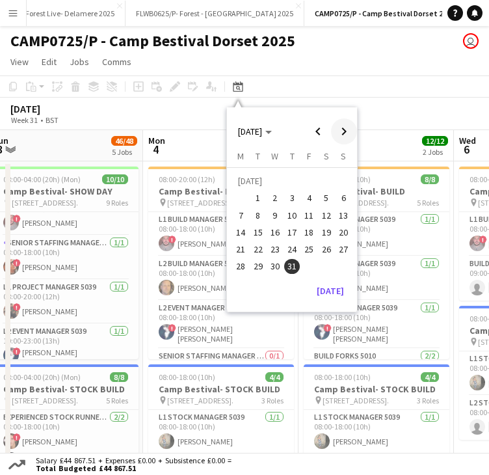
click at [338, 130] on span "Next month" at bounding box center [344, 131] width 26 height 26
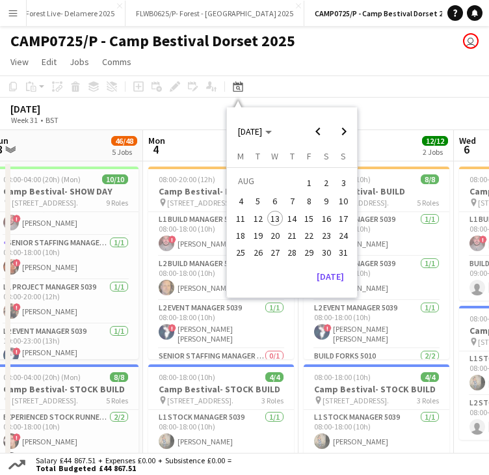
click at [313, 211] on span "15" at bounding box center [310, 219] width 16 height 16
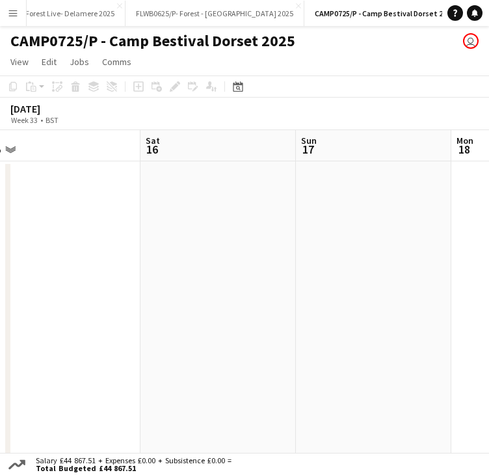
scroll to position [0, 485]
drag, startPoint x: 352, startPoint y: 150, endPoint x: 139, endPoint y: 154, distance: 213.4
drag, startPoint x: 143, startPoint y: 147, endPoint x: 219, endPoint y: 124, distance: 79.0
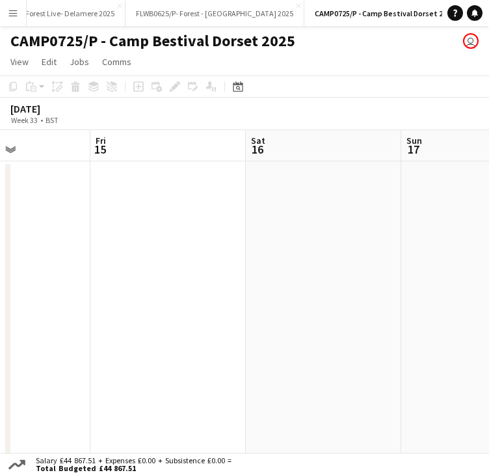
click at [323, 73] on app-page-menu "View Day view expanded Day view collapsed Month view Date picker Jump to today …" at bounding box center [244, 63] width 489 height 25
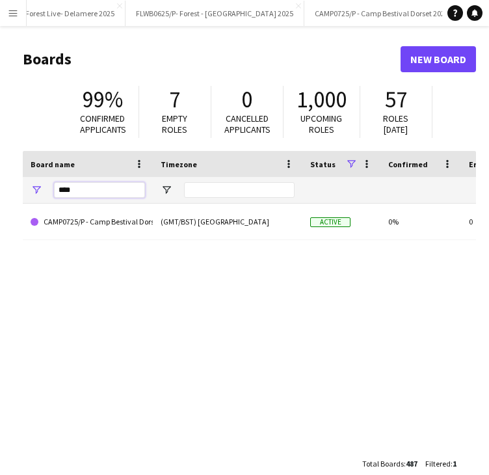
click at [105, 193] on input "****" at bounding box center [99, 190] width 91 height 16
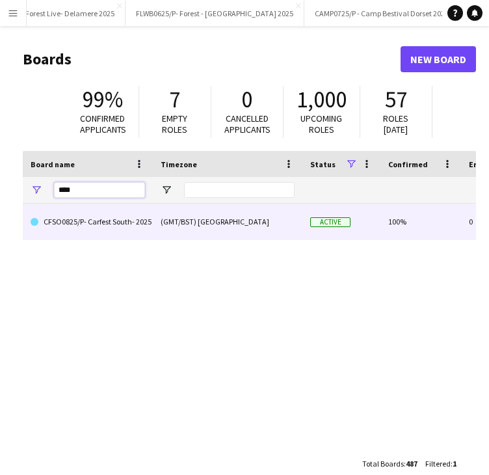
type input "****"
click at [120, 214] on link "CFSO0825/P- Carfest South- 2025" at bounding box center [88, 222] width 114 height 36
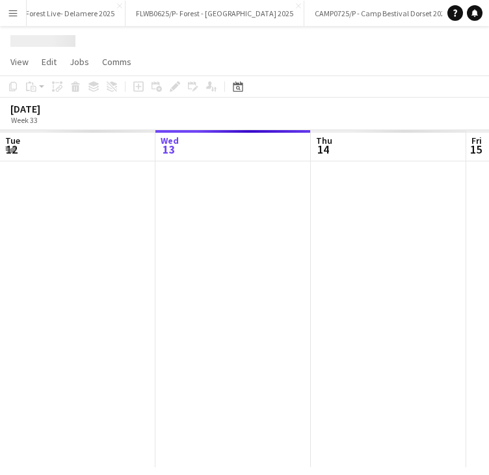
scroll to position [0, 5635]
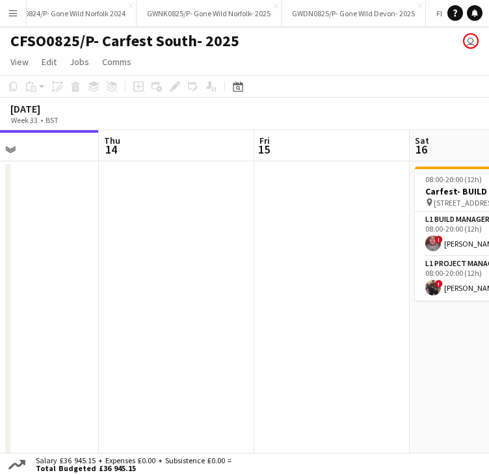
drag, startPoint x: 375, startPoint y: 147, endPoint x: 163, endPoint y: 157, distance: 212.2
click at [163, 157] on app-calendar-viewport "Sun 10 Mon 11 Tue 12 Wed 13 Thu 14 Fri 15 Sat 16 2/2 1 Job Sun 17 3/3 2 Jobs Mo…" at bounding box center [244, 350] width 489 height 440
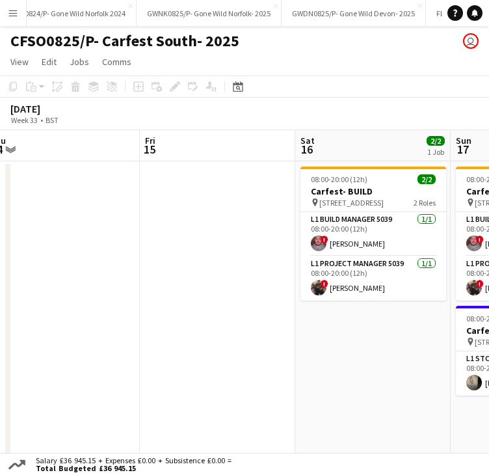
drag, startPoint x: 272, startPoint y: 153, endPoint x: 143, endPoint y: 153, distance: 129.4
click at [143, 153] on app-calendar-viewport "Sun 10 Mon 11 Tue 12 Wed 13 Thu 14 Fri 15 Sat 16 2/2 1 Job Sun 17 3/3 2 Jobs Mo…" at bounding box center [244, 350] width 489 height 440
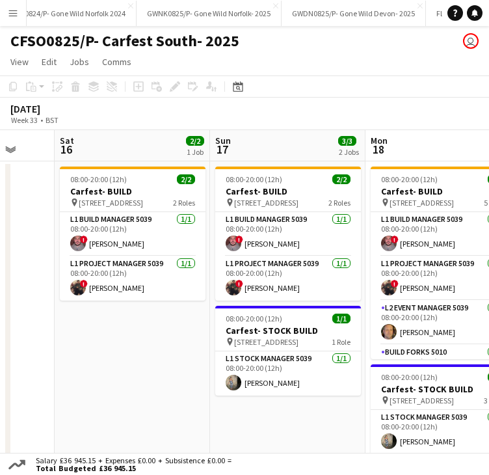
scroll to position [0, 596]
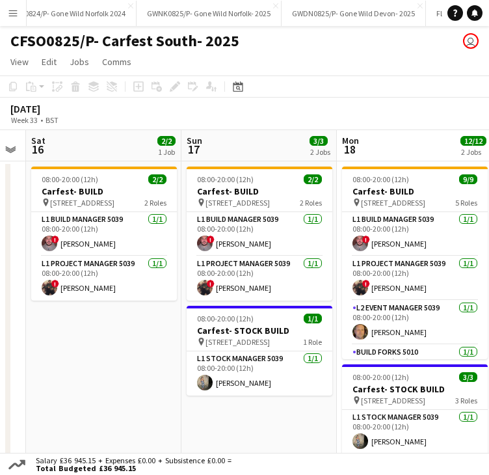
drag, startPoint x: 312, startPoint y: 154, endPoint x: 75, endPoint y: 153, distance: 236.7
click at [75, 153] on app-calendar-viewport "Tue 12 Wed 13 Thu 14 Fri 15 Sat 16 2/2 1 Job Sun 17 3/3 2 Jobs Mon 18 12/12 2 J…" at bounding box center [244, 404] width 489 height 549
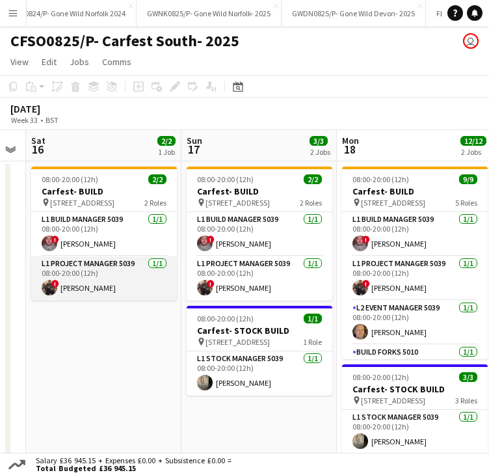
click at [92, 285] on app-card-role "L1 Project Manager 5039 1/1 08:00-20:00 (12h) ! Bradley Power" at bounding box center [104, 278] width 146 height 44
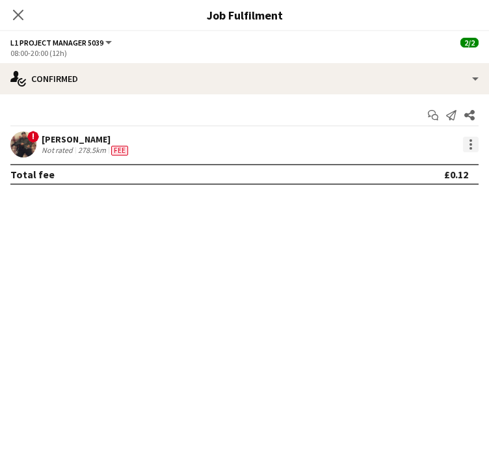
click at [471, 146] on div at bounding box center [471, 145] width 16 height 16
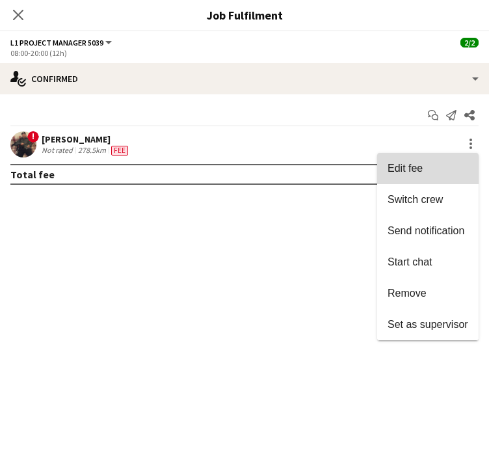
click at [419, 171] on span "Edit fee" at bounding box center [405, 168] width 35 height 11
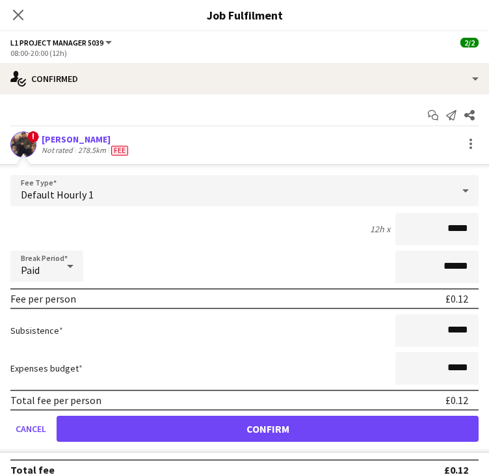
click at [174, 182] on div "Default Hourly 1" at bounding box center [231, 190] width 442 height 31
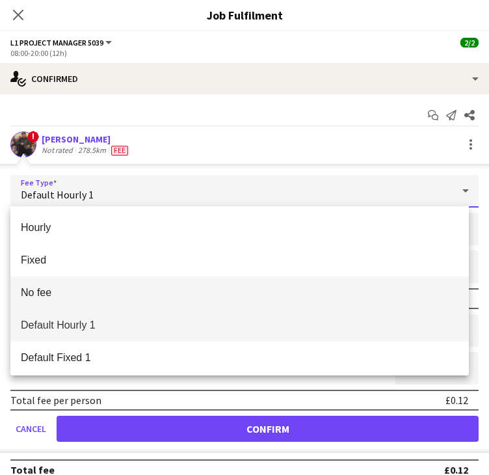
click at [78, 288] on span "No fee" at bounding box center [240, 292] width 438 height 12
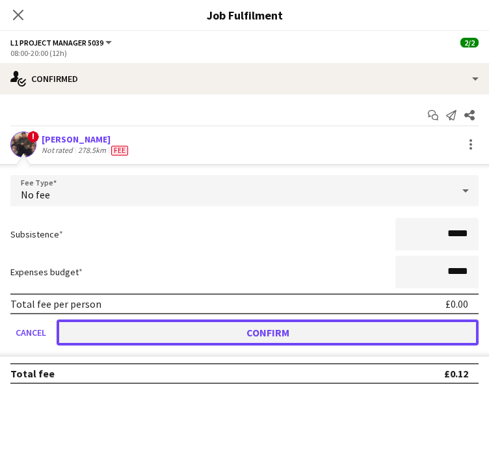
click at [141, 328] on button "Confirm" at bounding box center [268, 332] width 422 height 26
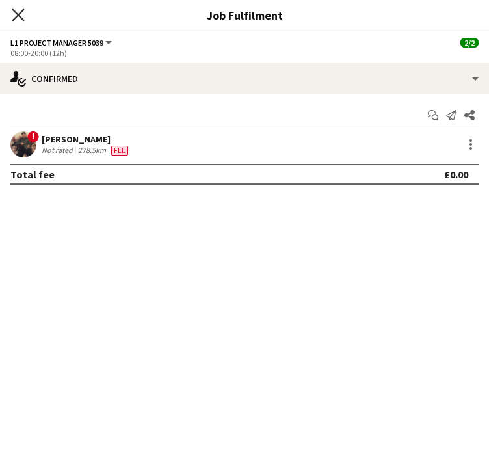
click at [15, 10] on icon "Close pop-in" at bounding box center [18, 14] width 12 height 12
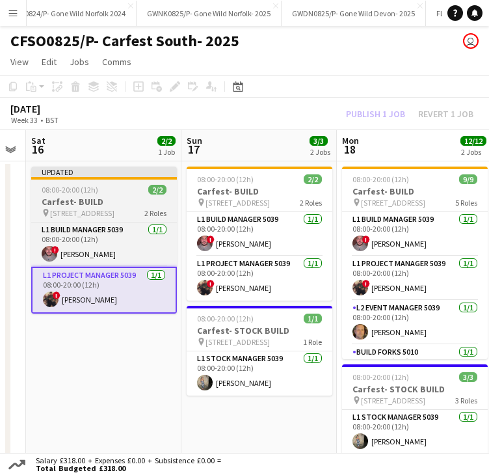
click at [129, 175] on div "Updated" at bounding box center [104, 171] width 146 height 10
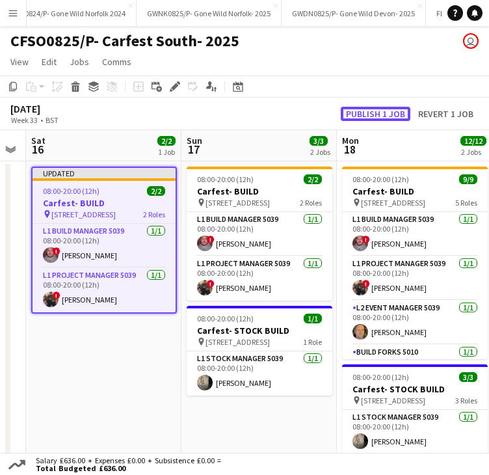
click at [362, 113] on button "Publish 1 job" at bounding box center [376, 114] width 70 height 14
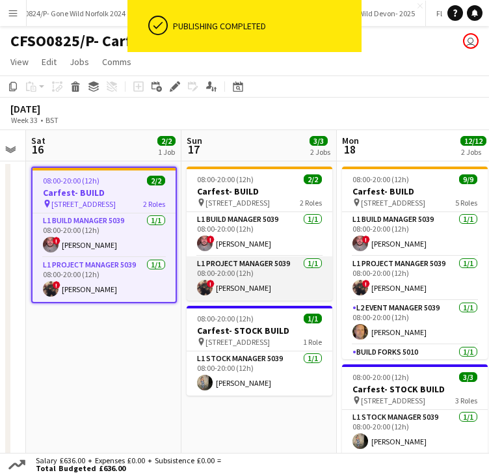
click at [245, 284] on app-card-role "L1 Project Manager 5039 1/1 08:00-20:00 (12h) ! Bradley Power" at bounding box center [260, 278] width 146 height 44
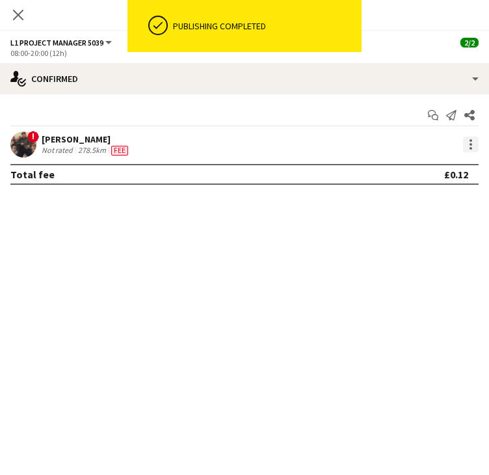
click at [471, 146] on div at bounding box center [471, 145] width 16 height 16
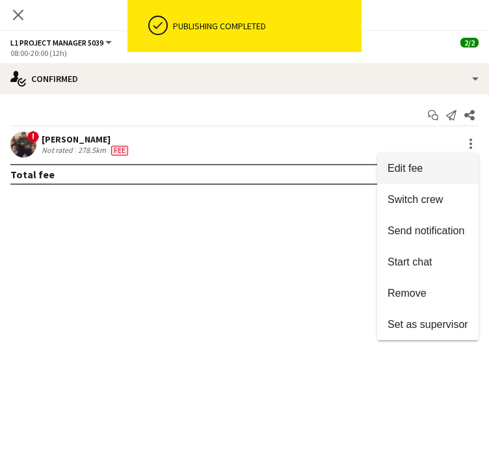
click at [408, 171] on span "Edit fee" at bounding box center [405, 168] width 35 height 11
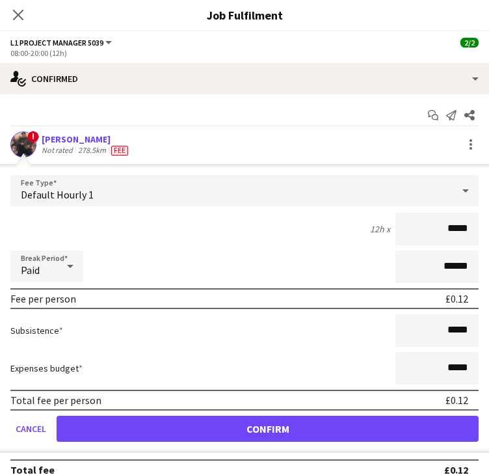
click at [100, 198] on div "Default Hourly 1" at bounding box center [231, 190] width 442 height 31
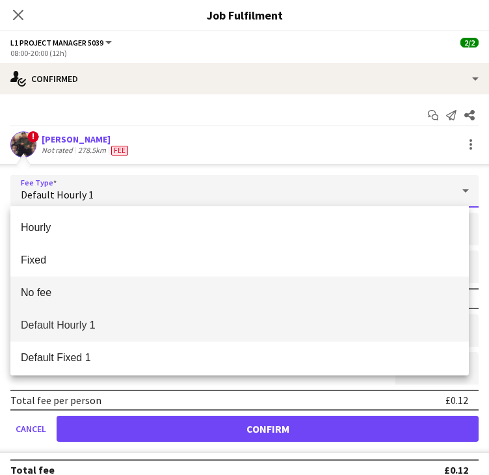
click at [77, 291] on span "No fee" at bounding box center [240, 292] width 438 height 12
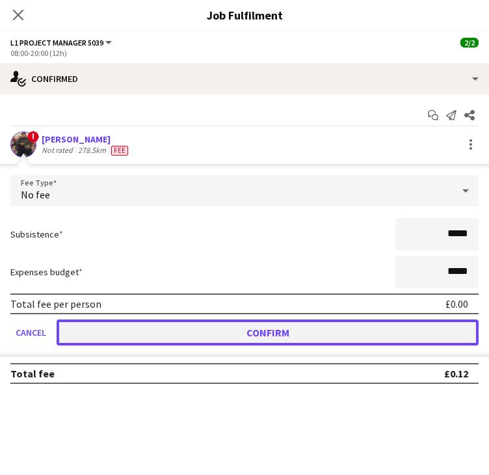
click at [205, 334] on button "Confirm" at bounding box center [268, 332] width 422 height 26
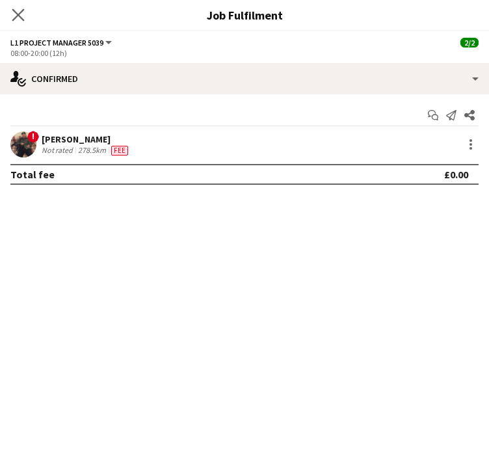
click at [25, 16] on app-icon "Close pop-in" at bounding box center [18, 15] width 19 height 19
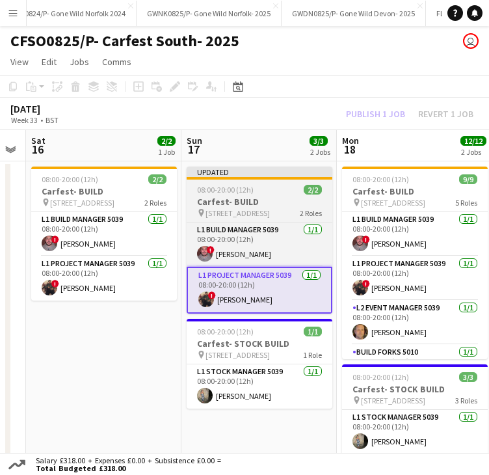
click at [246, 176] on div "Updated" at bounding box center [260, 171] width 146 height 10
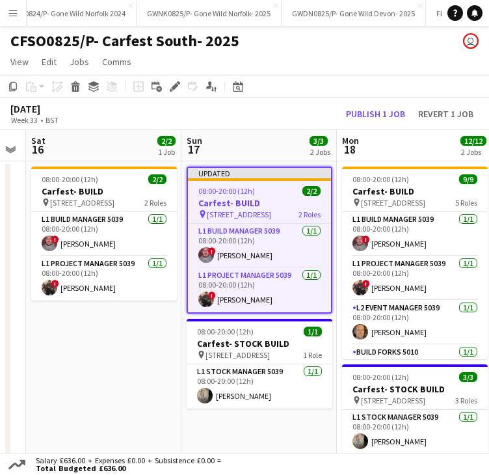
click at [382, 105] on div "August 2025 Week 33 • BST Publish 1 job Revert 1 job" at bounding box center [244, 114] width 489 height 33
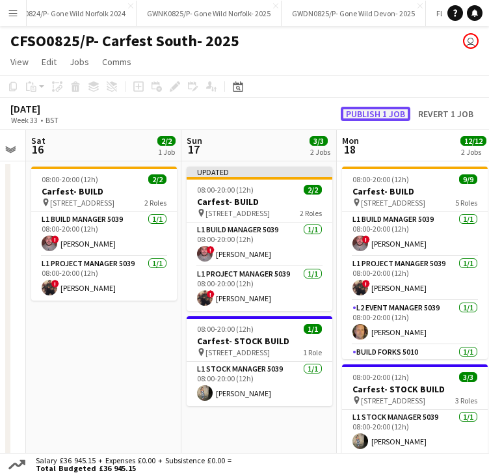
click at [382, 109] on button "Publish 1 job" at bounding box center [376, 114] width 70 height 14
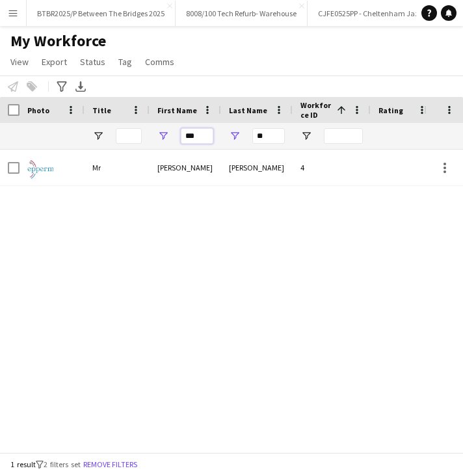
click at [196, 138] on input "***" at bounding box center [197, 136] width 33 height 16
type input "****"
type input "*"
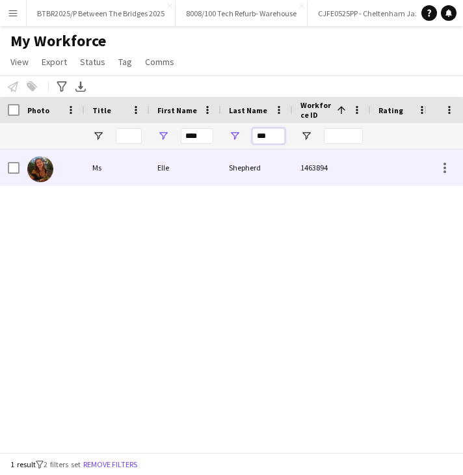
type input "***"
click at [207, 172] on div "Elle" at bounding box center [186, 168] width 72 height 36
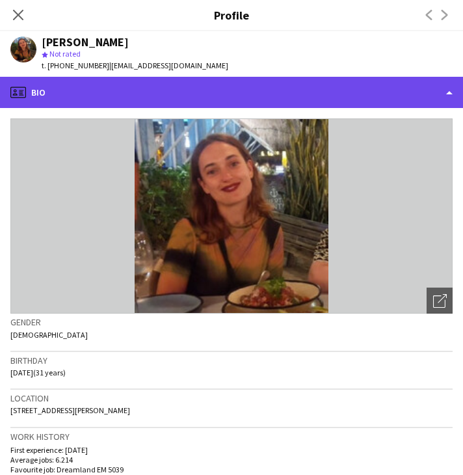
click at [275, 95] on div "profile Bio" at bounding box center [231, 92] width 463 height 31
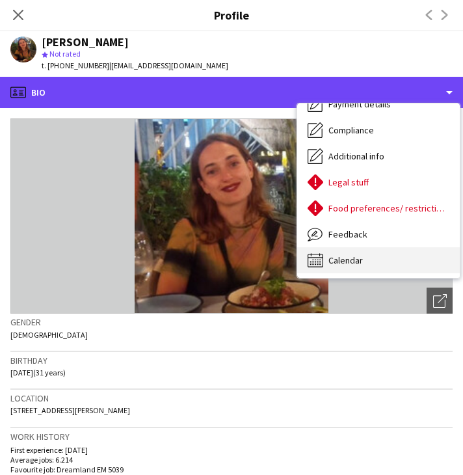
scroll to position [174, 0]
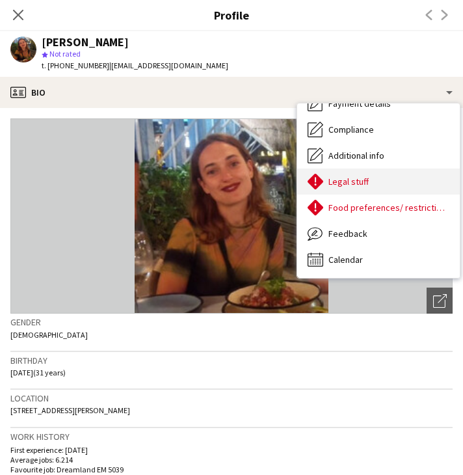
click at [367, 181] on span "Legal stuff" at bounding box center [348, 182] width 40 height 12
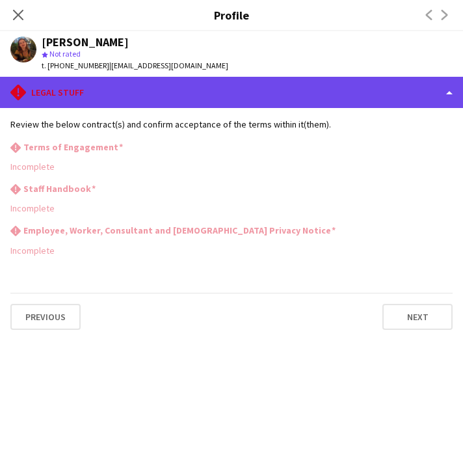
click at [253, 88] on div "rhombus-alert Legal stuff" at bounding box center [231, 92] width 463 height 31
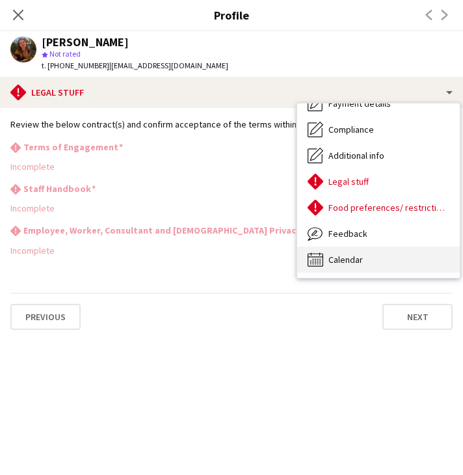
click at [384, 259] on div "Calendar Calendar" at bounding box center [378, 259] width 163 height 26
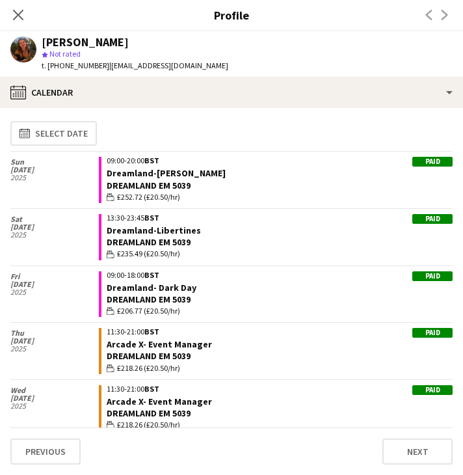
scroll to position [0, 0]
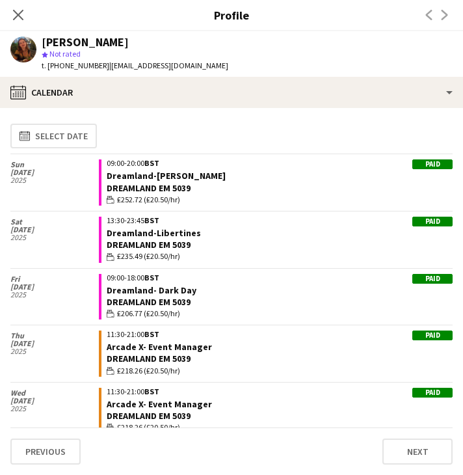
drag, startPoint x: 19, startPoint y: 17, endPoint x: 36, endPoint y: 27, distance: 20.1
click at [19, 17] on icon "Close pop-in" at bounding box center [18, 15] width 10 height 10
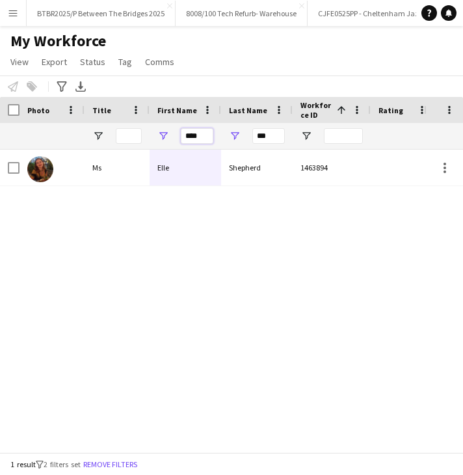
click at [205, 135] on input "****" at bounding box center [197, 136] width 33 height 16
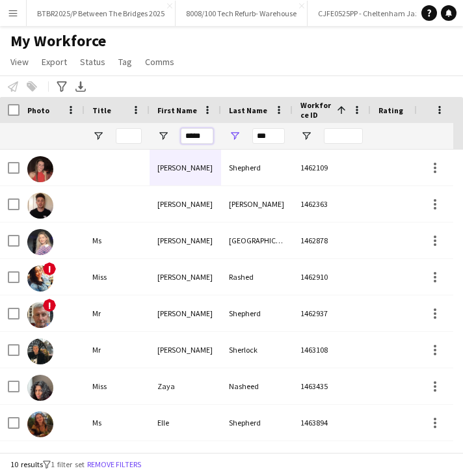
type input "*****"
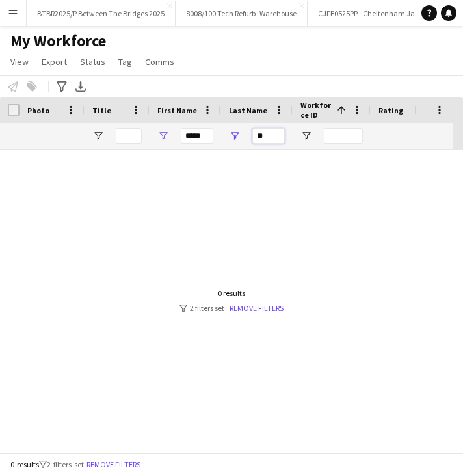
type input "*"
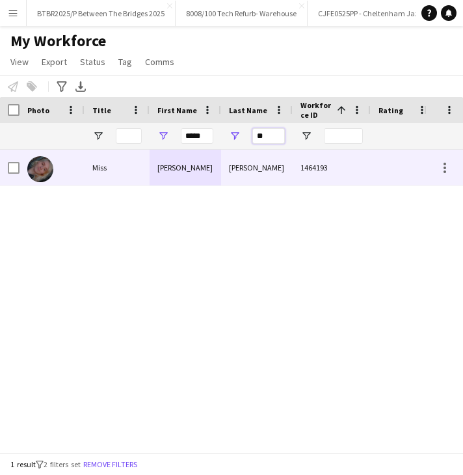
type input "**"
click at [208, 178] on div "Emily" at bounding box center [186, 168] width 72 height 36
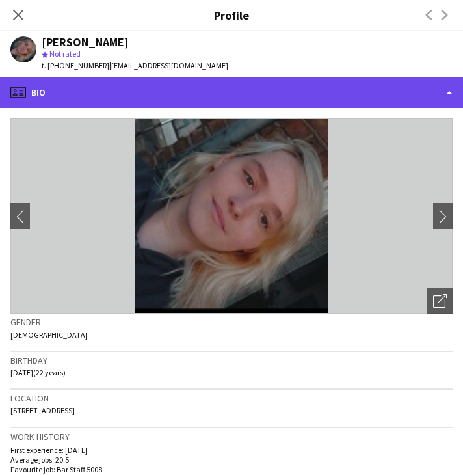
click at [289, 97] on div "profile Bio" at bounding box center [231, 92] width 463 height 31
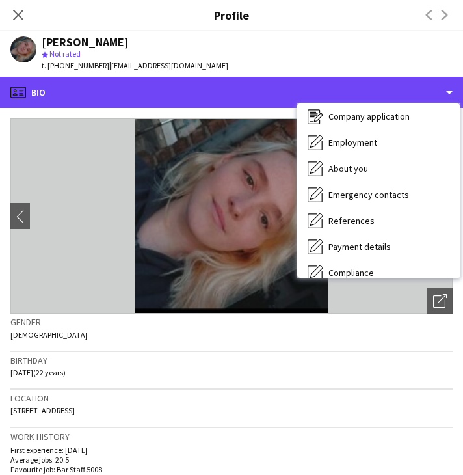
scroll to position [174, 0]
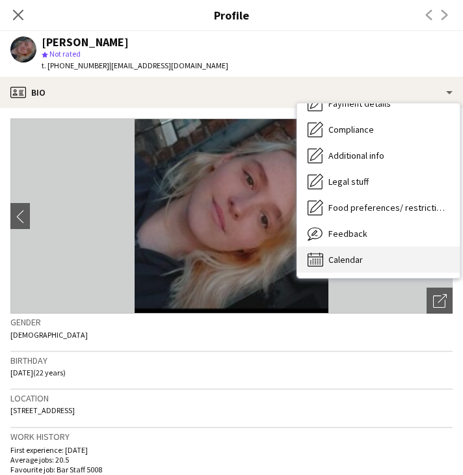
click at [375, 262] on div "Calendar Calendar" at bounding box center [378, 259] width 163 height 26
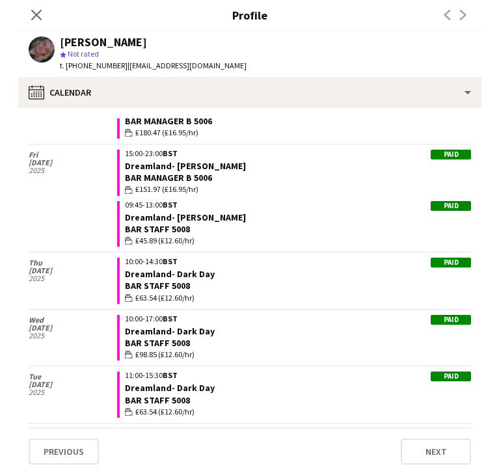
scroll to position [0, 0]
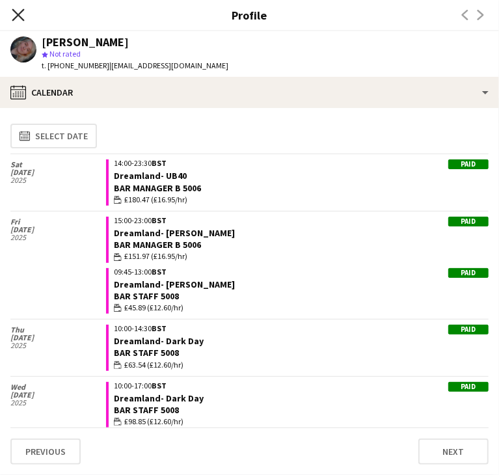
click at [18, 16] on icon at bounding box center [18, 14] width 12 height 12
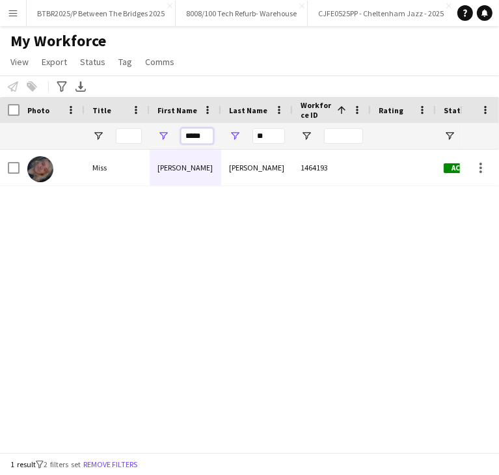
click at [191, 136] on input "*****" at bounding box center [197, 136] width 33 height 16
type input "******"
type input "*"
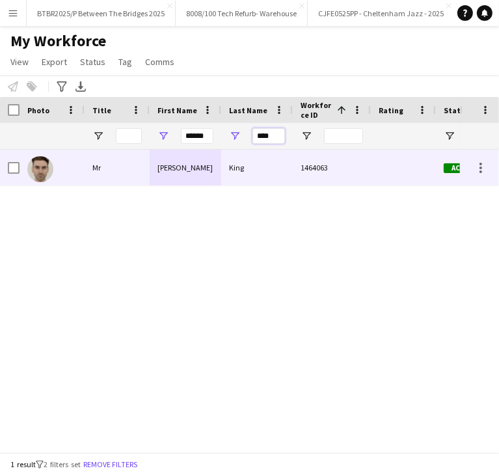
type input "****"
click at [252, 170] on div "King" at bounding box center [257, 168] width 72 height 36
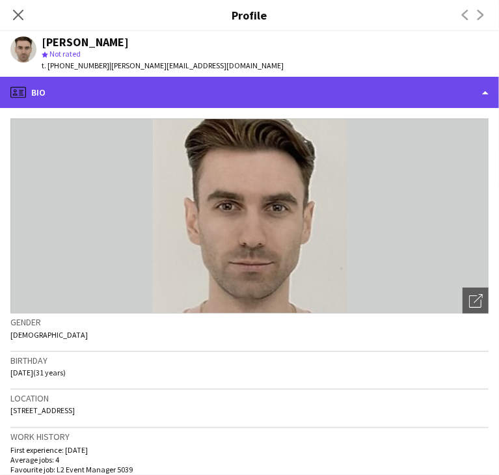
click at [325, 97] on div "profile Bio" at bounding box center [249, 92] width 499 height 31
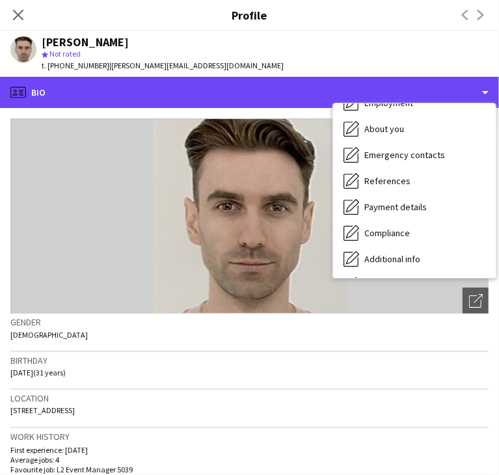
scroll to position [174, 0]
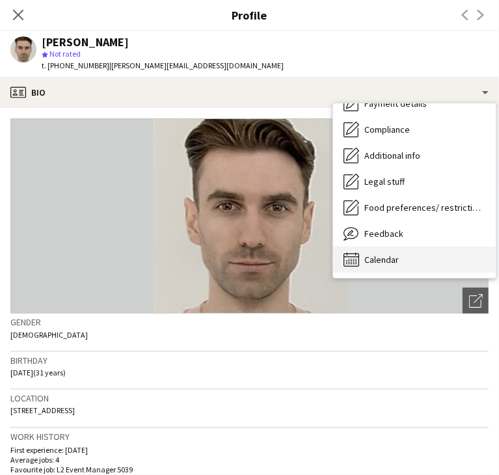
click at [408, 253] on div "Calendar Calendar" at bounding box center [414, 259] width 163 height 26
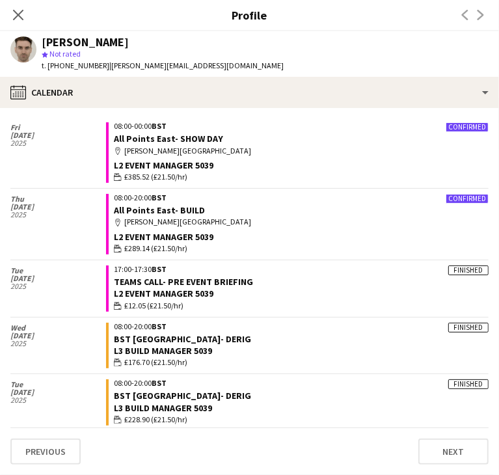
scroll to position [395, 0]
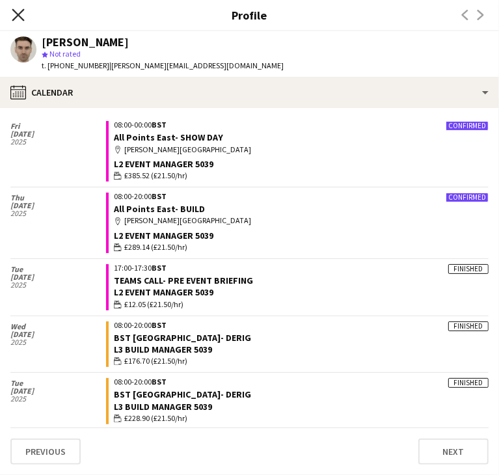
click at [16, 17] on icon at bounding box center [18, 14] width 12 height 12
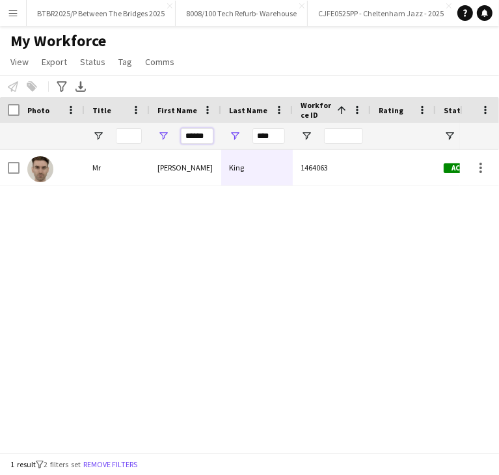
click at [190, 133] on input "******" at bounding box center [197, 136] width 33 height 16
type input "****"
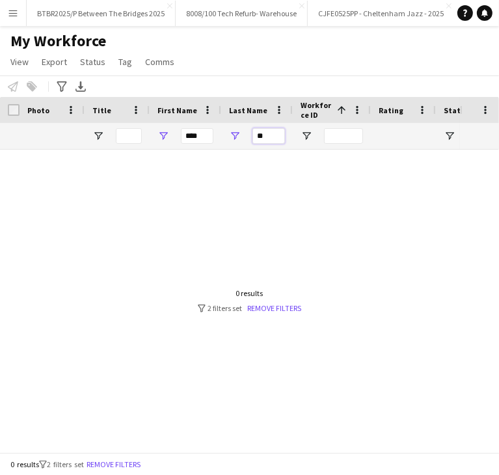
type input "*"
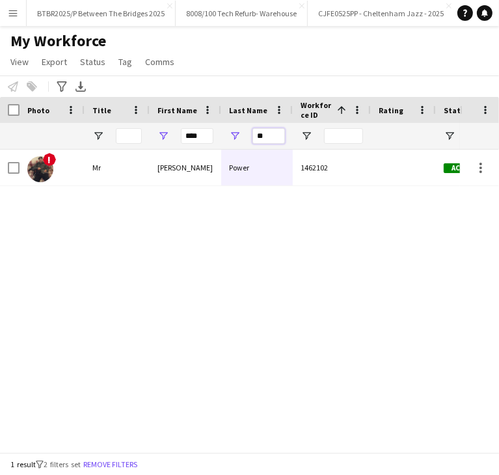
type input "**"
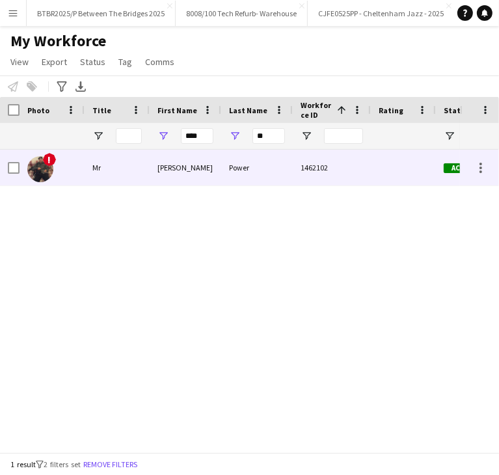
click at [200, 174] on div "Bradley" at bounding box center [186, 168] width 72 height 36
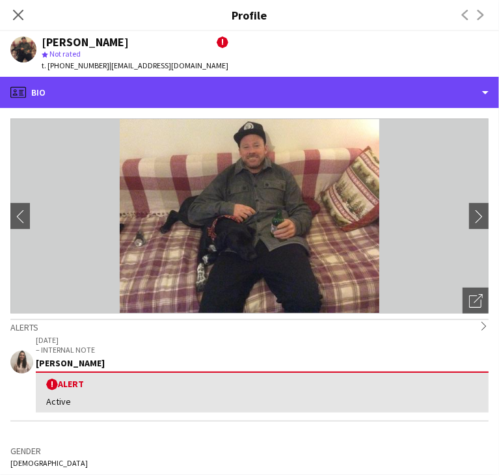
click at [340, 92] on div "profile Bio" at bounding box center [249, 92] width 499 height 31
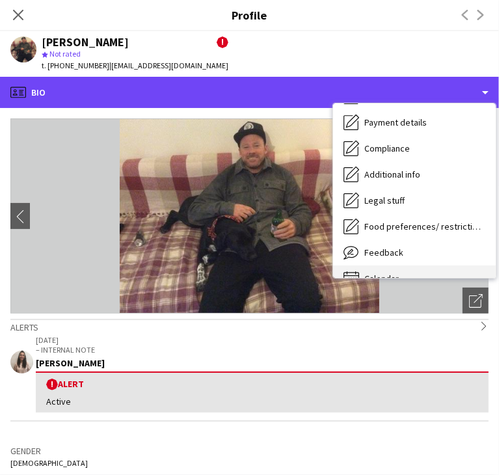
scroll to position [174, 0]
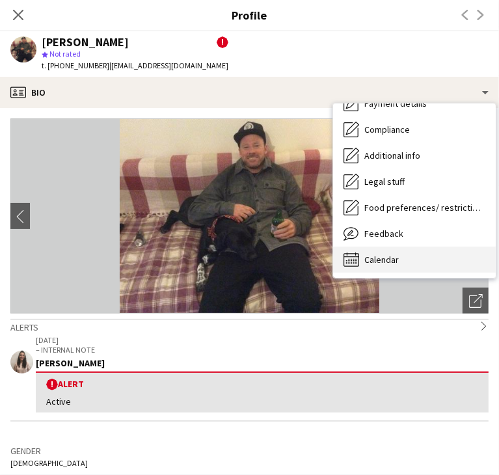
click at [410, 258] on div "Calendar Calendar" at bounding box center [414, 259] width 163 height 26
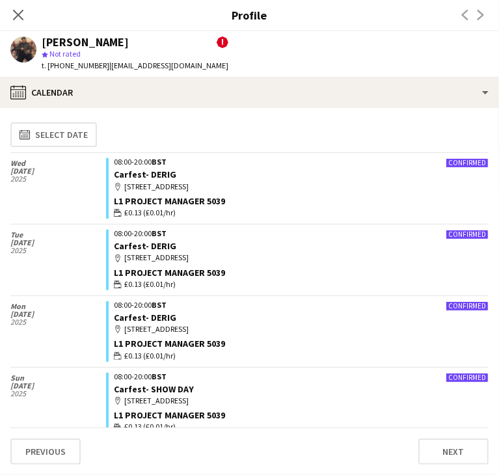
scroll to position [0, 0]
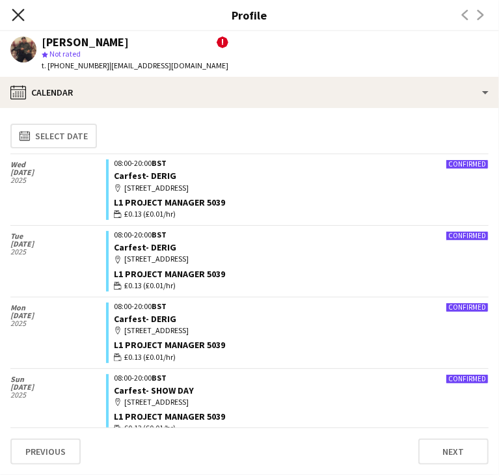
click at [17, 17] on icon "Close pop-in" at bounding box center [18, 14] width 12 height 12
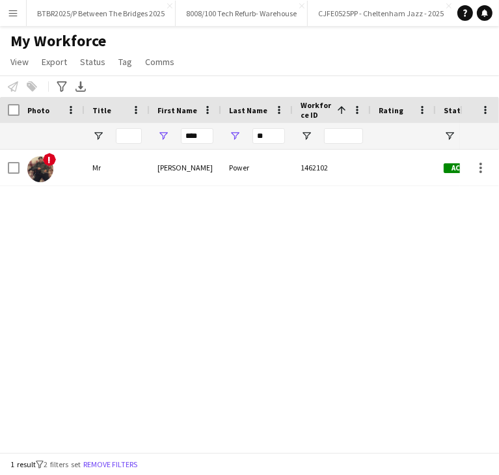
click at [228, 169] on div "Power" at bounding box center [257, 168] width 72 height 36
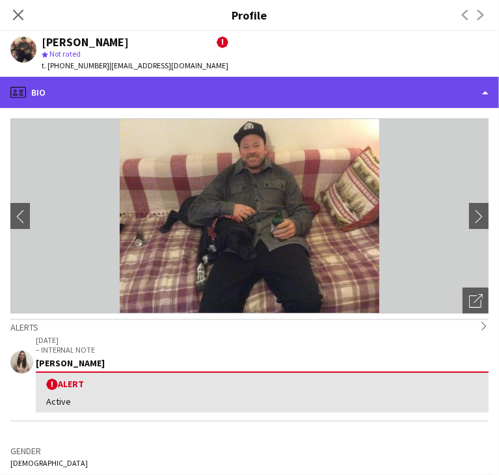
click at [351, 90] on div "profile Bio" at bounding box center [249, 92] width 499 height 31
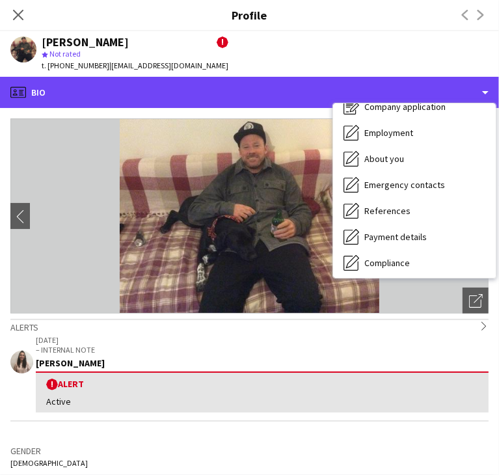
scroll to position [174, 0]
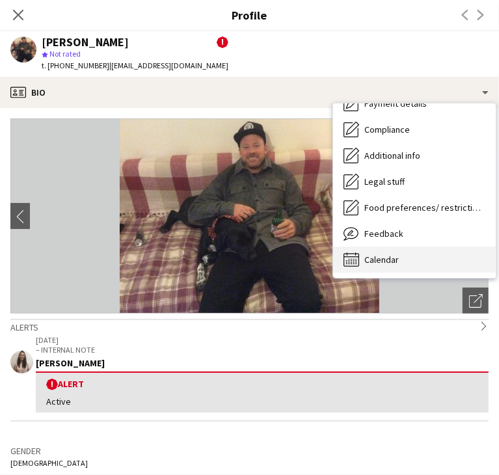
click at [434, 263] on div "Calendar Calendar" at bounding box center [414, 259] width 163 height 26
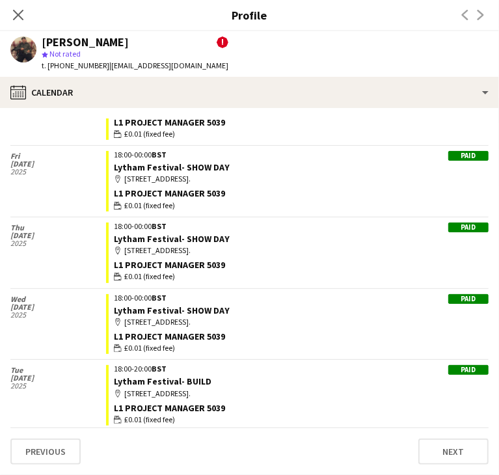
scroll to position [0, 0]
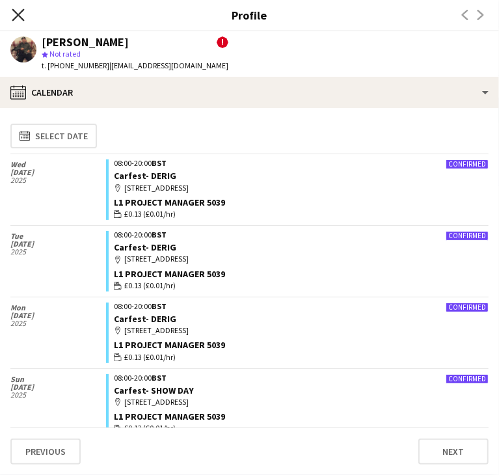
click at [16, 14] on icon "Close pop-in" at bounding box center [18, 14] width 12 height 12
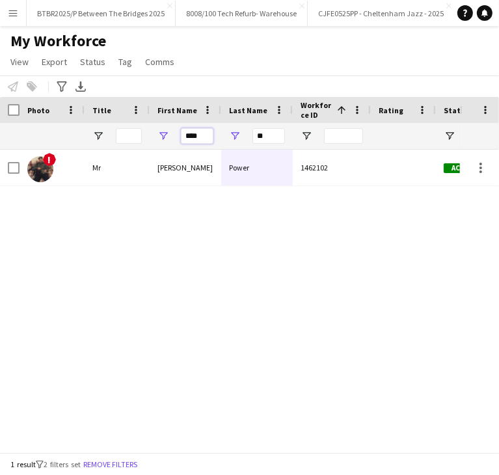
click at [203, 133] on input "****" at bounding box center [197, 136] width 33 height 16
type input "*****"
type input "*"
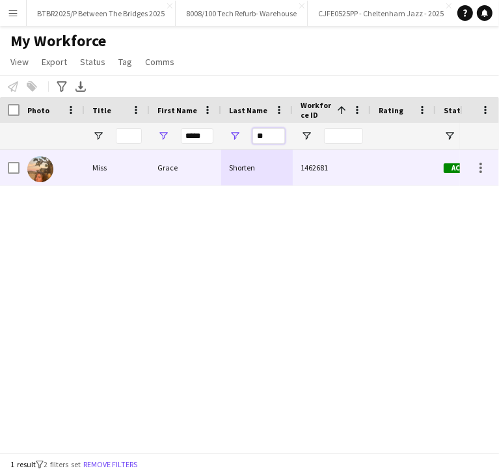
type input "**"
click at [232, 166] on div "Shorten" at bounding box center [257, 168] width 72 height 36
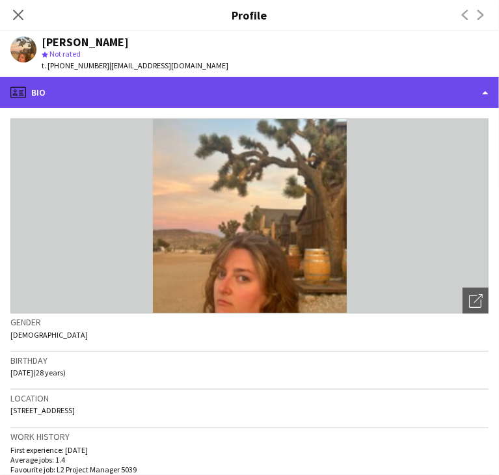
click at [290, 86] on div "profile Bio" at bounding box center [249, 92] width 499 height 31
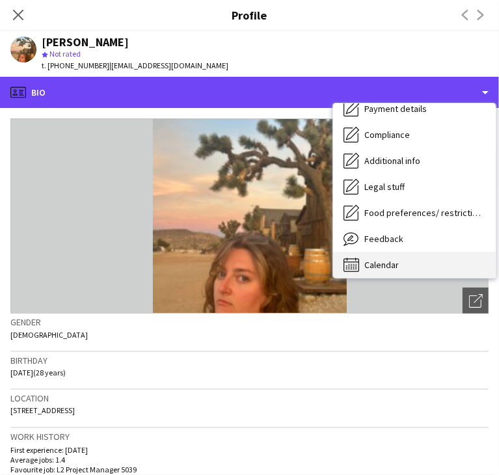
scroll to position [174, 0]
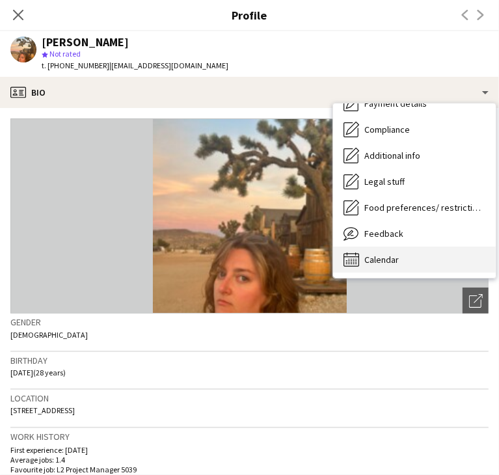
click at [419, 258] on div "Calendar Calendar" at bounding box center [414, 259] width 163 height 26
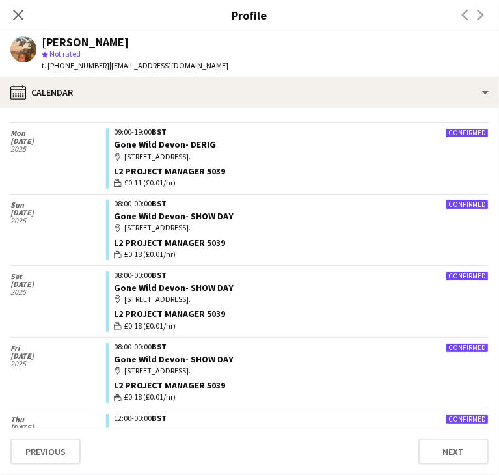
scroll to position [0, 0]
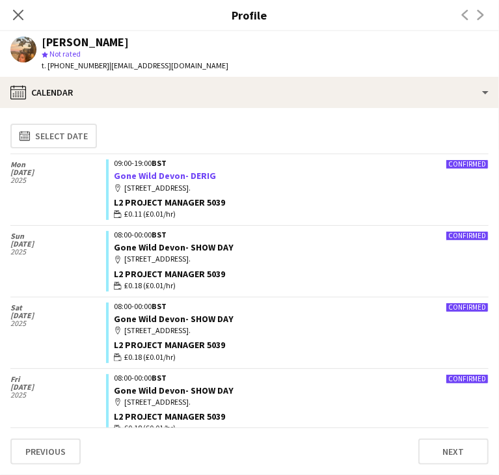
click at [163, 178] on link "Gone Wild Devon- DERIG" at bounding box center [165, 176] width 102 height 12
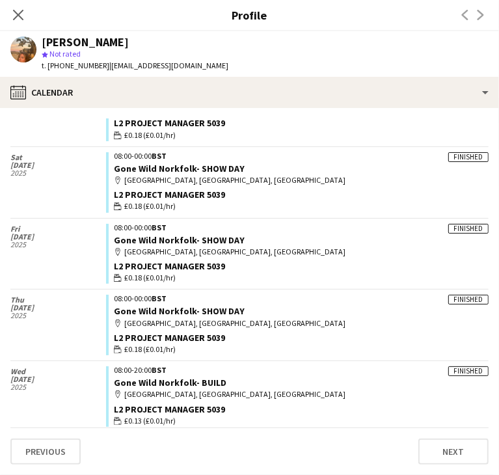
scroll to position [780, 0]
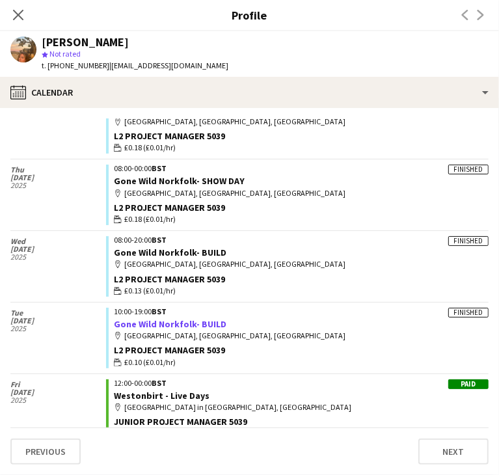
click at [198, 321] on link "Gone Wild Norkfolk- BUILD" at bounding box center [170, 324] width 113 height 12
click at [12, 15] on icon "Close pop-in" at bounding box center [18, 14] width 12 height 12
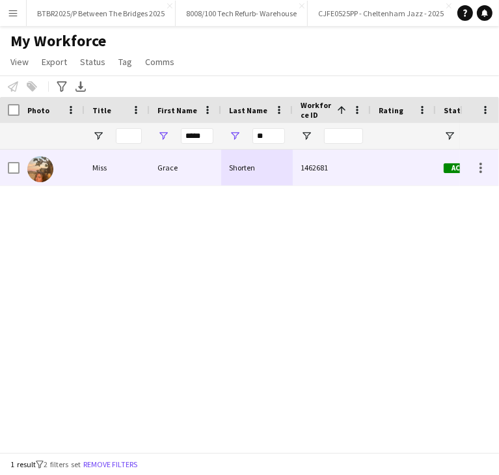
click at [211, 174] on div "Grace" at bounding box center [186, 168] width 72 height 36
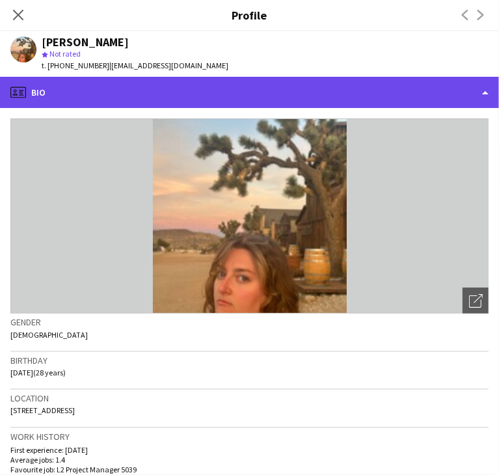
click at [206, 102] on div "profile Bio" at bounding box center [249, 92] width 499 height 31
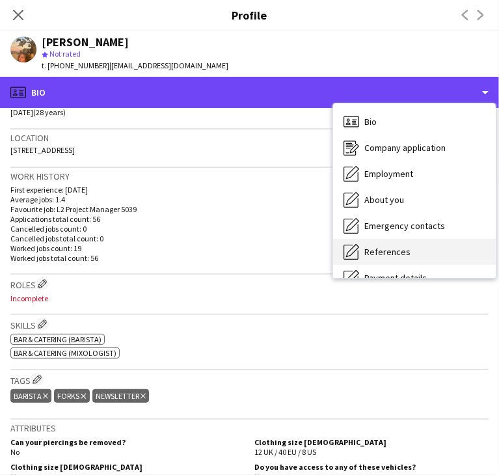
scroll to position [174, 0]
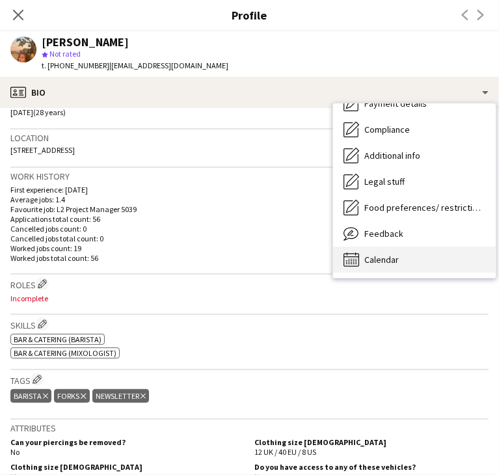
click at [392, 255] on span "Calendar" at bounding box center [381, 260] width 34 height 12
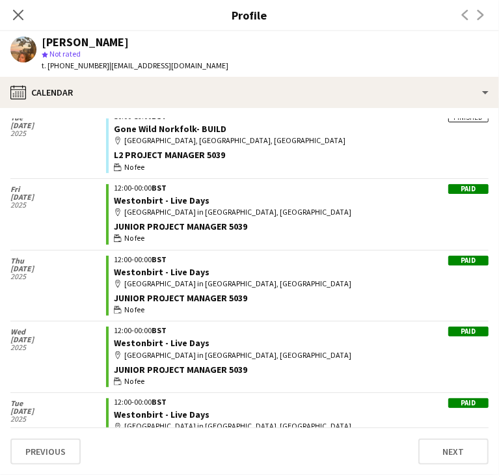
scroll to position [650, 0]
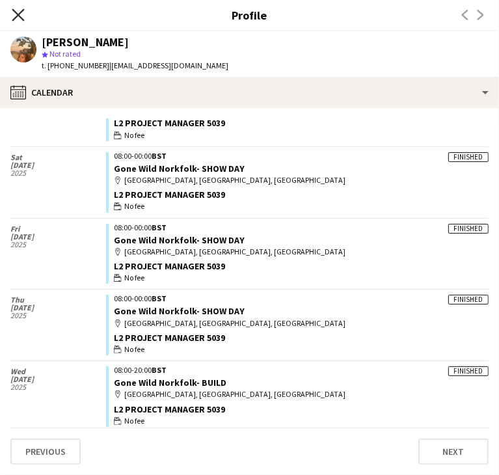
click at [13, 14] on icon "Close pop-in" at bounding box center [18, 14] width 12 height 12
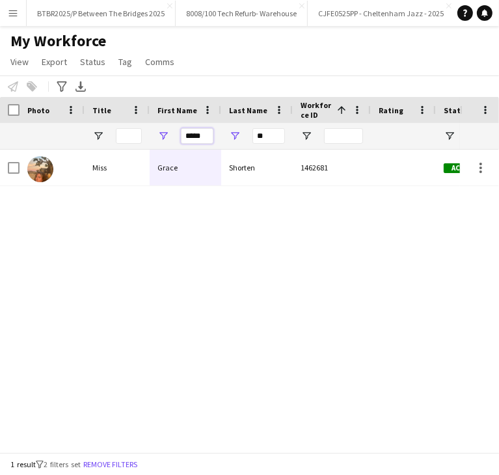
click at [194, 134] on input "*****" at bounding box center [197, 136] width 33 height 16
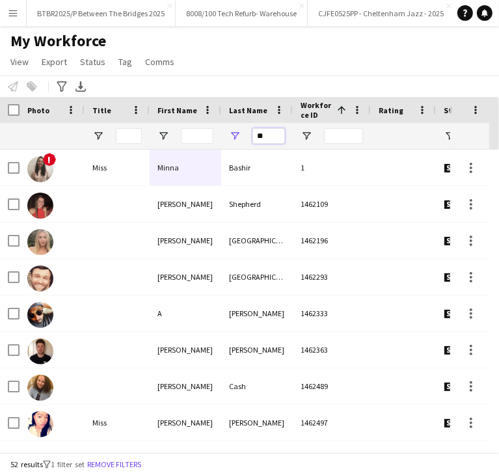
click at [259, 135] on input "**" at bounding box center [268, 136] width 33 height 16
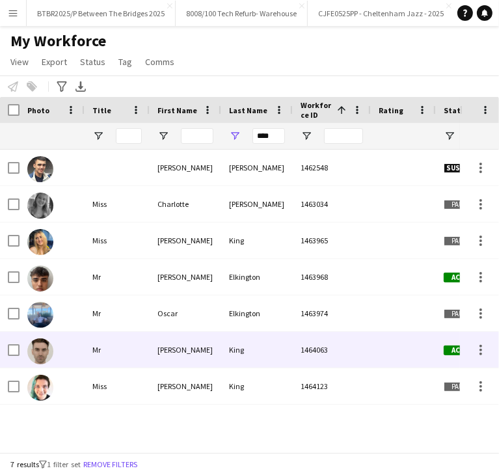
click at [227, 338] on div "King" at bounding box center [257, 350] width 72 height 36
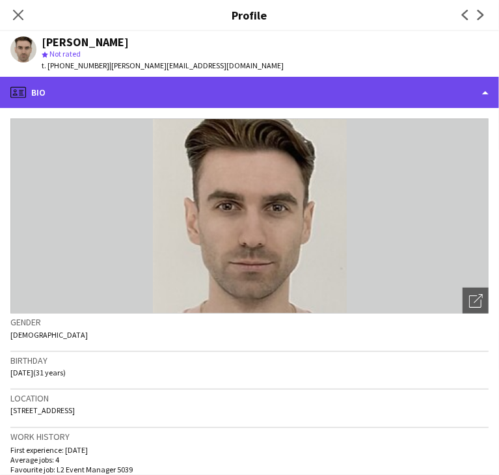
click at [282, 90] on div "profile Bio" at bounding box center [249, 92] width 499 height 31
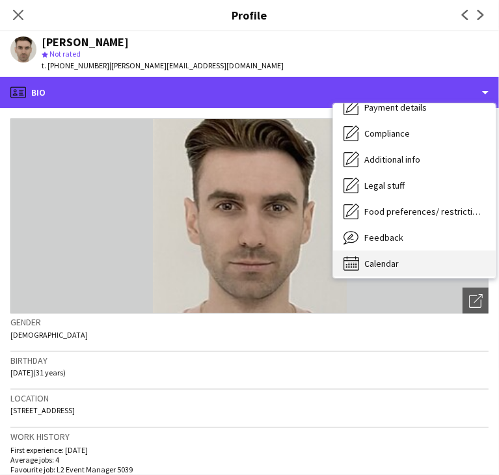
scroll to position [174, 0]
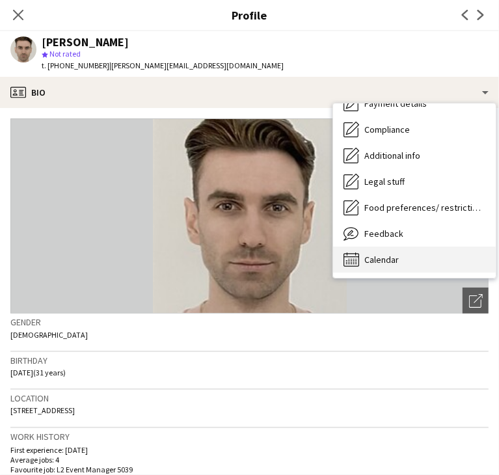
click at [419, 259] on div "Calendar Calendar" at bounding box center [414, 259] width 163 height 26
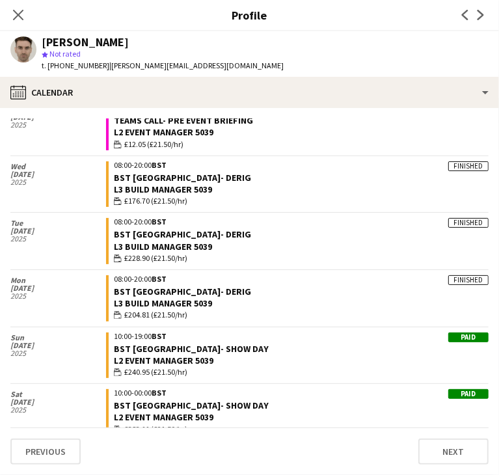
scroll to position [520, 0]
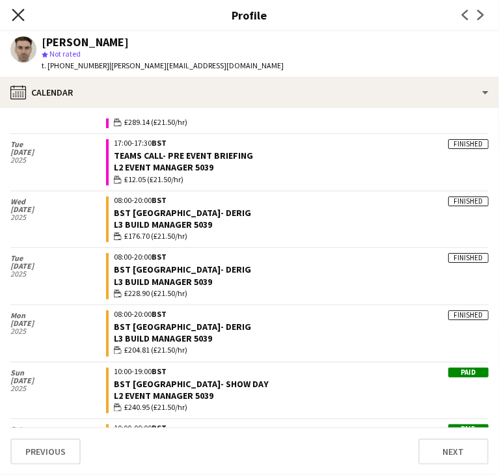
click at [16, 17] on icon at bounding box center [18, 14] width 12 height 12
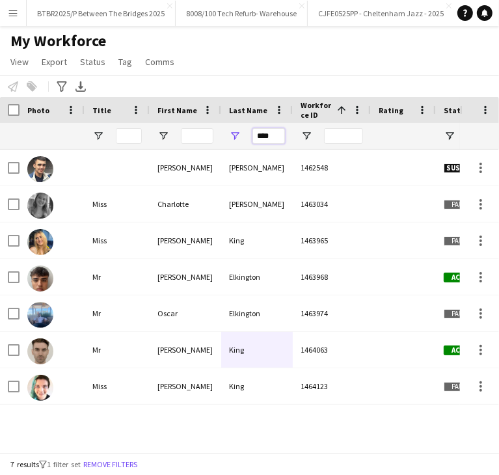
click at [265, 137] on input "****" at bounding box center [268, 136] width 33 height 16
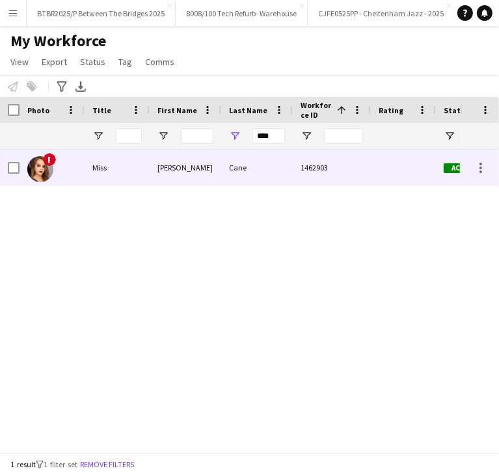
click at [287, 164] on div "Cane" at bounding box center [257, 168] width 72 height 36
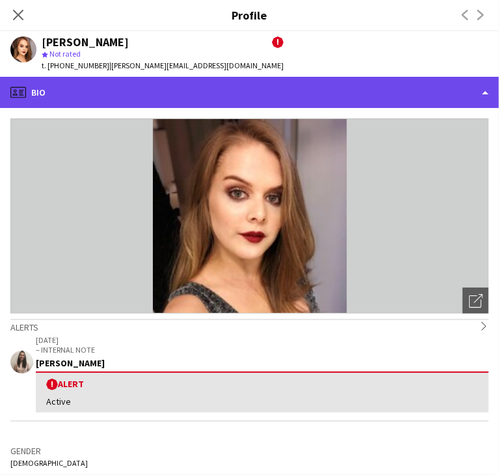
click at [315, 84] on div "profile Bio" at bounding box center [249, 92] width 499 height 31
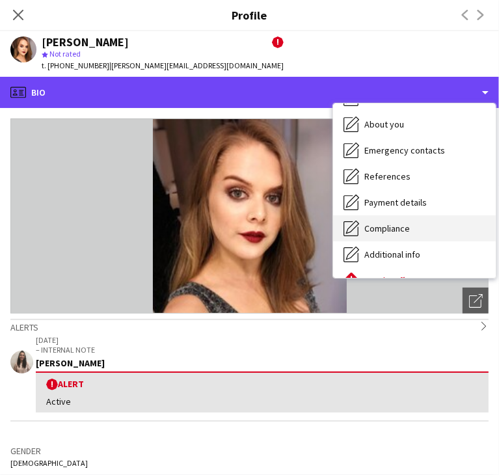
scroll to position [174, 0]
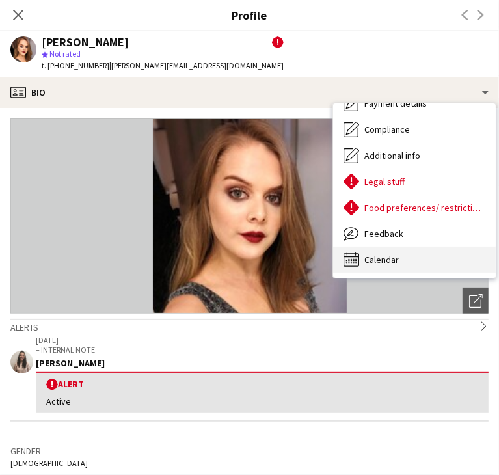
click at [422, 259] on div "Calendar Calendar" at bounding box center [414, 259] width 163 height 26
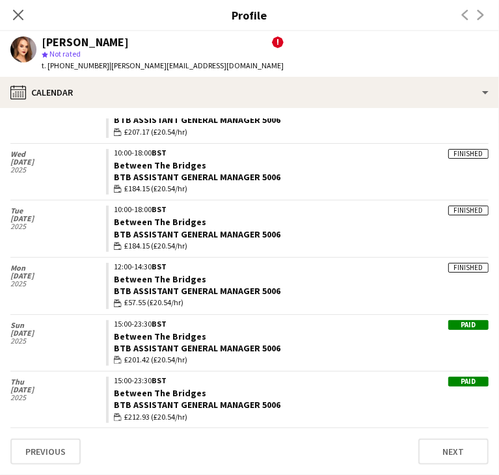
scroll to position [1236, 0]
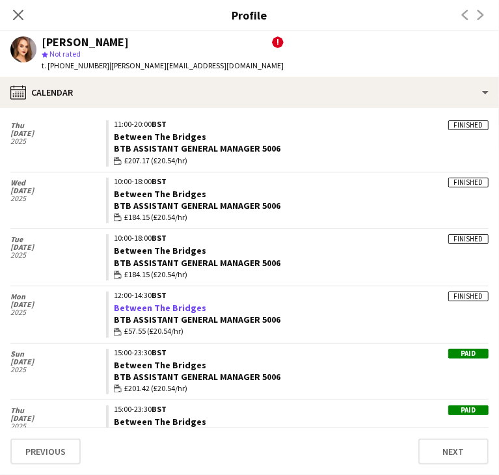
click at [151, 306] on link "Between The Bridges" at bounding box center [160, 308] width 92 height 12
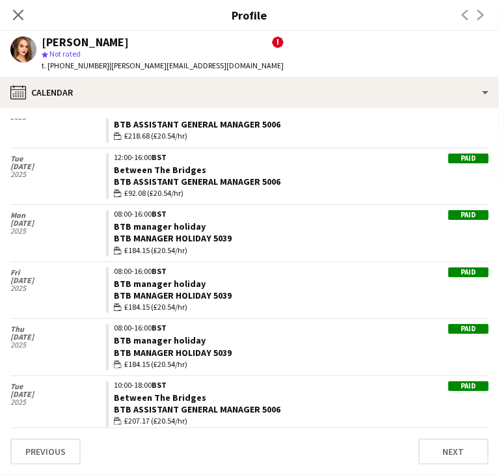
scroll to position [1886, 0]
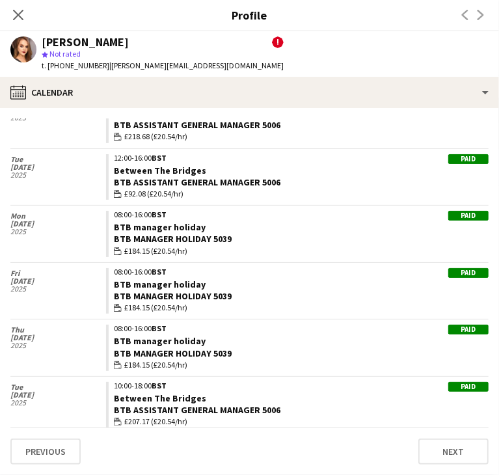
click at [21, 13] on icon "Close pop-in" at bounding box center [18, 15] width 10 height 10
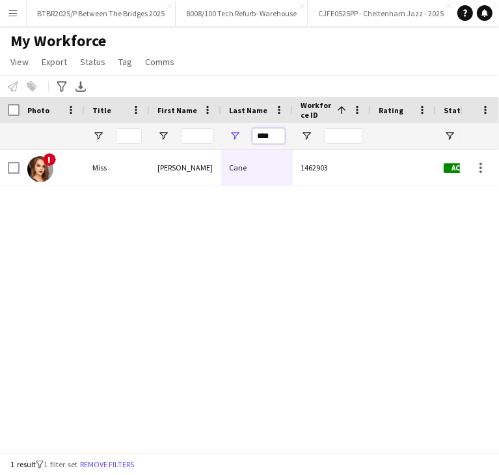
click at [269, 139] on input "****" at bounding box center [268, 136] width 33 height 16
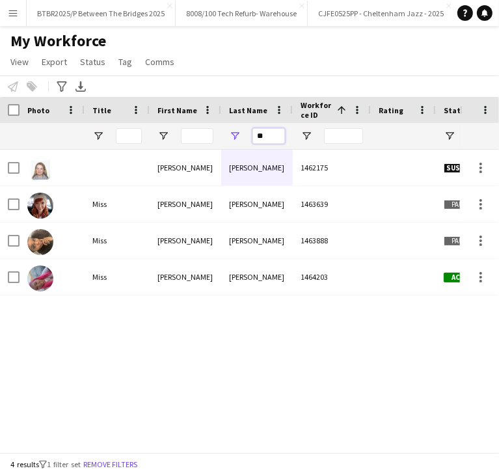
type input "*"
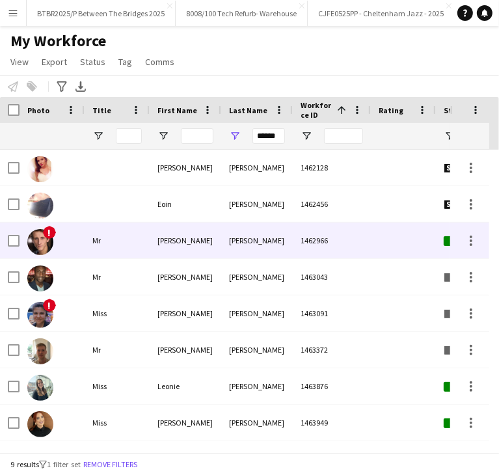
click at [183, 238] on div "Matthew" at bounding box center [186, 240] width 72 height 36
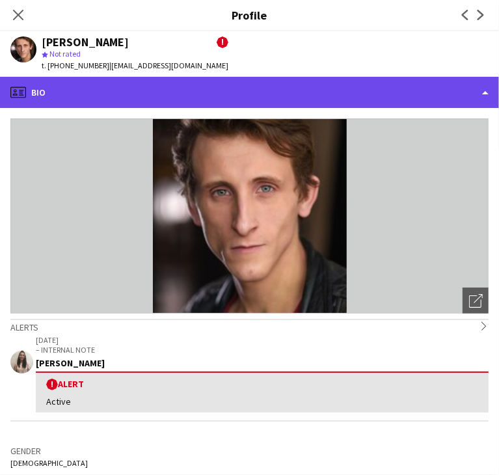
click at [219, 86] on div "profile Bio" at bounding box center [249, 92] width 499 height 31
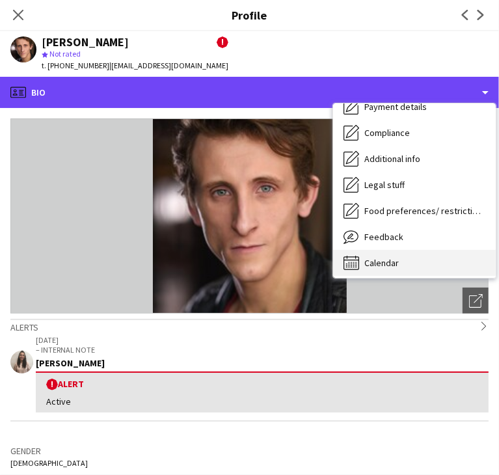
scroll to position [174, 0]
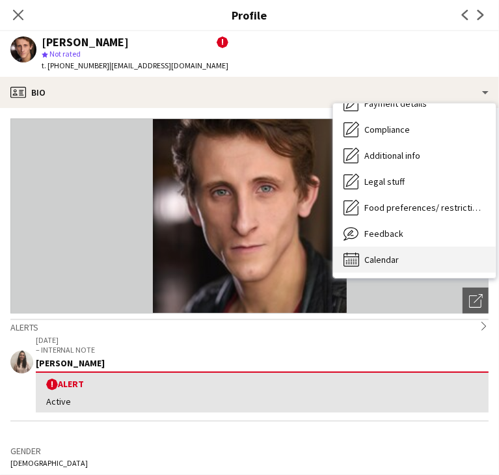
click at [405, 261] on div "Calendar Calendar" at bounding box center [414, 259] width 163 height 26
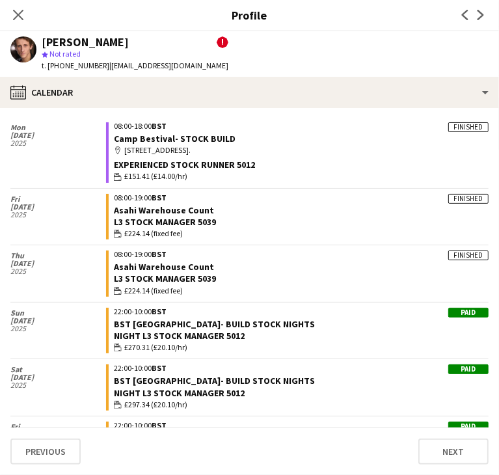
scroll to position [2536, 0]
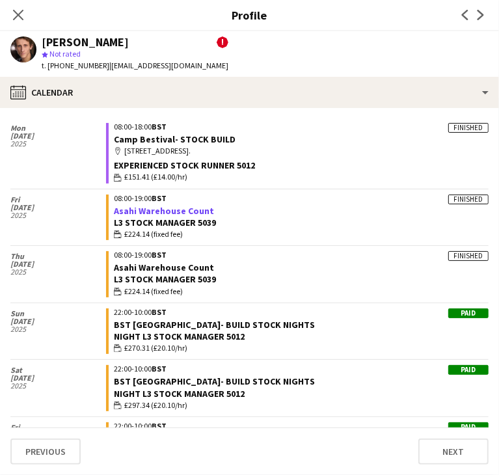
click at [194, 205] on link "Asahi Warehouse Count" at bounding box center [164, 211] width 100 height 12
click at [18, 12] on icon "Close pop-in" at bounding box center [18, 14] width 12 height 12
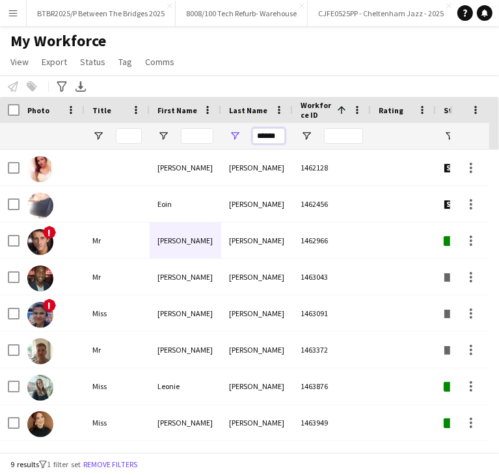
click at [269, 135] on input "******" at bounding box center [268, 136] width 33 height 16
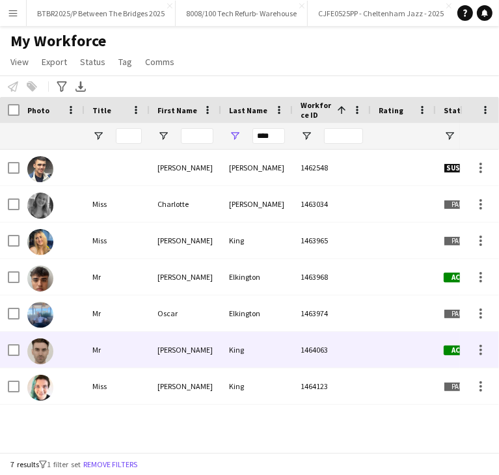
click at [276, 357] on div "King" at bounding box center [257, 350] width 72 height 36
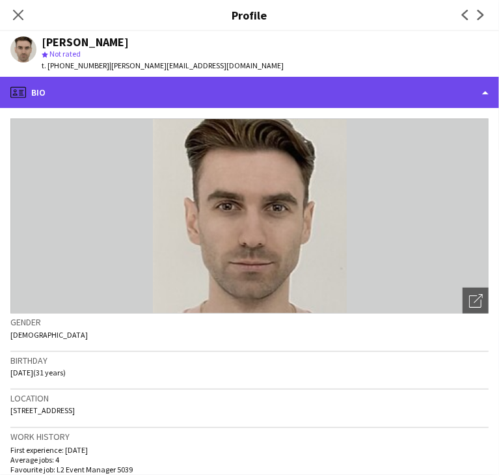
click at [268, 86] on div "profile Bio" at bounding box center [249, 92] width 499 height 31
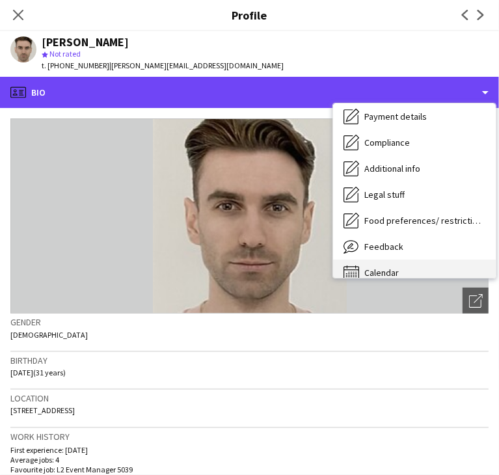
scroll to position [174, 0]
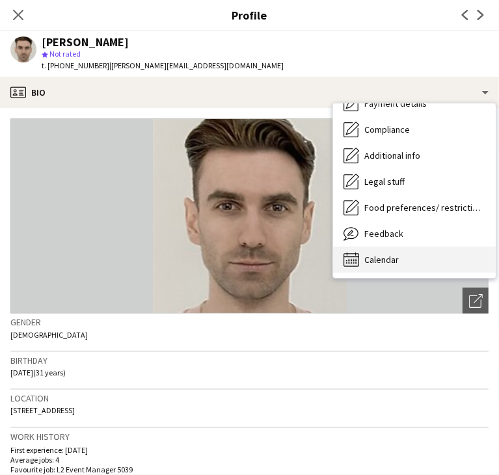
click at [429, 268] on div "Calendar Calendar" at bounding box center [414, 259] width 163 height 26
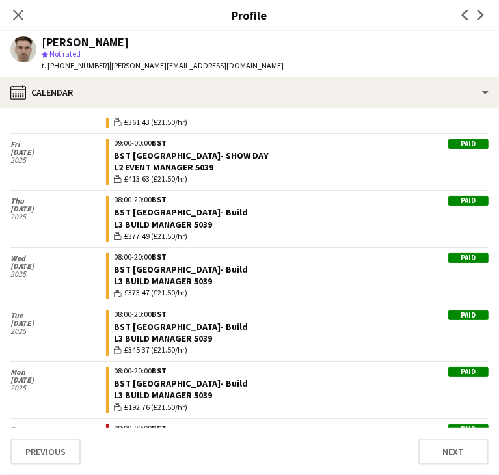
scroll to position [1431, 0]
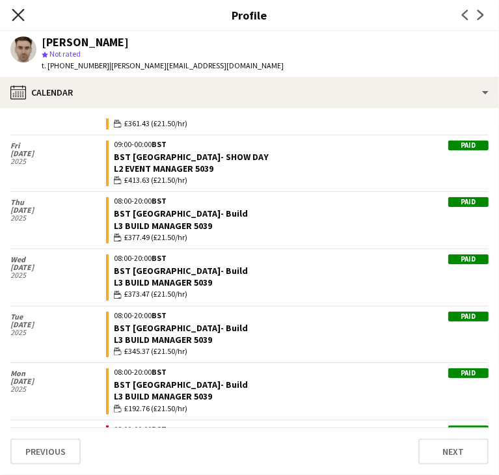
click at [15, 12] on icon at bounding box center [18, 14] width 12 height 12
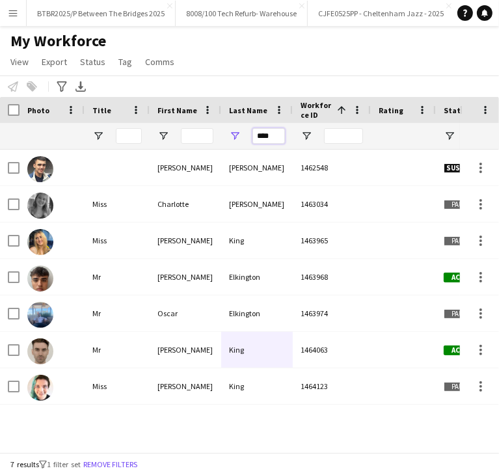
click at [271, 141] on input "****" at bounding box center [268, 136] width 33 height 16
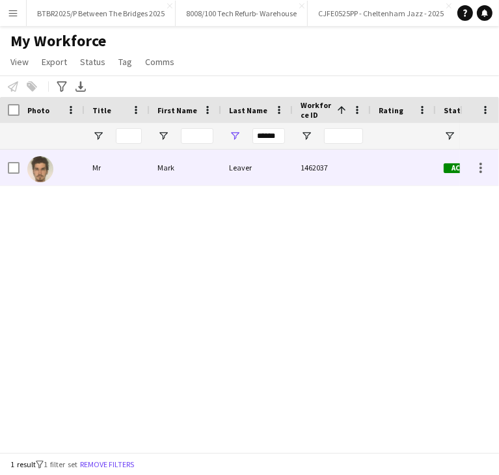
click at [255, 165] on div "Leaver" at bounding box center [257, 168] width 72 height 36
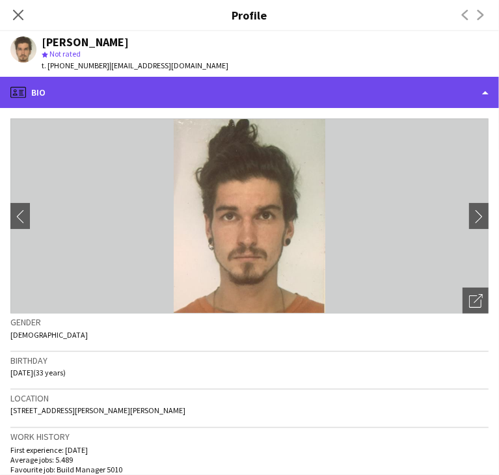
click at [332, 94] on div "profile Bio" at bounding box center [249, 92] width 499 height 31
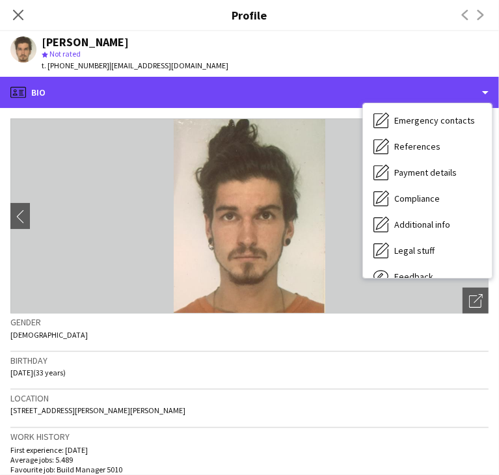
scroll to position [148, 0]
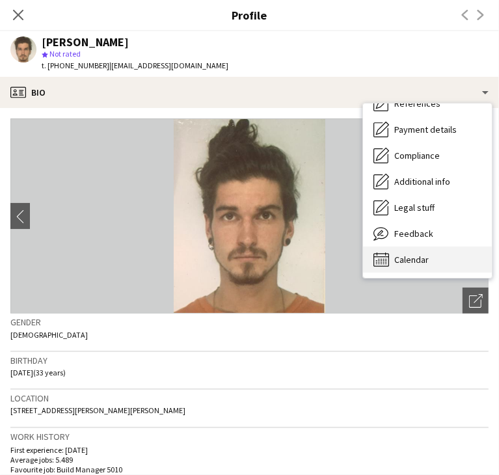
click at [405, 266] on div "Calendar Calendar" at bounding box center [427, 259] width 129 height 26
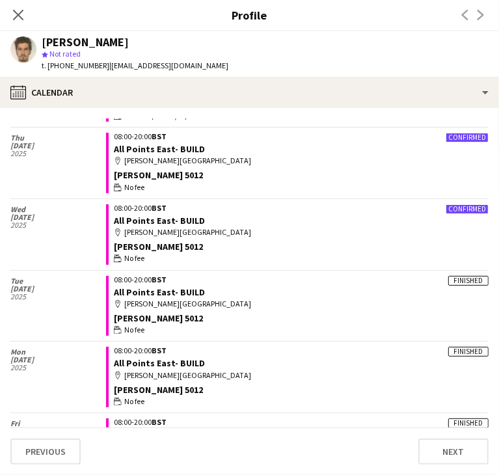
scroll to position [585, 0]
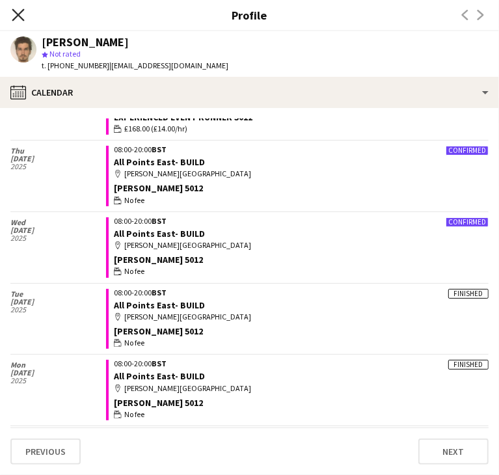
click at [24, 12] on icon "Close pop-in" at bounding box center [18, 14] width 12 height 12
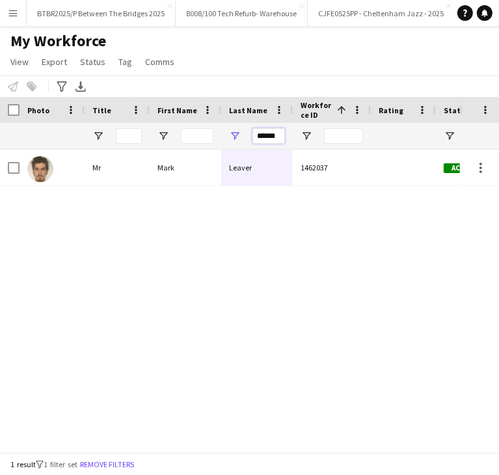
click at [276, 140] on input "******" at bounding box center [268, 136] width 33 height 16
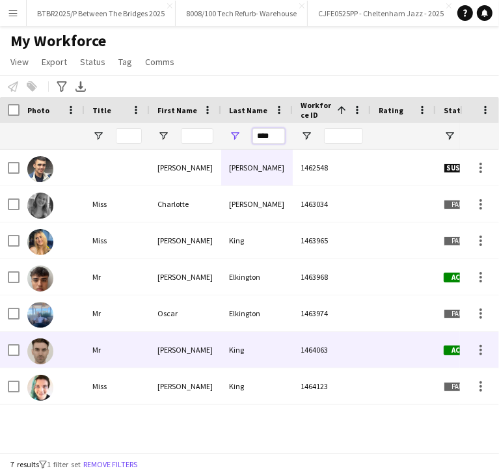
type input "****"
click at [256, 349] on div "King" at bounding box center [257, 350] width 72 height 36
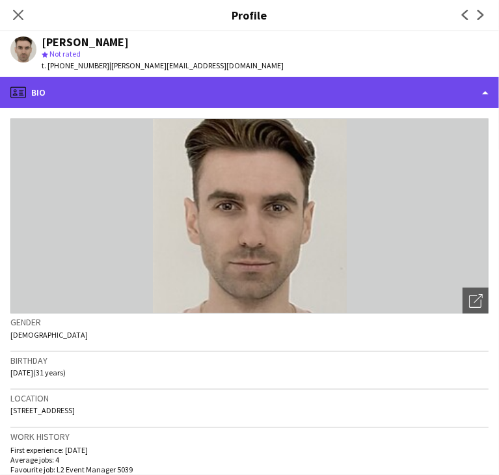
click at [306, 90] on div "profile Bio" at bounding box center [249, 92] width 499 height 31
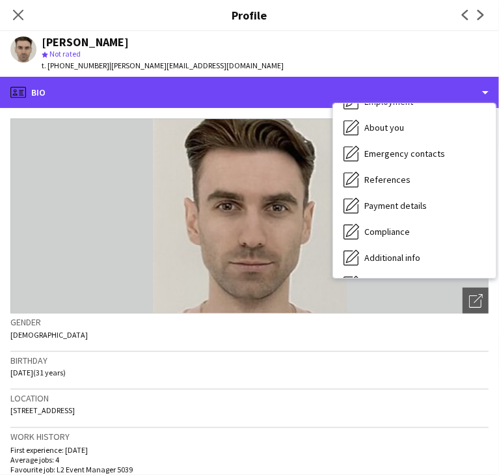
scroll to position [174, 0]
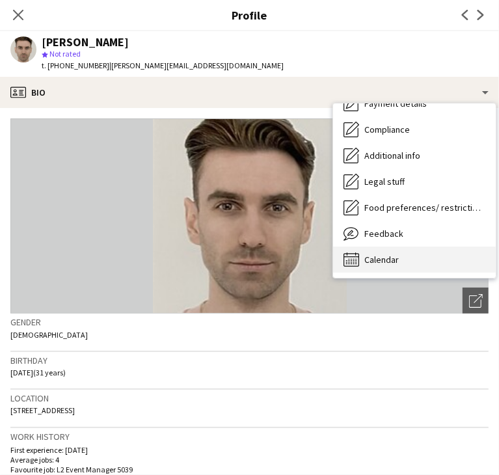
click at [406, 256] on div "Calendar Calendar" at bounding box center [414, 259] width 163 height 26
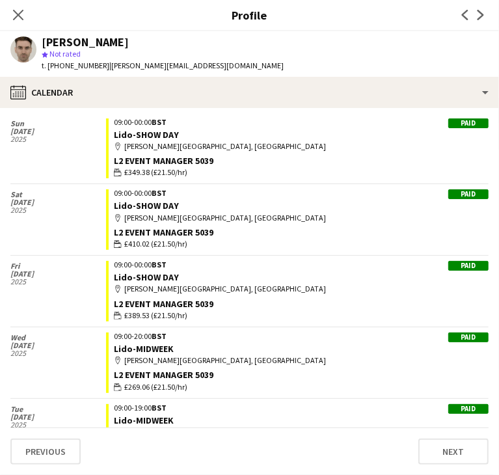
scroll to position [1837, 0]
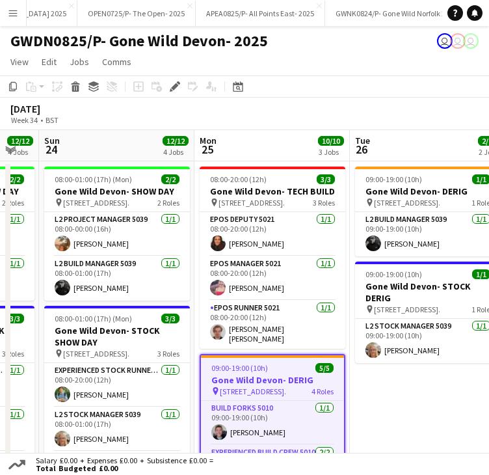
scroll to position [0, 5304]
click at [247, 86] on div "Date picker AUG 2025 AUG 2025 Monday M Tuesday T Wednesday W Thursday T Friday …" at bounding box center [233, 87] width 29 height 16
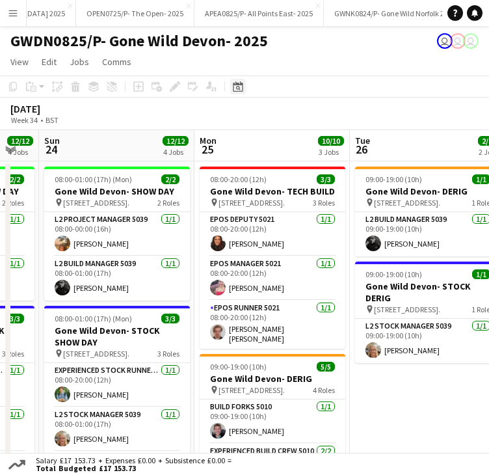
click at [240, 86] on icon "Date picker" at bounding box center [238, 86] width 10 height 10
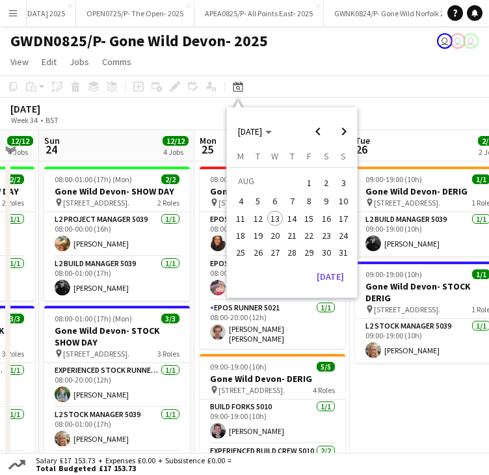
click at [256, 202] on span "5" at bounding box center [258, 202] width 16 height 16
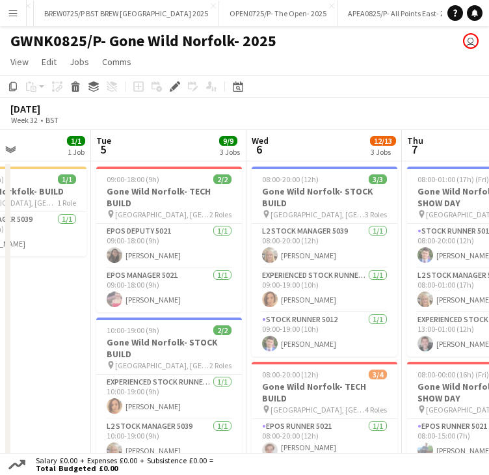
scroll to position [0, 385]
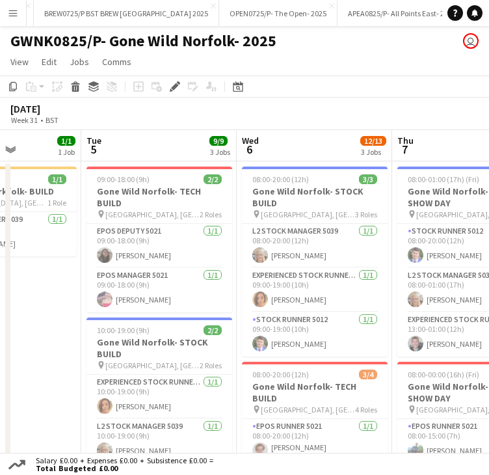
drag, startPoint x: 245, startPoint y: 152, endPoint x: 131, endPoint y: 153, distance: 113.2
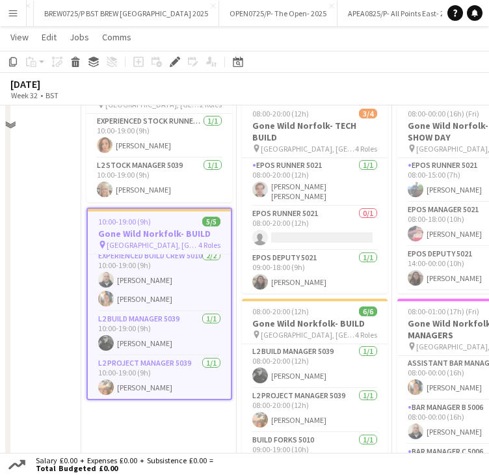
scroll to position [260, 0]
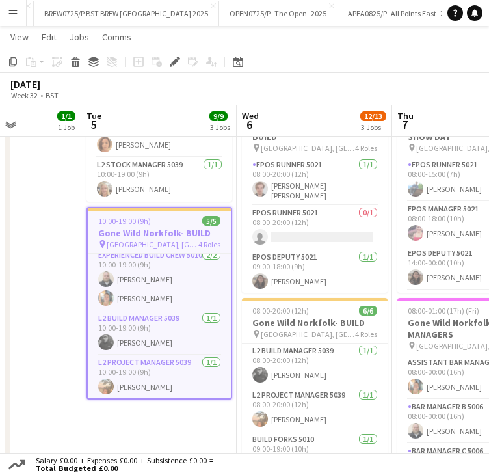
click at [60, 317] on app-date-cell "12:00-18:00 (6h) 1/1 Gone Wild Norkfolk- BUILD pin [GEOGRAPHIC_DATA], [GEOGRAPH…" at bounding box center [3, 285] width 155 height 771
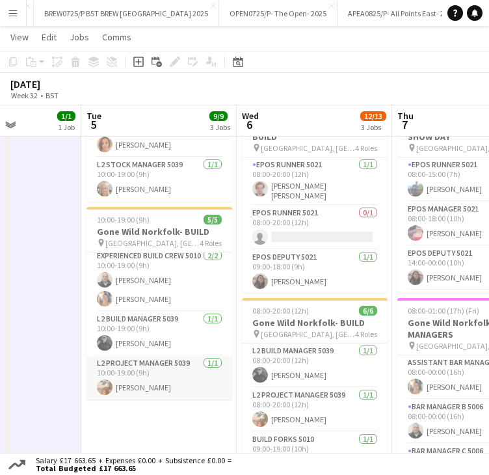
click at [139, 373] on app-card-role "L2 Project Manager 5039 [DATE] 10:00-19:00 (9h) [PERSON_NAME]" at bounding box center [159, 378] width 146 height 44
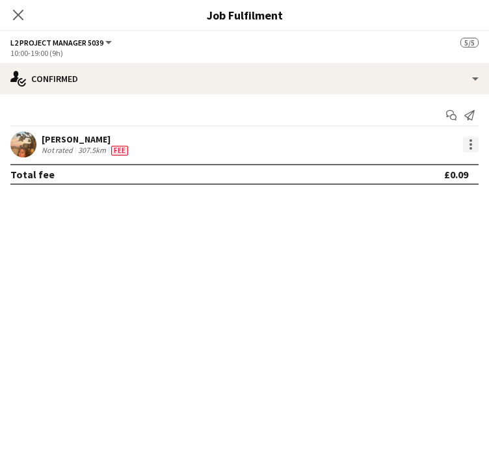
click at [468, 146] on div at bounding box center [471, 145] width 16 height 16
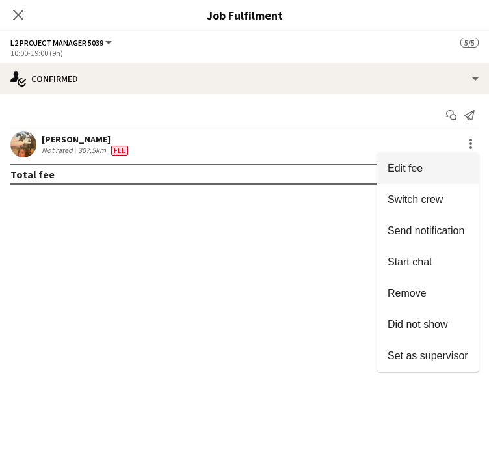
click at [429, 170] on span "Edit fee" at bounding box center [428, 169] width 81 height 12
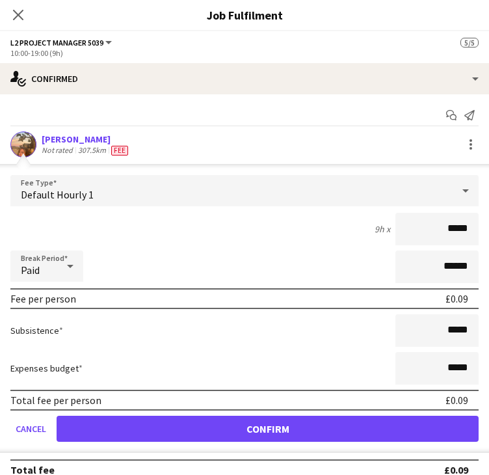
click at [233, 193] on div "Default Hourly 1" at bounding box center [231, 190] width 442 height 31
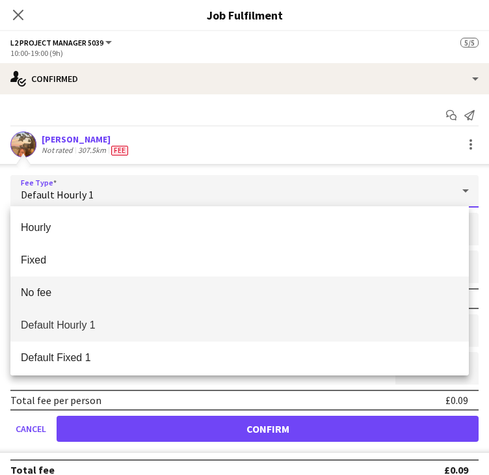
click at [126, 281] on mat-option "No fee" at bounding box center [239, 292] width 458 height 33
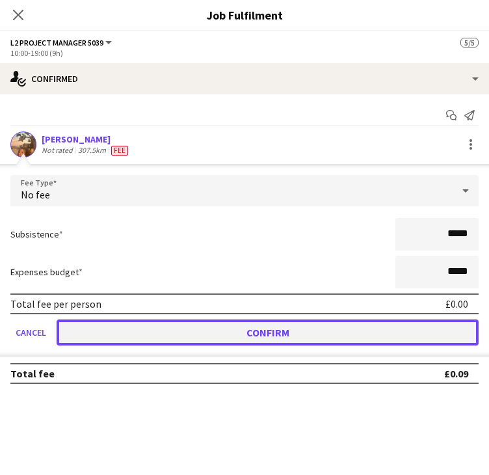
click at [133, 326] on button "Confirm" at bounding box center [268, 332] width 422 height 26
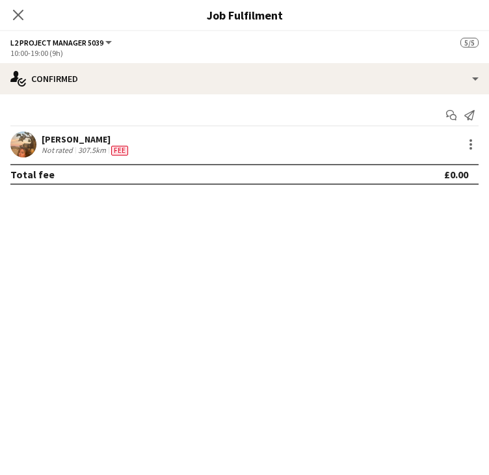
click at [29, 20] on div "Close pop-in" at bounding box center [18, 15] width 36 height 30
click at [21, 16] on icon "Close pop-in" at bounding box center [18, 14] width 12 height 12
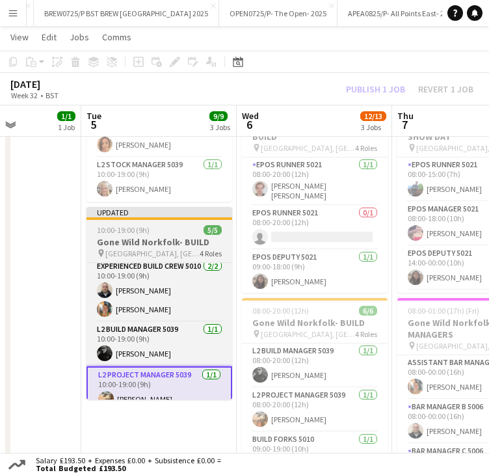
click at [153, 217] on div at bounding box center [159, 218] width 146 height 3
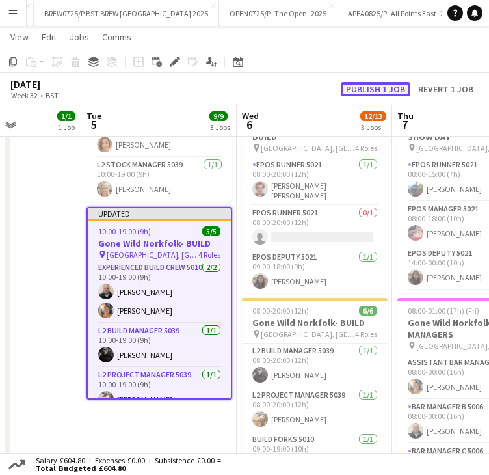
click at [351, 86] on button "Publish 1 job" at bounding box center [376, 89] width 70 height 14
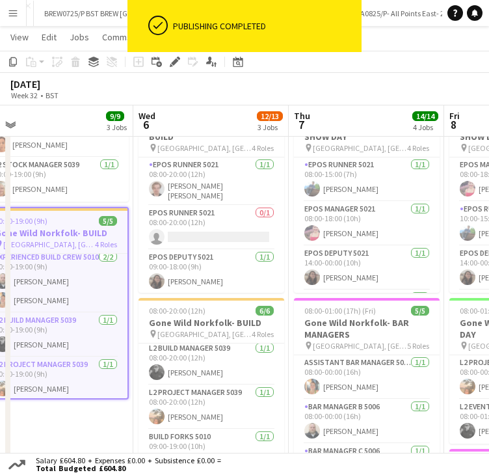
scroll to position [0, 489]
drag, startPoint x: 291, startPoint y: 121, endPoint x: 187, endPoint y: 122, distance: 104.1
click at [187, 122] on app-calendar-viewport "Sat 2 Sun 3 Mon 4 1/1 1 Job Tue 5 9/9 3 Jobs Wed 6 12/13 3 Jobs Thu 7 14/14 4 J…" at bounding box center [244, 231] width 489 height 881
click at [198, 414] on app-card-role "L2 Project Manager 5039 [DATE] 08:00-20:00 (12h) [PERSON_NAME]" at bounding box center [211, 407] width 146 height 44
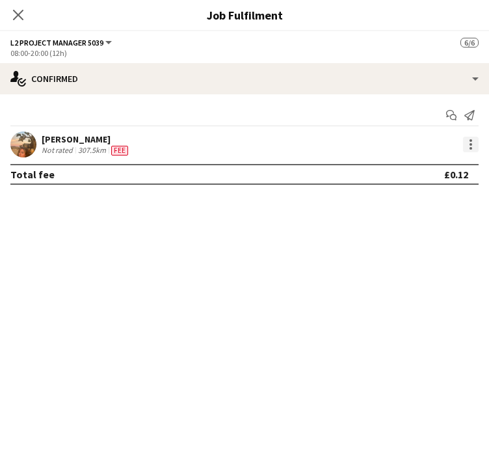
click at [475, 143] on div at bounding box center [471, 145] width 16 height 16
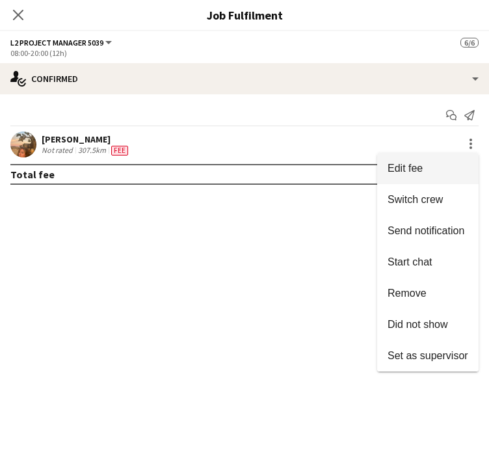
click at [411, 165] on span "Edit fee" at bounding box center [405, 168] width 35 height 11
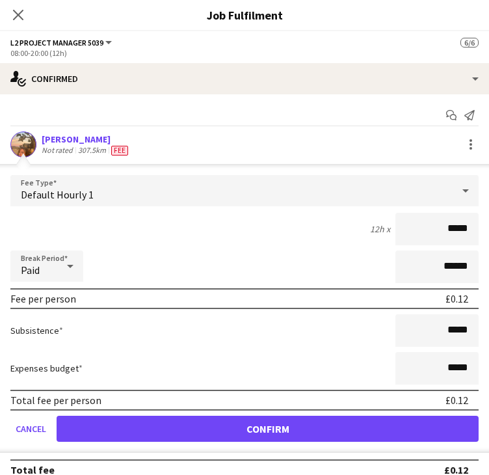
click at [226, 183] on div "Default Hourly 1" at bounding box center [231, 190] width 442 height 31
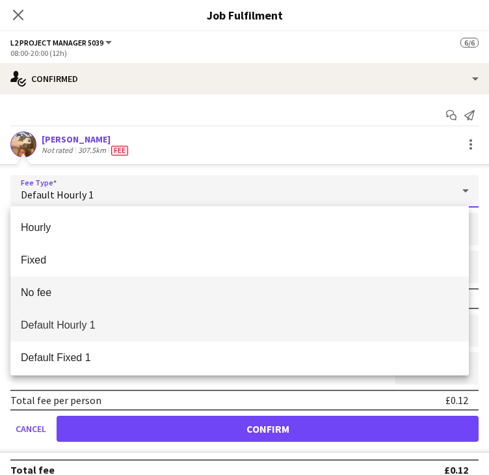
click at [85, 301] on mat-option "No fee" at bounding box center [239, 292] width 458 height 33
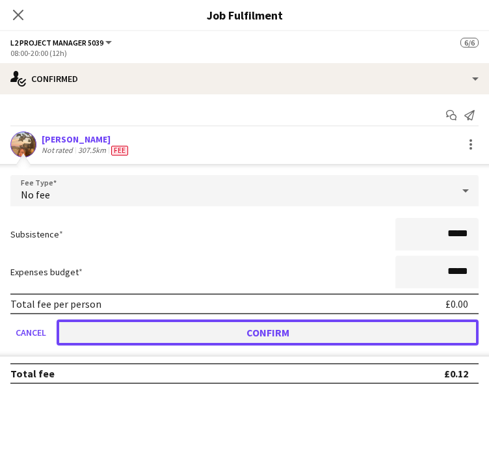
click at [146, 334] on button "Confirm" at bounding box center [268, 332] width 422 height 26
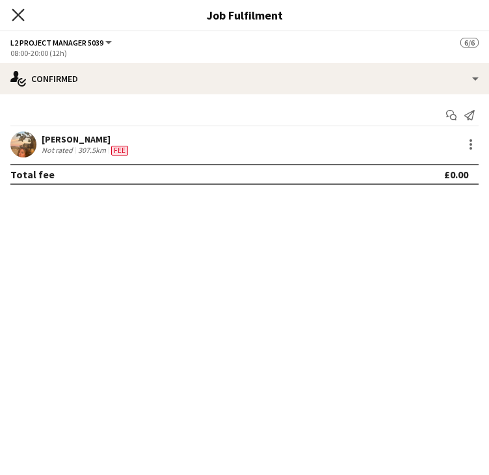
click at [21, 15] on icon "Close pop-in" at bounding box center [18, 14] width 12 height 12
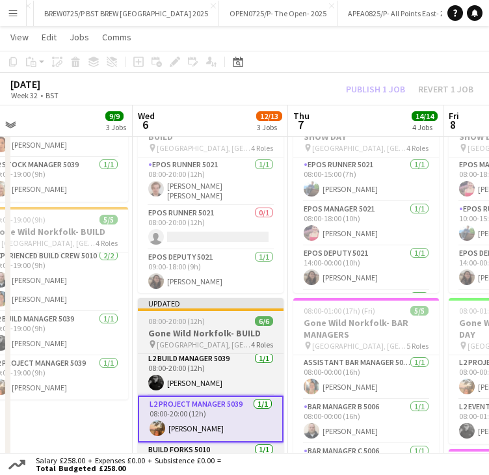
drag, startPoint x: 196, startPoint y: 310, endPoint x: 196, endPoint y: 303, distance: 7.2
click at [196, 311] on app-job-card "Updated 08:00-20:00 (12h) 6/6 Gone Wild [DEMOGRAPHIC_DATA]- BUILD pin [GEOGRAPH…" at bounding box center [211, 394] width 146 height 193
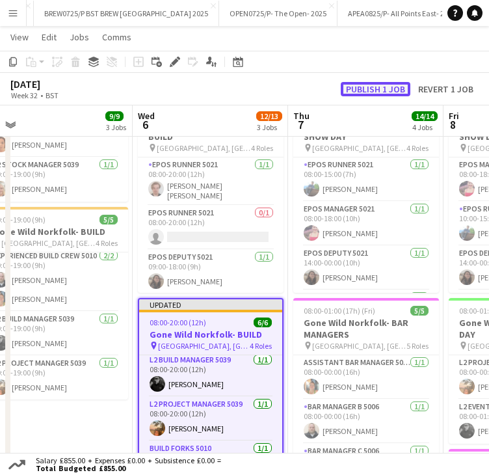
click at [364, 90] on button "Publish 1 job" at bounding box center [376, 89] width 70 height 14
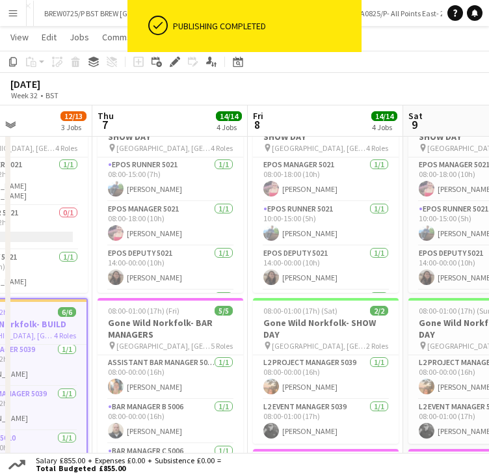
drag, startPoint x: 348, startPoint y: 120, endPoint x: 152, endPoint y: 124, distance: 195.8
click at [152, 124] on app-calendar-viewport "Mon 4 1/1 1 Job Tue 5 9/9 3 Jobs Wed 6 12/13 3 Jobs Thu 7 14/14 4 Jobs Fri 8 14…" at bounding box center [244, 231] width 489 height 881
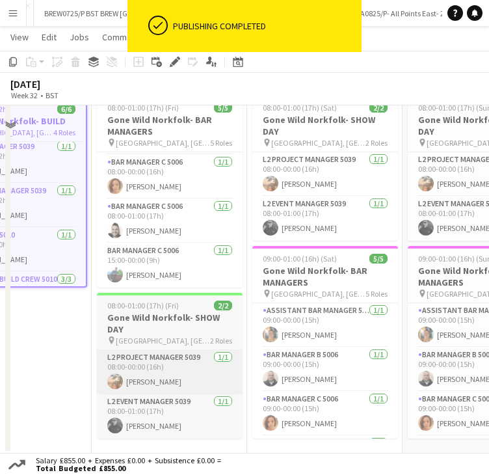
scroll to position [479, 0]
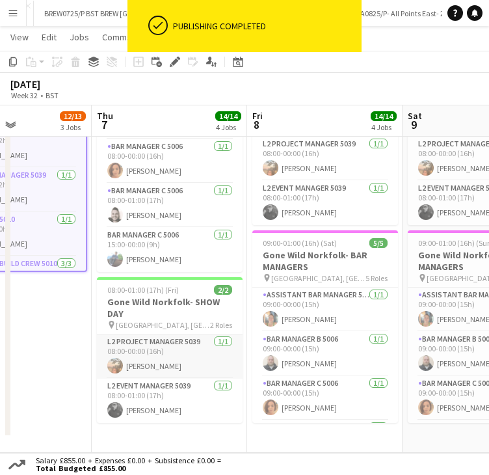
click at [148, 354] on app-card-role "L2 Project Manager 5039 [DATE] 08:00-00:00 (16h) [PERSON_NAME]" at bounding box center [170, 356] width 146 height 44
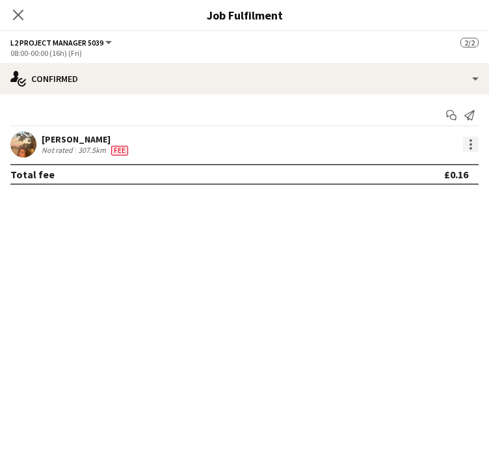
click at [471, 149] on div at bounding box center [471, 148] width 3 height 3
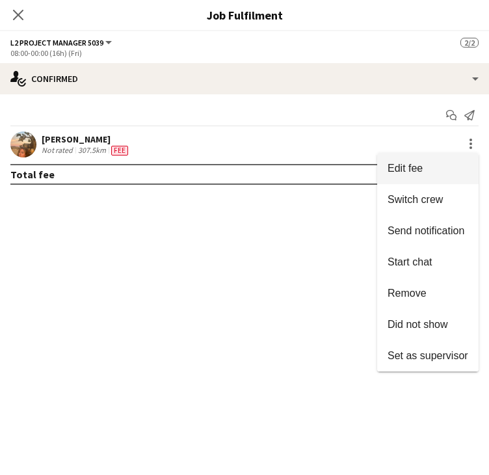
click at [424, 163] on span "Edit fee" at bounding box center [428, 169] width 81 height 12
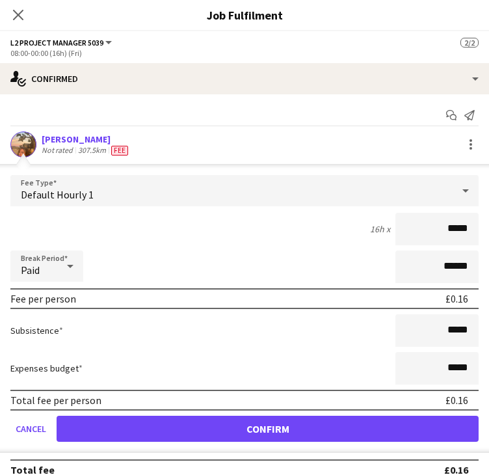
click at [190, 194] on div "Default Hourly 1" at bounding box center [231, 190] width 442 height 31
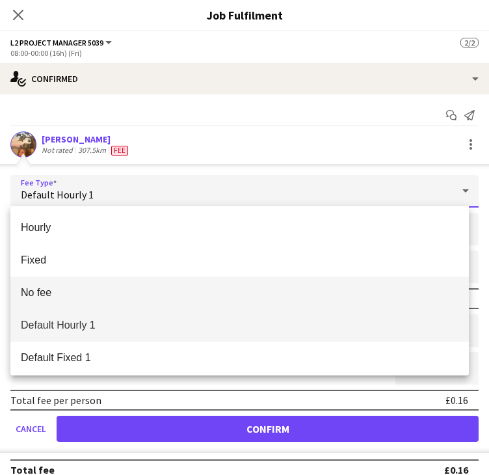
click at [94, 295] on span "No fee" at bounding box center [240, 292] width 438 height 12
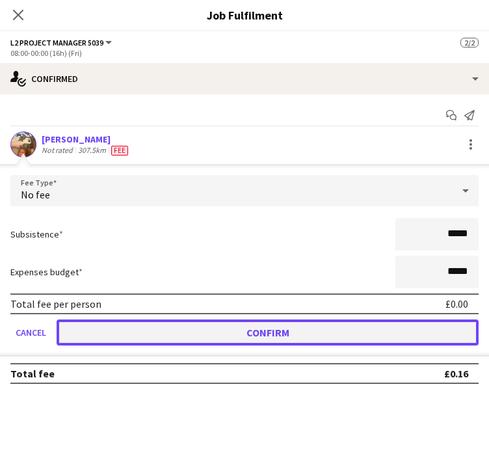
click at [135, 323] on button "Confirm" at bounding box center [268, 332] width 422 height 26
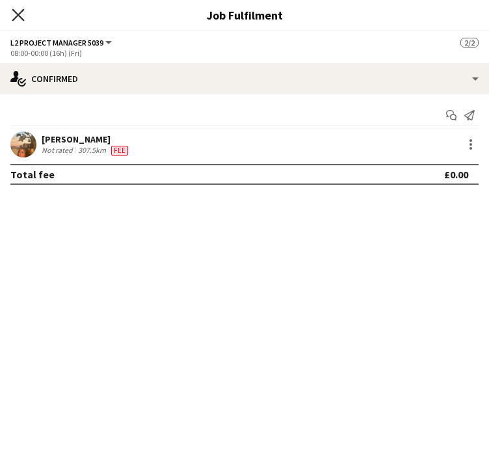
click at [21, 12] on icon at bounding box center [18, 14] width 12 height 12
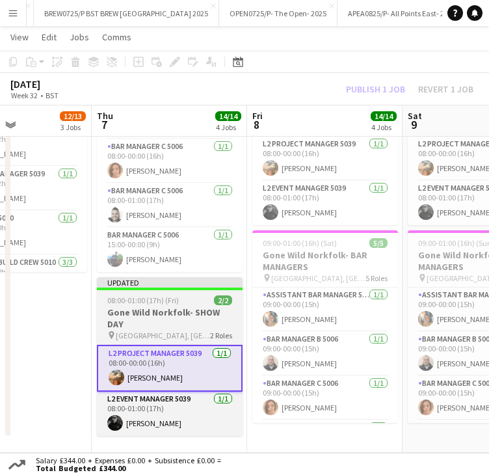
click at [183, 279] on div "Updated" at bounding box center [170, 282] width 146 height 10
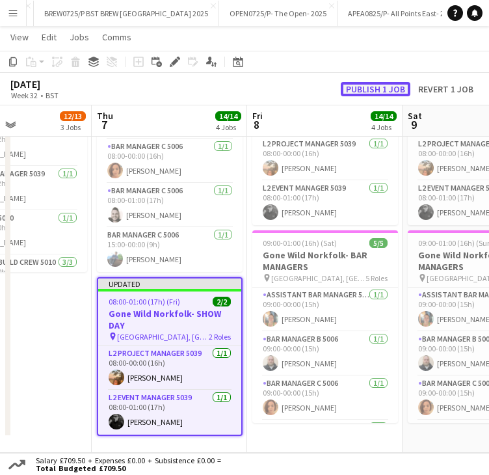
click at [359, 94] on button "Publish 1 job" at bounding box center [376, 89] width 70 height 14
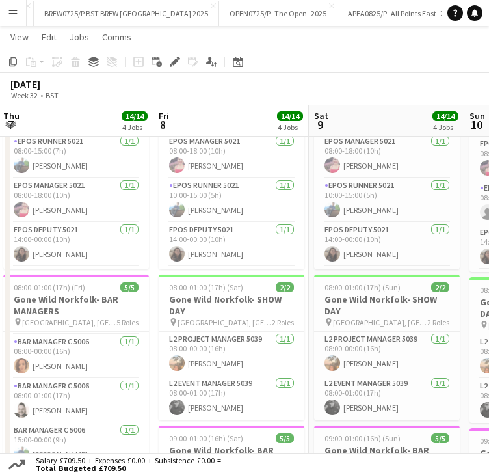
scroll to position [0, 470]
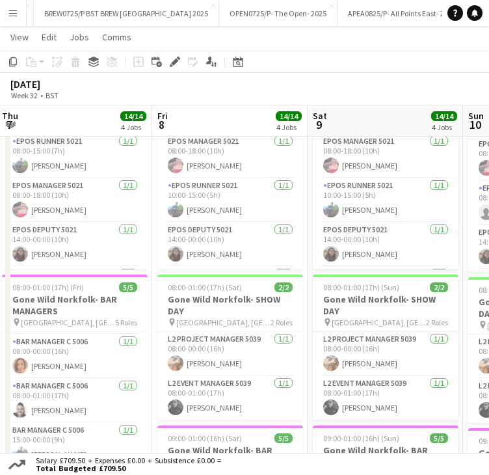
drag, startPoint x: 302, startPoint y: 123, endPoint x: 207, endPoint y: 125, distance: 95.0
click at [207, 125] on app-calendar-viewport "Mon 4 1/1 1 Job Tue 5 9/9 3 Jobs Wed 6 12/13 3 Jobs Thu 7 14/14 4 Jobs Fri 8 14…" at bounding box center [244, 207] width 489 height 881
click at [199, 360] on app-card-role "L2 Project Manager 5039 [DATE] 08:00-00:00 (16h) [PERSON_NAME]" at bounding box center [230, 354] width 146 height 44
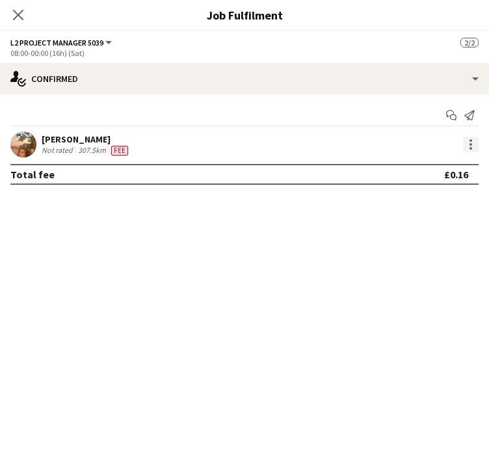
click at [468, 143] on div at bounding box center [471, 145] width 16 height 16
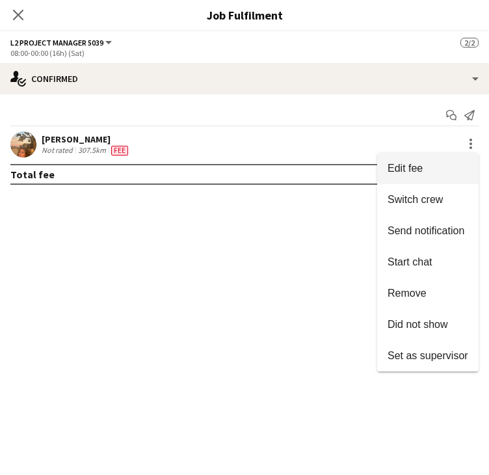
click at [431, 157] on button "Edit fee" at bounding box center [427, 168] width 101 height 31
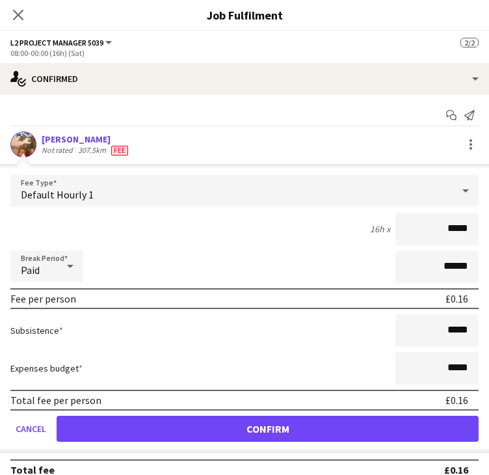
click at [166, 194] on div "Default Hourly 1" at bounding box center [231, 190] width 442 height 31
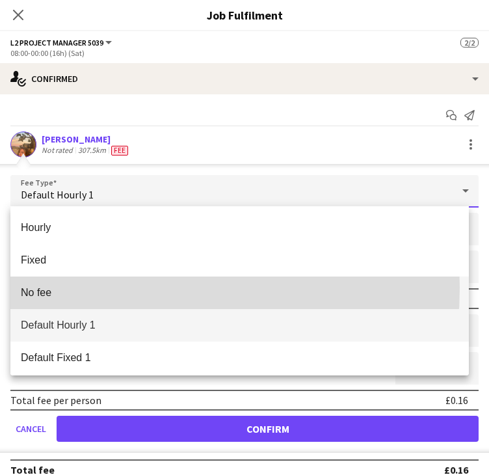
click at [96, 287] on span "No fee" at bounding box center [240, 292] width 438 height 12
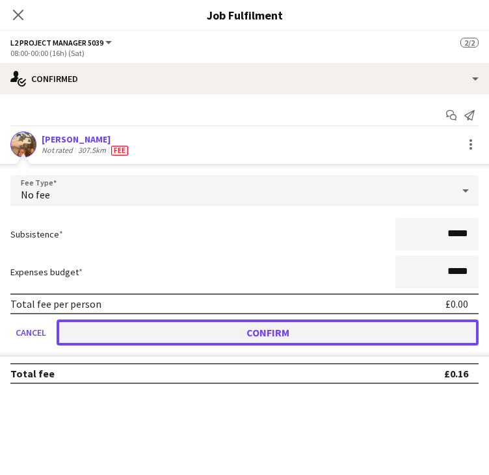
click at [126, 328] on button "Confirm" at bounding box center [268, 332] width 422 height 26
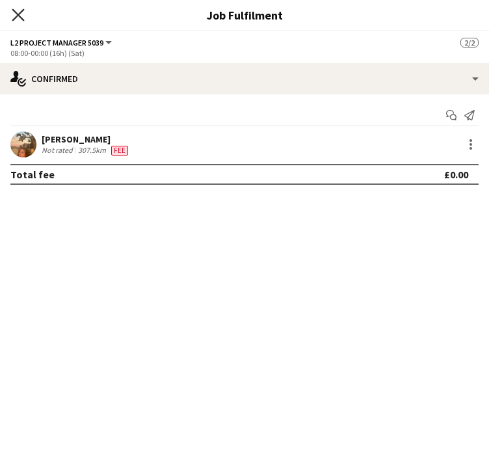
click at [17, 10] on icon "Close pop-in" at bounding box center [18, 14] width 12 height 12
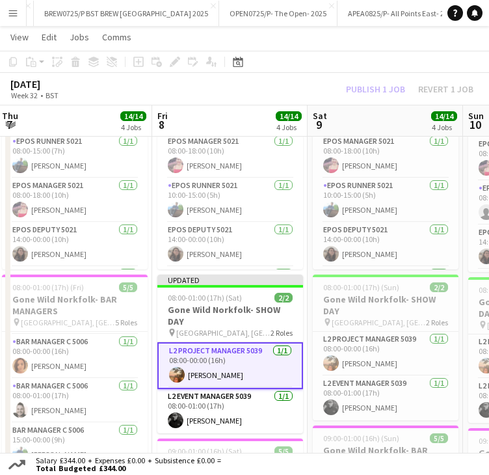
click at [226, 273] on app-date-cell "08:00-01:00 (17h) (Sat) 3/3 Gone Wild Norfolk- STOCK SHOW DAY pin [GEOGRAPHIC_D…" at bounding box center [229, 261] width 155 height 771
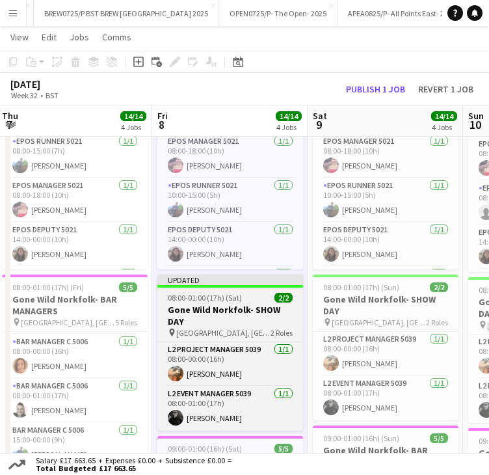
click at [224, 279] on div "Updated" at bounding box center [230, 279] width 146 height 10
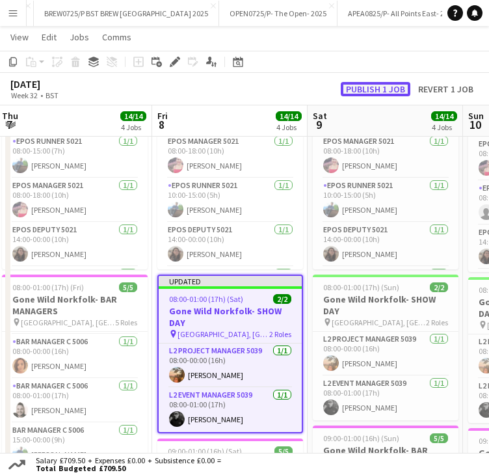
click at [362, 87] on button "Publish 1 job" at bounding box center [376, 89] width 70 height 14
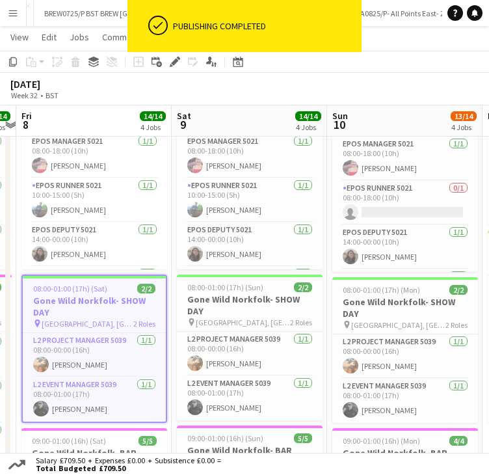
scroll to position [0, 628]
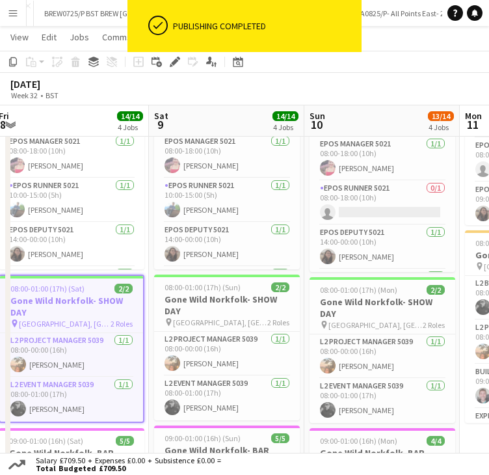
drag, startPoint x: 369, startPoint y: 112, endPoint x: 211, endPoint y: 120, distance: 158.9
click at [211, 120] on app-calendar-viewport "Mon 4 1/1 1 Job Tue 5 9/9 3 Jobs Wed 6 12/13 3 Jobs Thu 7 14/14 4 Jobs Fri 8 14…" at bounding box center [244, 207] width 489 height 881
click at [226, 349] on app-card-role "L2 Project Manager 5039 1/1 08:00-00:00 (16h) Grace Shorten" at bounding box center [227, 354] width 146 height 44
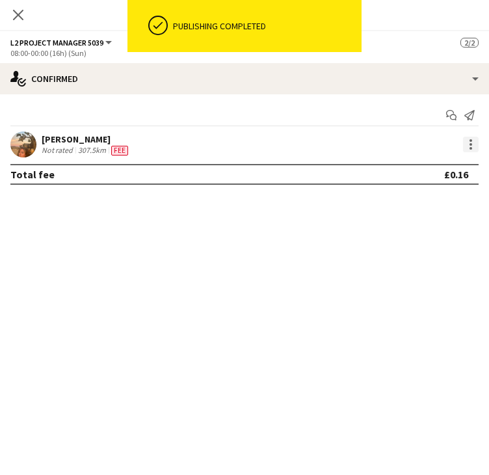
click at [475, 144] on div at bounding box center [471, 145] width 16 height 16
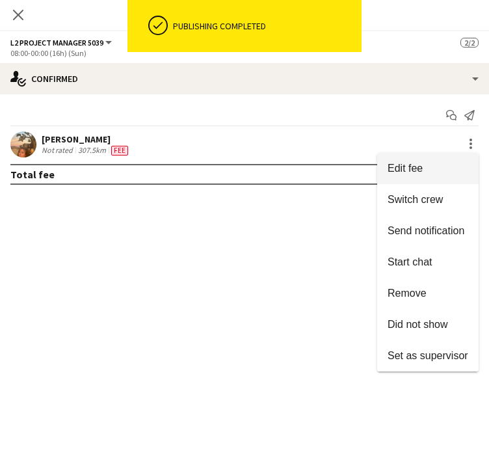
click at [414, 172] on span "Edit fee" at bounding box center [405, 168] width 35 height 11
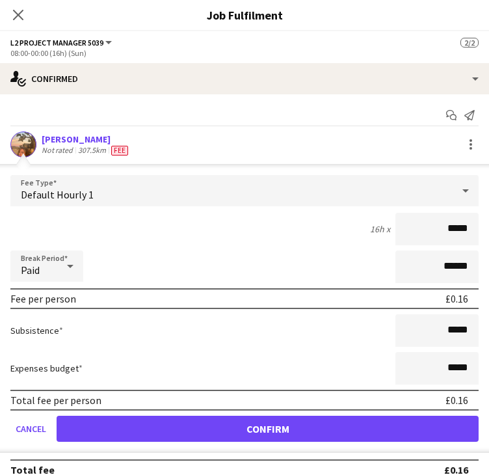
click at [136, 198] on div "Default Hourly 1" at bounding box center [231, 190] width 442 height 31
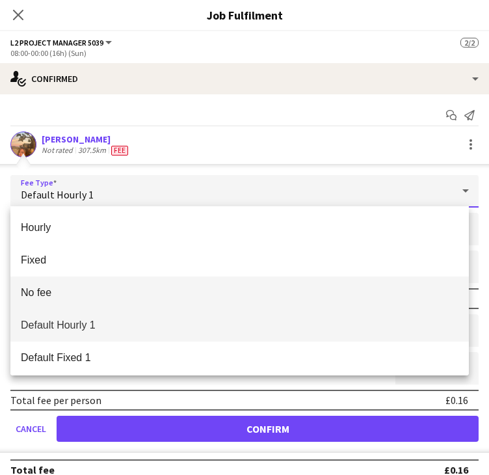
click at [94, 295] on span "No fee" at bounding box center [240, 292] width 438 height 12
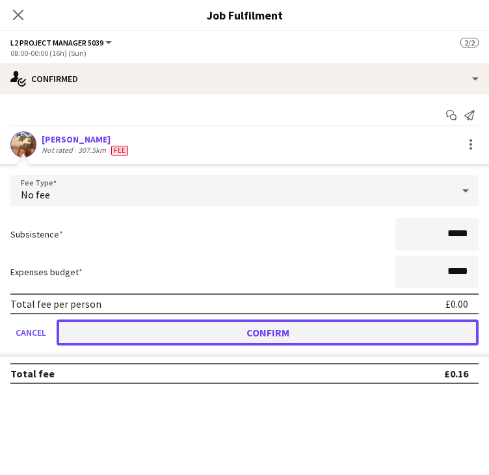
click at [158, 336] on button "Confirm" at bounding box center [268, 332] width 422 height 26
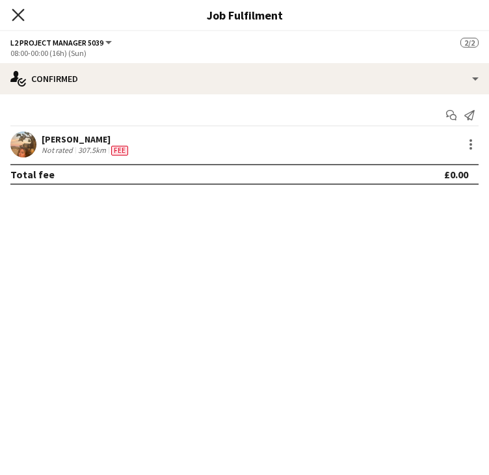
click at [18, 17] on icon "Close pop-in" at bounding box center [18, 14] width 12 height 12
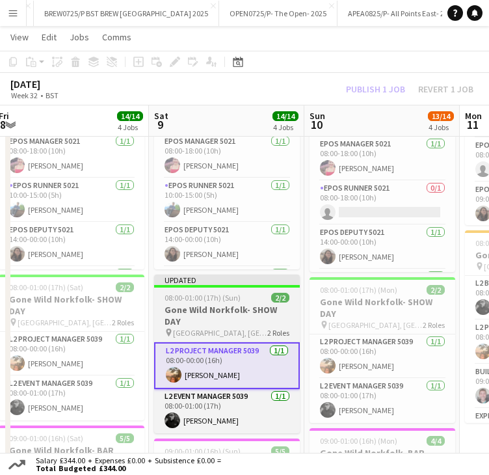
click at [224, 295] on span "08:00-01:00 (17h) (Sun)" at bounding box center [203, 298] width 76 height 10
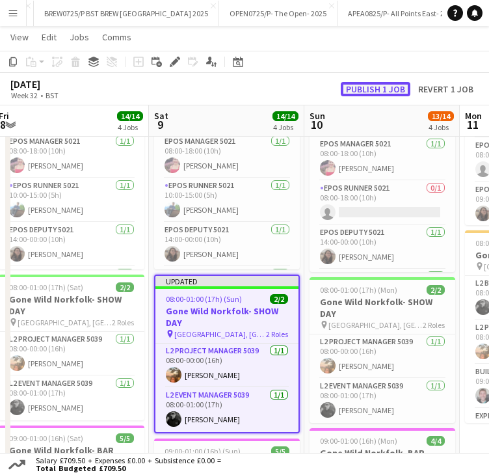
click at [367, 88] on button "Publish 1 job" at bounding box center [376, 89] width 70 height 14
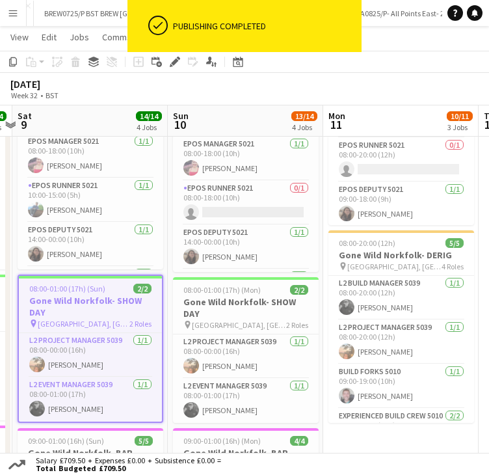
scroll to position [0, 498]
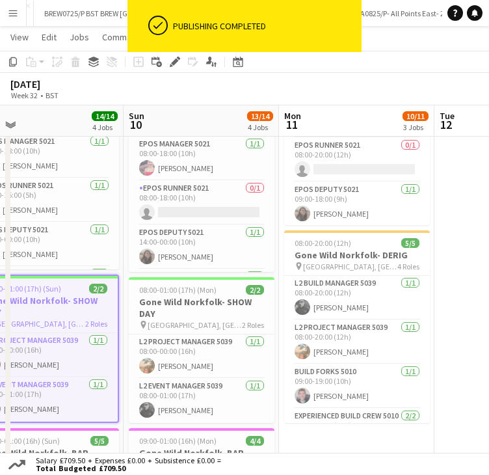
drag, startPoint x: 377, startPoint y: 119, endPoint x: 198, endPoint y: 126, distance: 179.6
click at [198, 126] on app-calendar-viewport "Wed 6 12/13 3 Jobs Thu 7 14/14 4 Jobs Fri 8 14/14 4 Jobs Sat 9 14/14 4 Jobs Sun…" at bounding box center [244, 207] width 489 height 881
click at [188, 352] on app-card-role "L2 Project Manager 5039 1/1 08:00-00:00 (16h) Grace Shorten" at bounding box center [202, 356] width 146 height 44
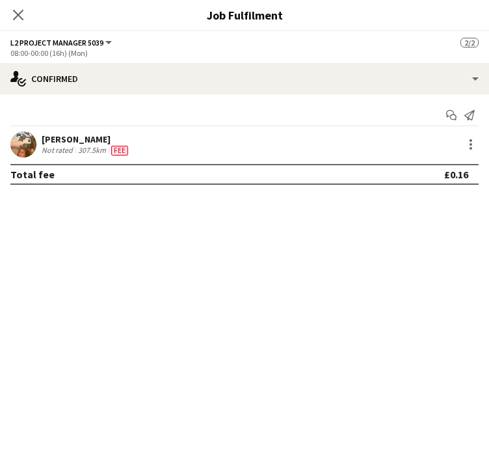
click at [471, 153] on div "Grace Shorten Not rated 307.5km Fee" at bounding box center [244, 144] width 489 height 26
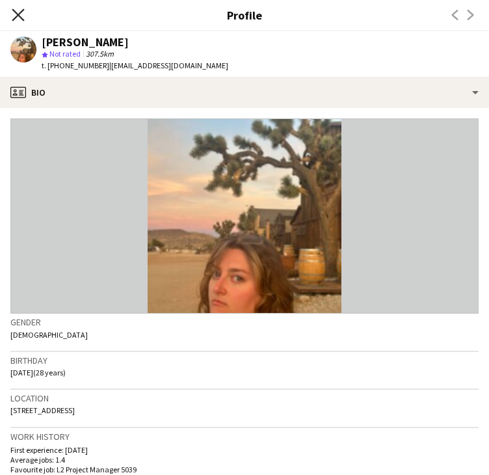
click at [21, 19] on icon at bounding box center [18, 14] width 12 height 12
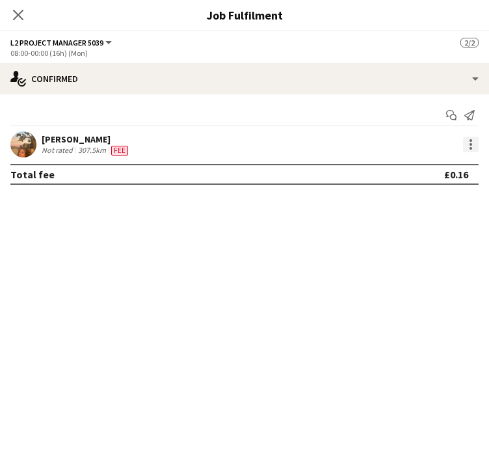
click at [476, 142] on div at bounding box center [471, 145] width 16 height 16
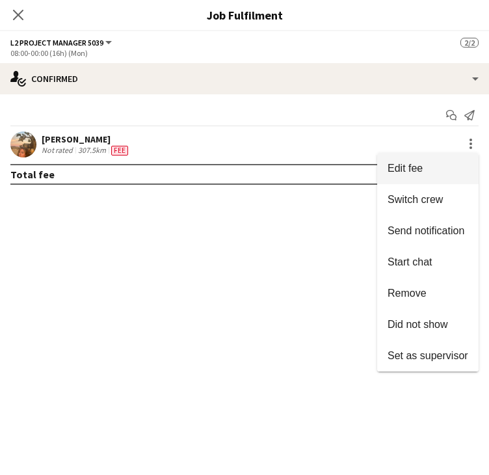
click at [424, 169] on span "Edit fee" at bounding box center [428, 169] width 81 height 12
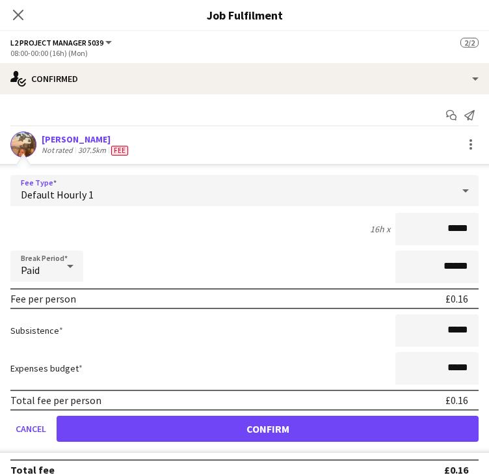
click at [129, 188] on div "Default Hourly 1" at bounding box center [231, 190] width 442 height 31
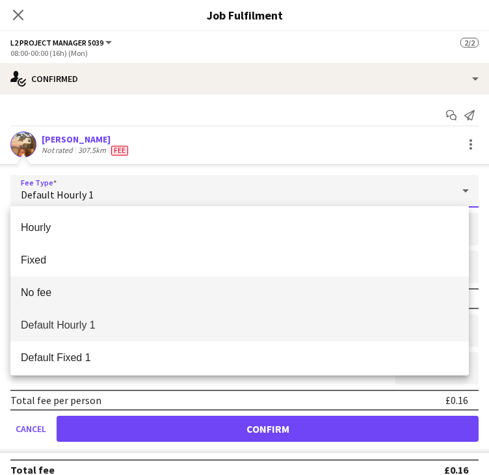
click at [75, 295] on span "No fee" at bounding box center [240, 292] width 438 height 12
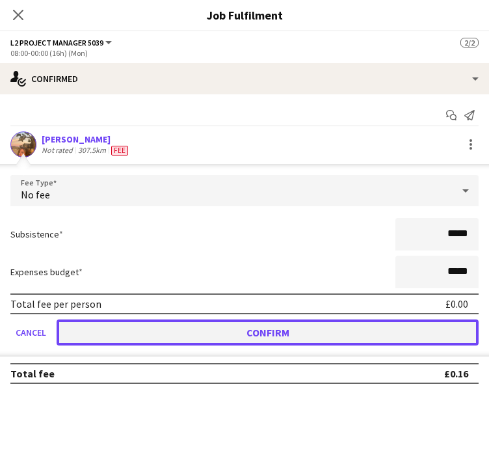
click at [148, 322] on button "Confirm" at bounding box center [268, 332] width 422 height 26
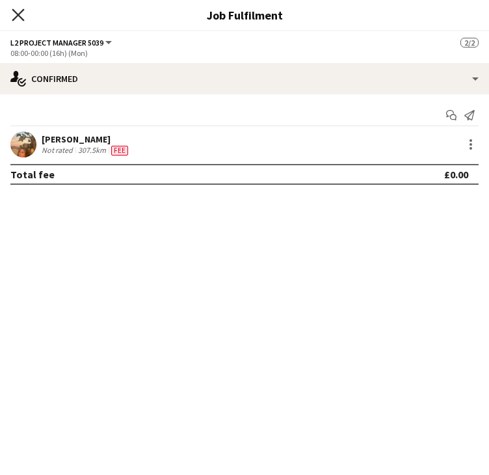
click at [18, 14] on icon at bounding box center [18, 14] width 12 height 12
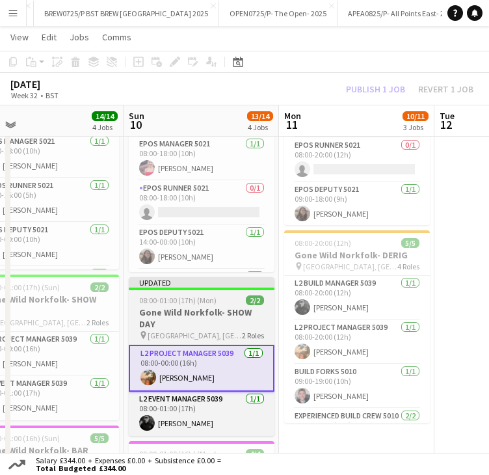
click at [211, 289] on div at bounding box center [202, 288] width 146 height 3
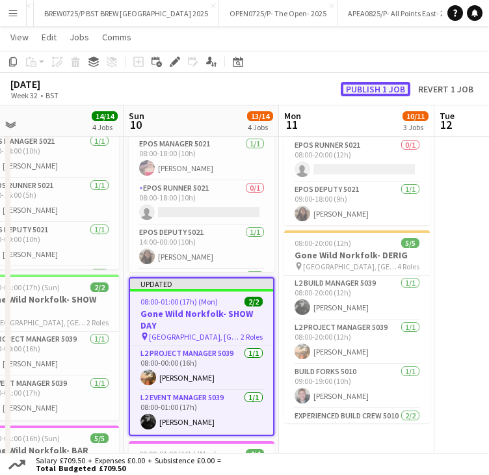
click at [380, 89] on button "Publish 1 job" at bounding box center [376, 89] width 70 height 14
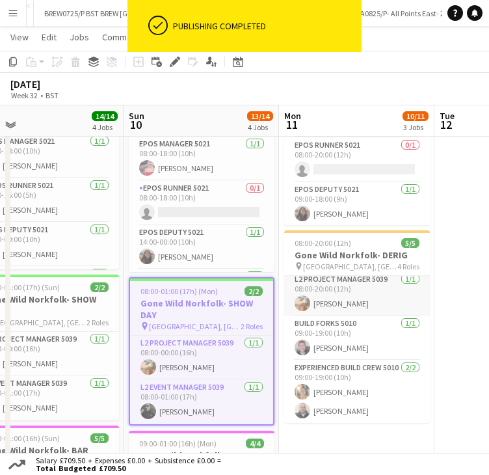
click at [346, 299] on app-card-role "L2 Project Manager 5039 1/1 08:00-20:00 (12h) Grace Shorten" at bounding box center [357, 294] width 146 height 44
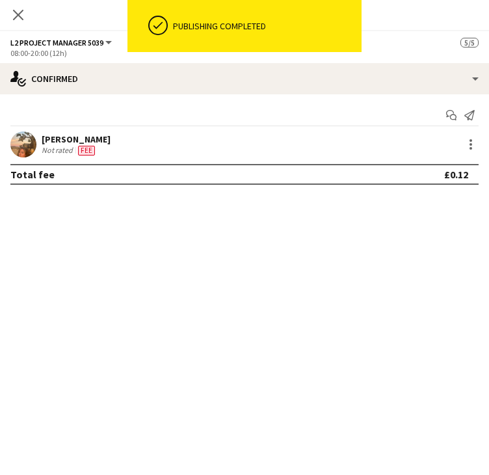
scroll to position [49, 0]
click at [473, 150] on div at bounding box center [471, 145] width 16 height 16
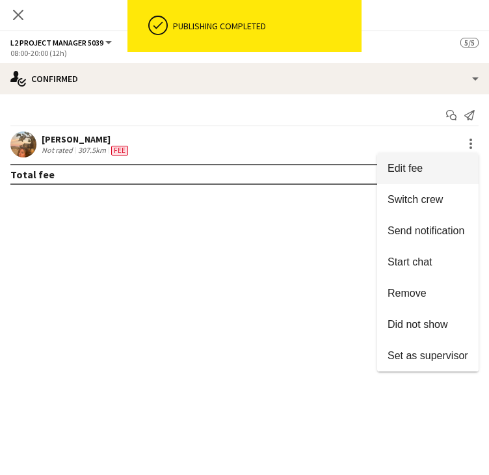
click at [426, 174] on span "Edit fee" at bounding box center [428, 169] width 81 height 12
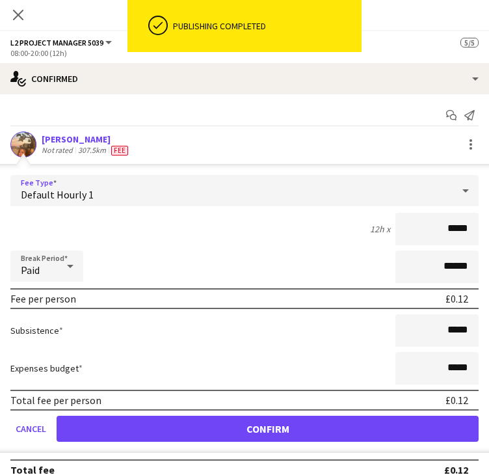
click at [106, 184] on div "Default Hourly 1" at bounding box center [231, 190] width 442 height 31
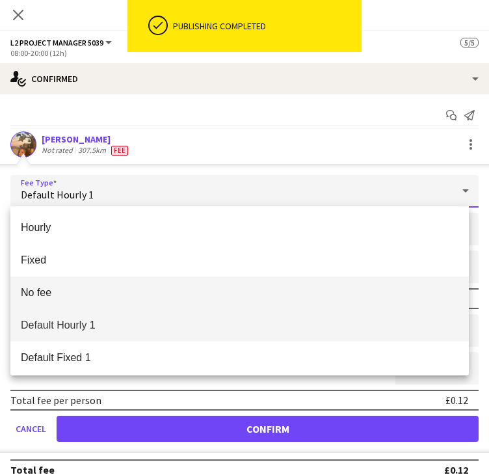
click at [57, 291] on span "No fee" at bounding box center [240, 292] width 438 height 12
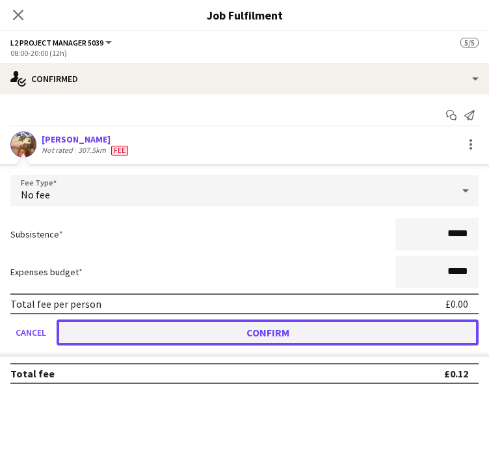
click at [184, 332] on button "Confirm" at bounding box center [268, 332] width 422 height 26
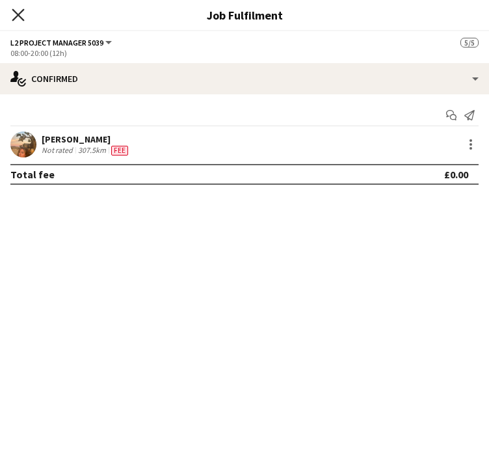
click at [20, 10] on icon "Close pop-in" at bounding box center [18, 14] width 12 height 12
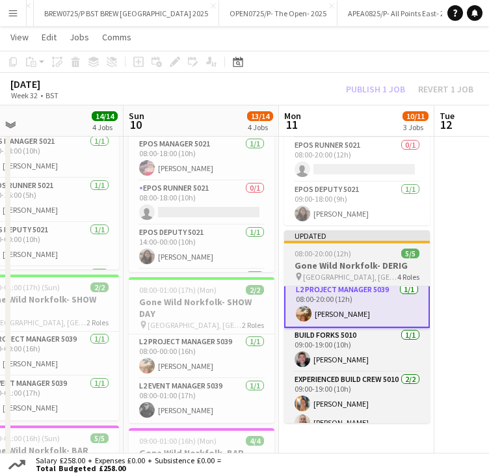
click at [356, 241] on div at bounding box center [357, 242] width 146 height 3
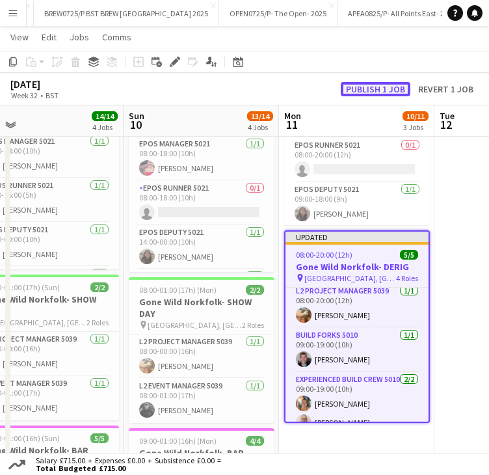
click at [364, 89] on button "Publish 1 job" at bounding box center [376, 89] width 70 height 14
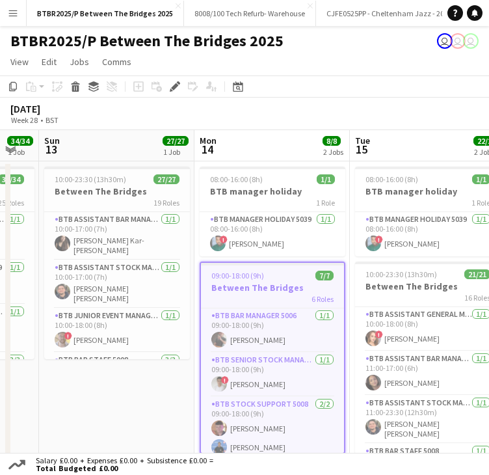
click at [135, 395] on app-date-cell "10:00-23:30 (13h30m) 27/27 Between The Bridges 19 Roles BTB Assistant Bar Manag…" at bounding box center [116, 321] width 155 height 320
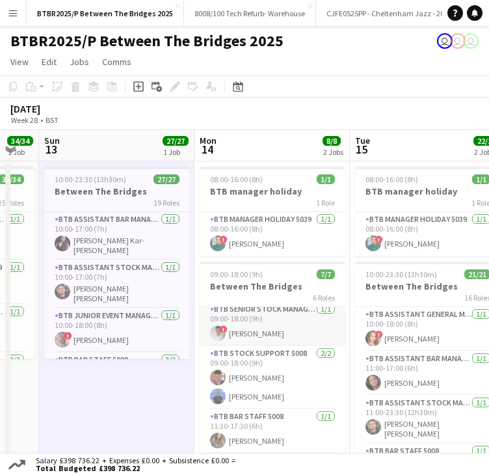
scroll to position [137, 0]
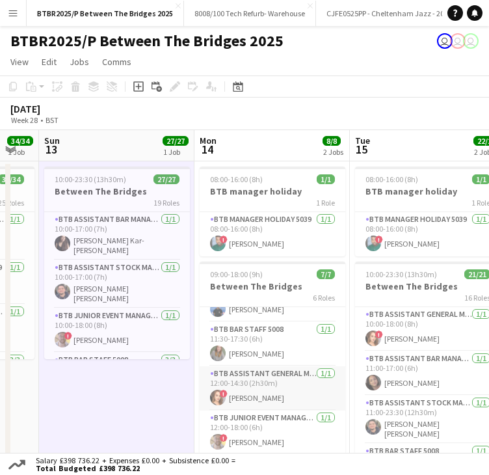
click at [255, 375] on app-card-role "BTB Assistant General Manager 5006 [DATE] 12:00-14:30 (2h30m) ! [PERSON_NAME]" at bounding box center [273, 388] width 146 height 44
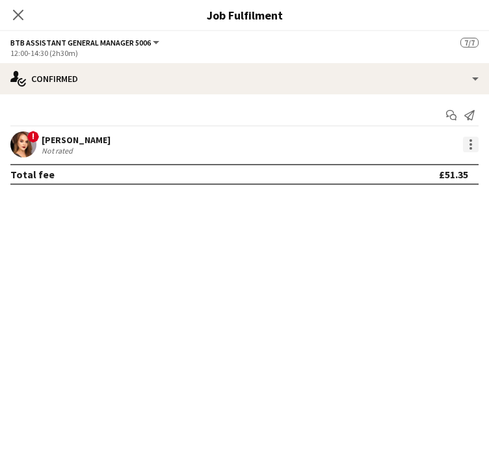
click at [469, 150] on div at bounding box center [471, 145] width 16 height 16
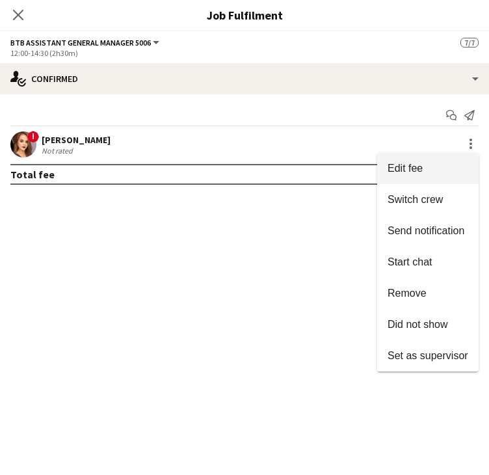
click at [459, 157] on button "Edit fee" at bounding box center [427, 168] width 101 height 31
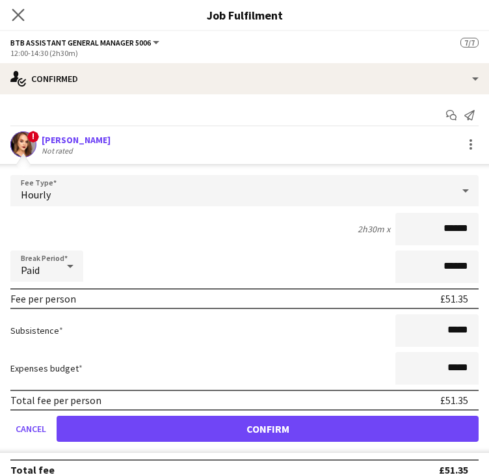
click at [23, 14] on icon "Close pop-in" at bounding box center [18, 14] width 12 height 12
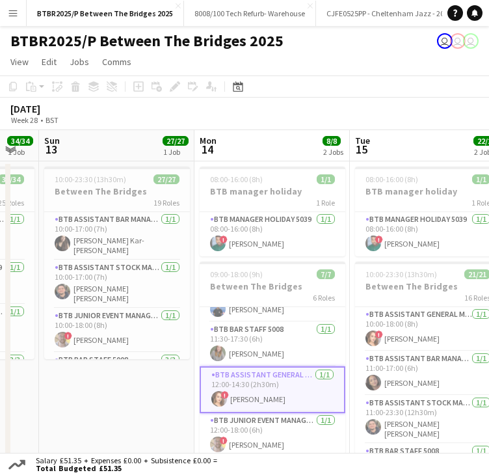
click at [107, 423] on app-date-cell "10:00-23:30 (13h30m) 27/27 Between The Bridges 19 Roles BTB Assistant Bar Manag…" at bounding box center [116, 321] width 155 height 320
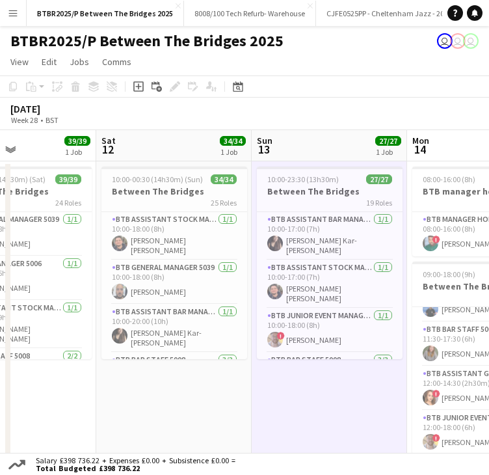
scroll to position [0, 369]
drag, startPoint x: 94, startPoint y: 143, endPoint x: 307, endPoint y: 157, distance: 213.7
click at [307, 157] on app-calendar-viewport "Wed 9 18/18 1 Job Thu 10 34/34 1 Job Fri 11 39/39 1 Job Sat 12 34/34 1 Job Sun …" at bounding box center [244, 305] width 489 height 351
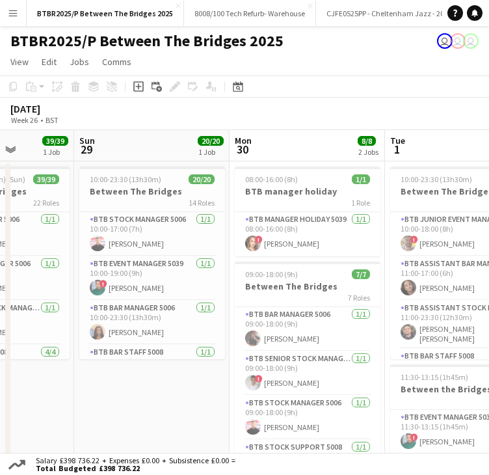
scroll to position [0, 547]
click at [278, 240] on app-card-role "BTB Manager Holiday 5039 1/1 08:00-16:00 (8h) ! Amy Cane" at bounding box center [308, 234] width 146 height 44
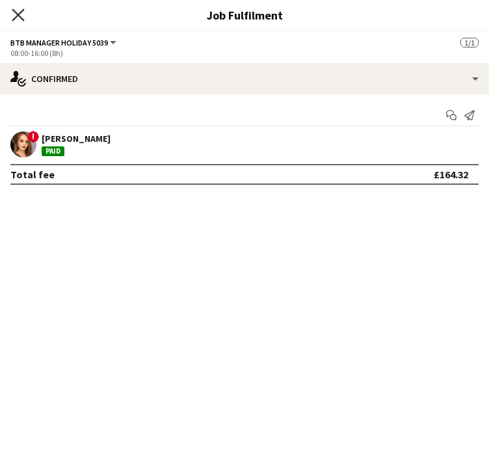
click at [23, 19] on icon at bounding box center [18, 14] width 12 height 12
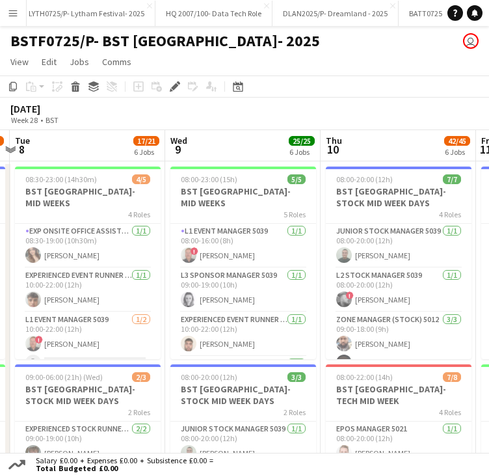
scroll to position [0, 325]
